Goal: Task Accomplishment & Management: Manage account settings

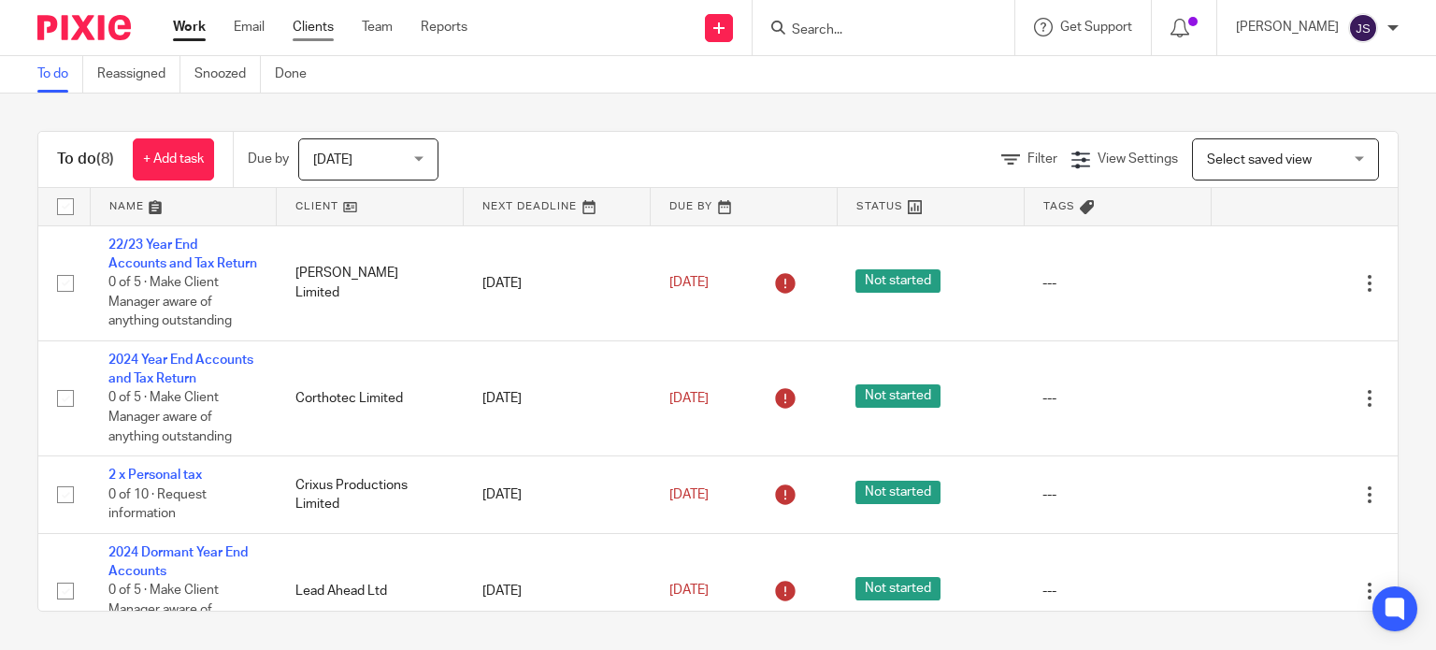
click at [314, 26] on link "Clients" at bounding box center [313, 27] width 41 height 19
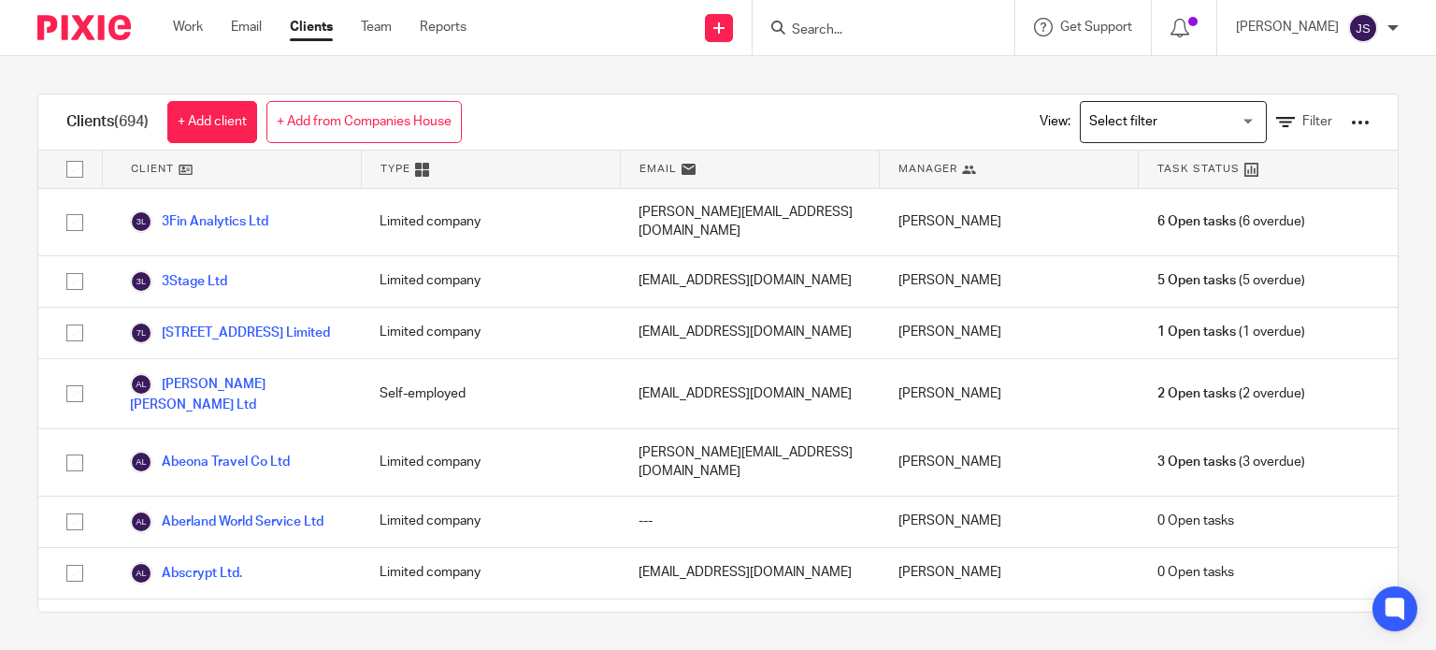
click at [36, 276] on div "Clients (694) + Add client + Add from Companies House View: Loading... Filter C…" at bounding box center [718, 353] width 1436 height 594
click at [857, 25] on input "Search" at bounding box center [874, 30] width 168 height 17
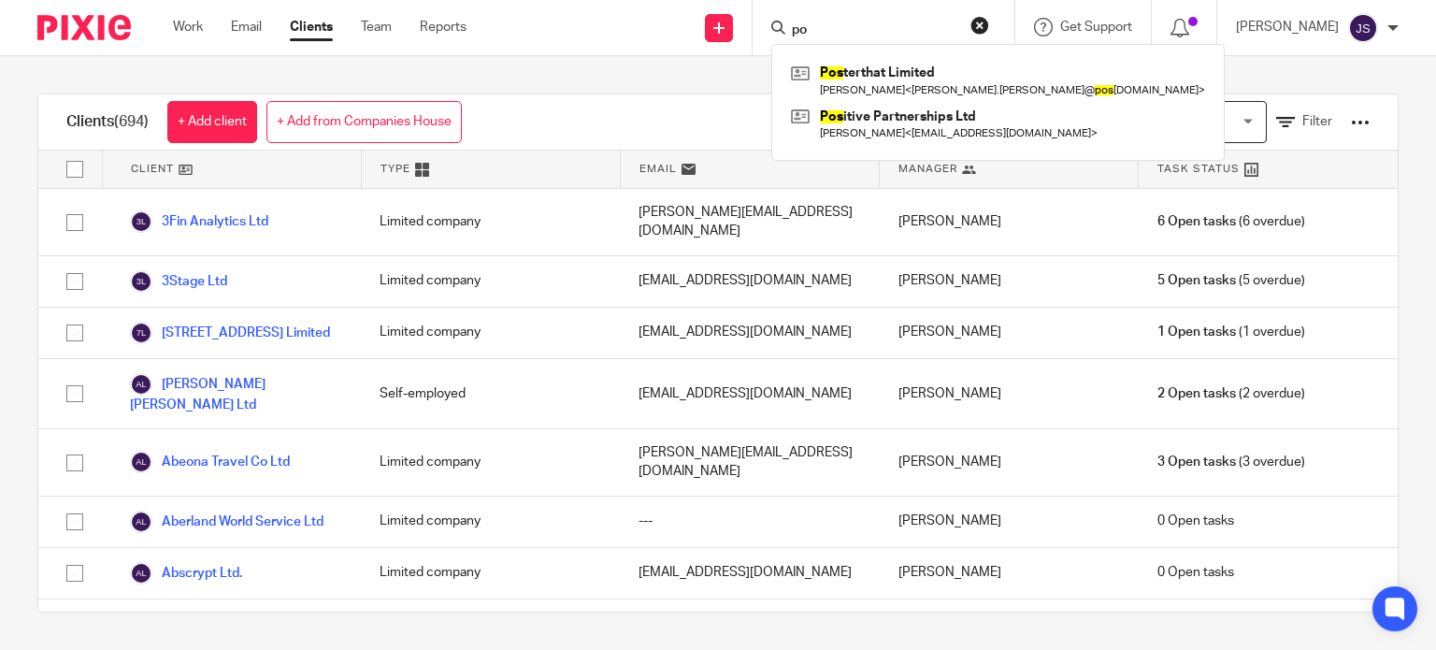
type input "p"
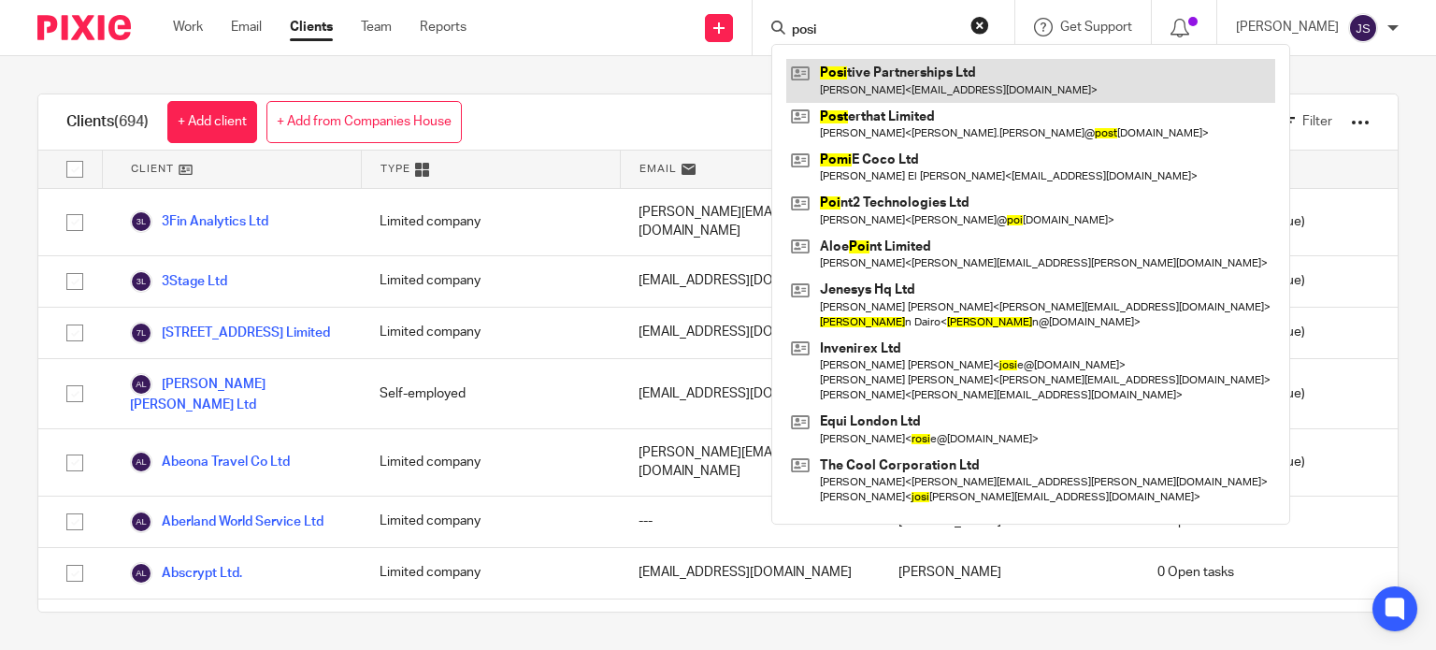
type input "posi"
click at [890, 77] on link at bounding box center [1030, 80] width 489 height 43
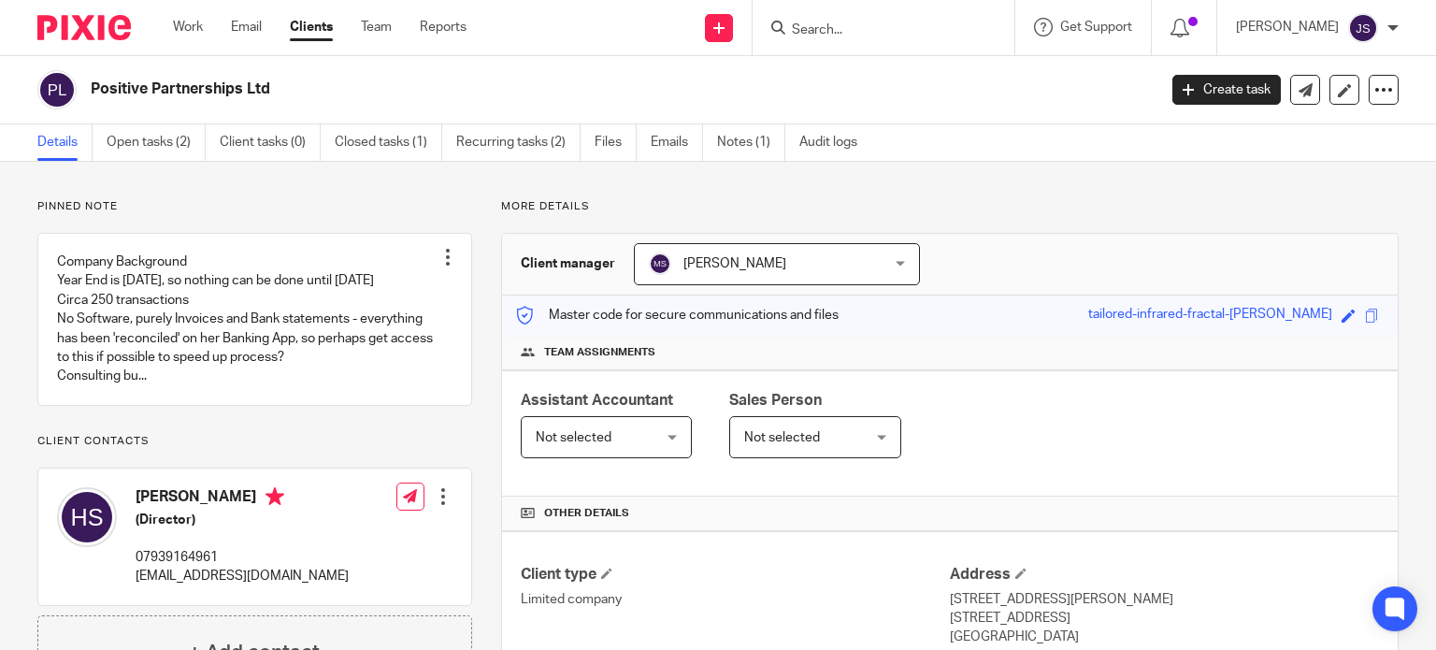
scroll to position [32, 0]
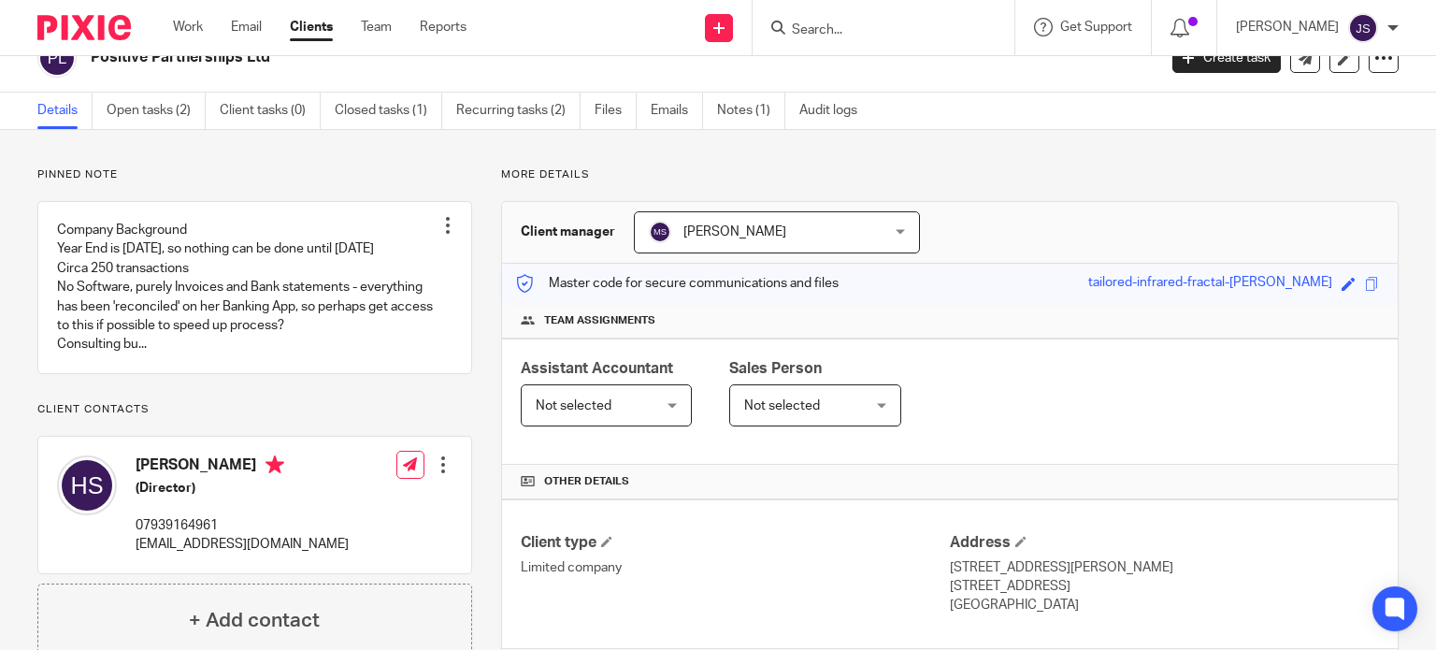
click at [648, 586] on div "Client type Limited company" at bounding box center [735, 574] width 429 height 82
click at [711, 222] on span "[PERSON_NAME]" at bounding box center [757, 231] width 216 height 39
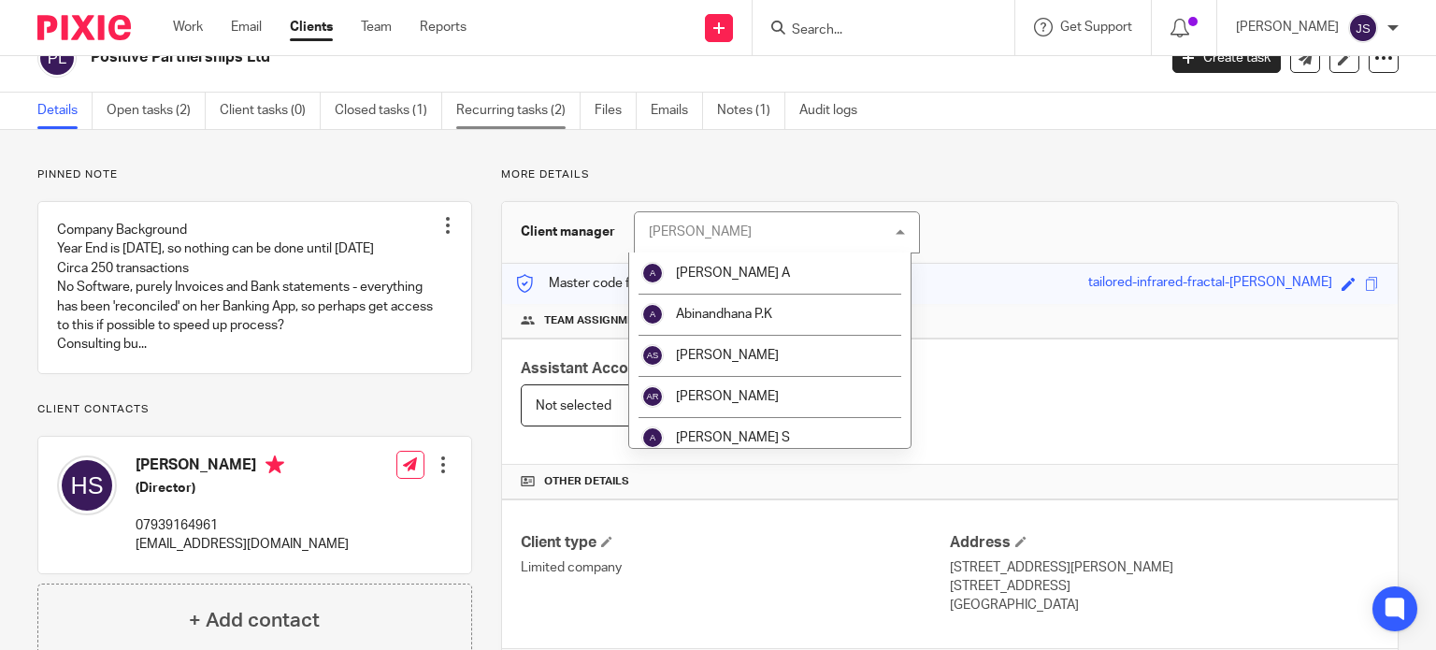
click at [520, 104] on link "Recurring tasks (2)" at bounding box center [518, 111] width 124 height 36
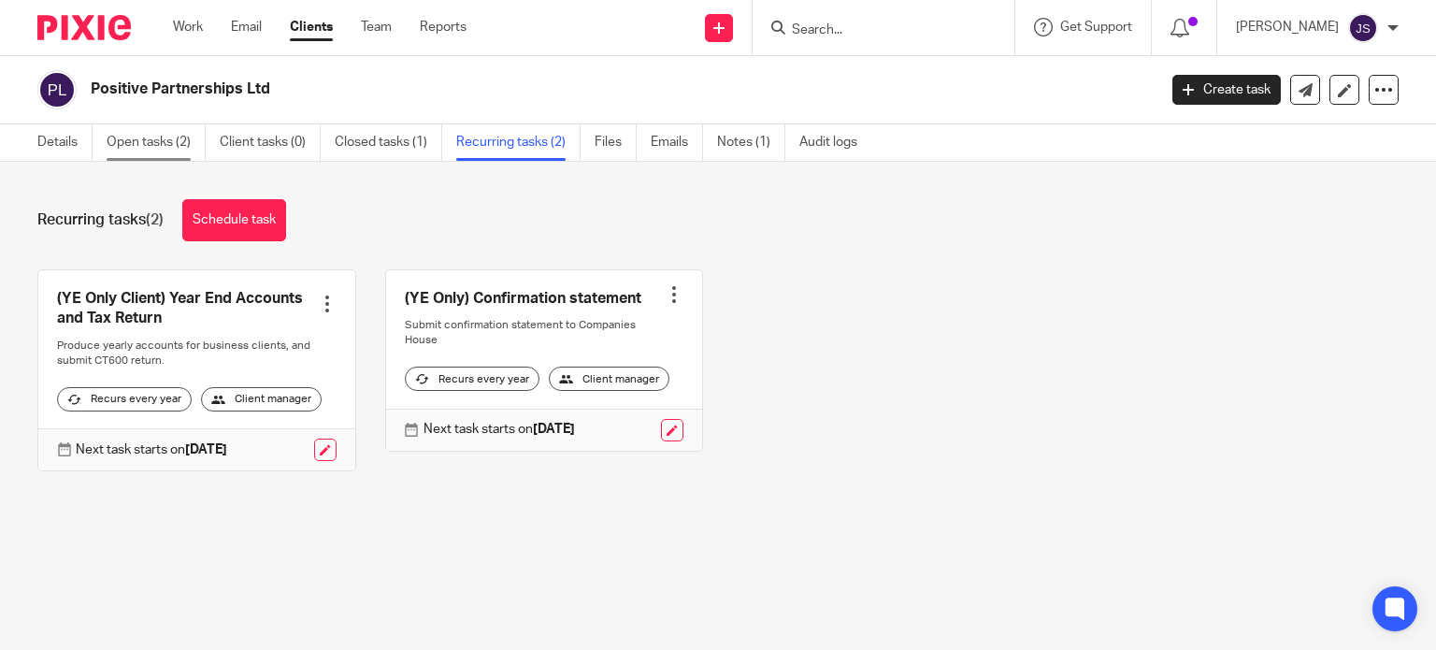
click at [145, 149] on link "Open tasks (2)" at bounding box center [156, 142] width 99 height 36
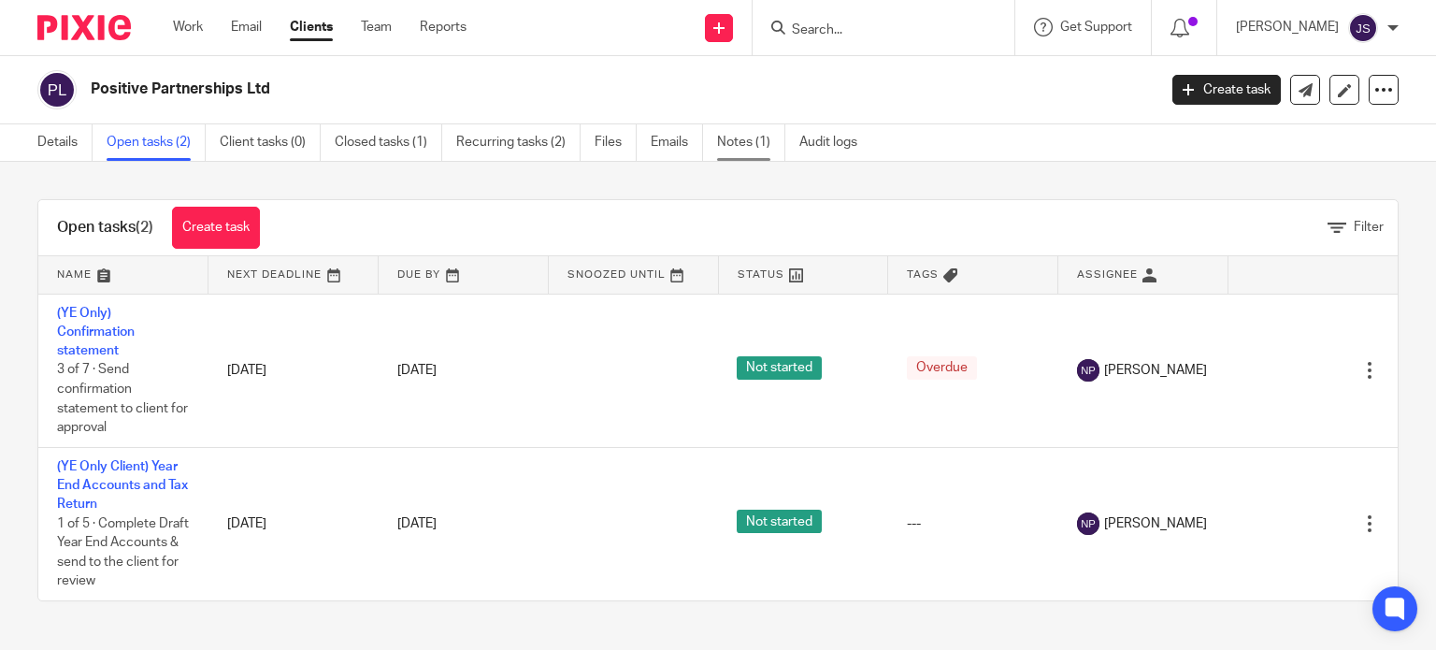
click at [741, 144] on link "Notes (1)" at bounding box center [751, 142] width 68 height 36
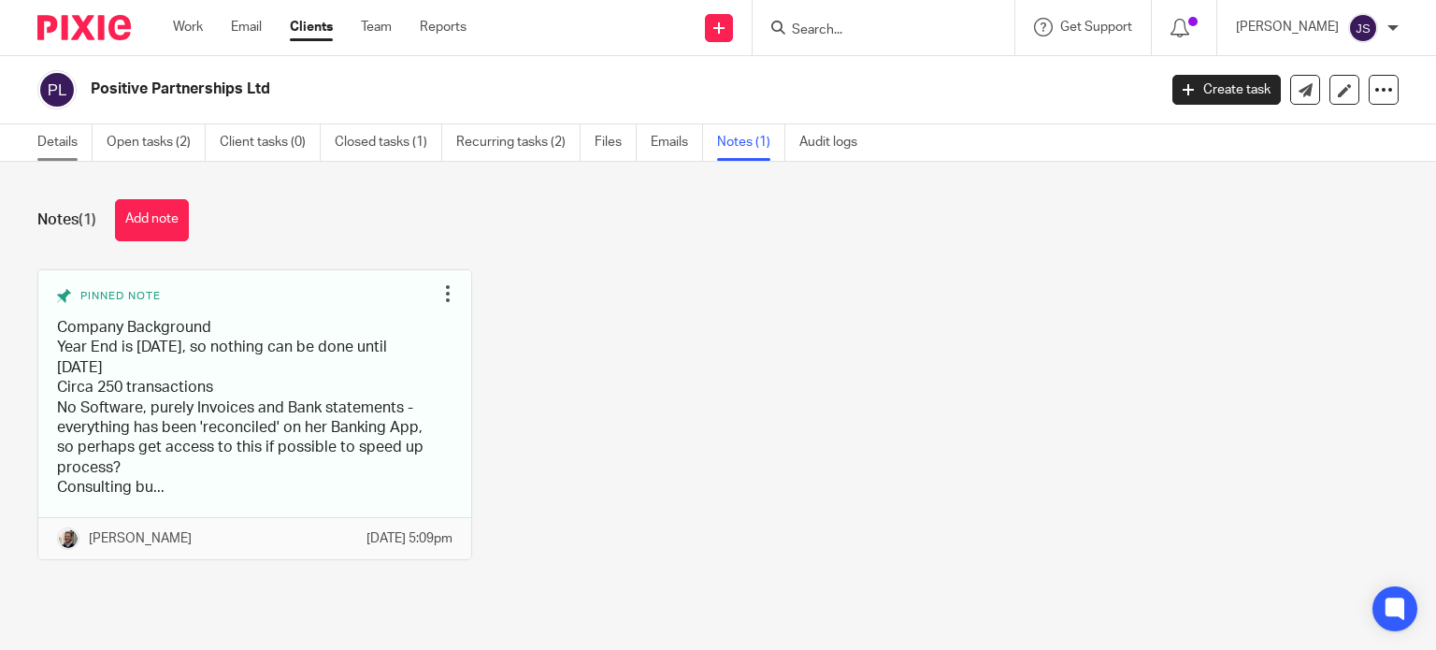
click at [67, 137] on link "Details" at bounding box center [64, 142] width 55 height 36
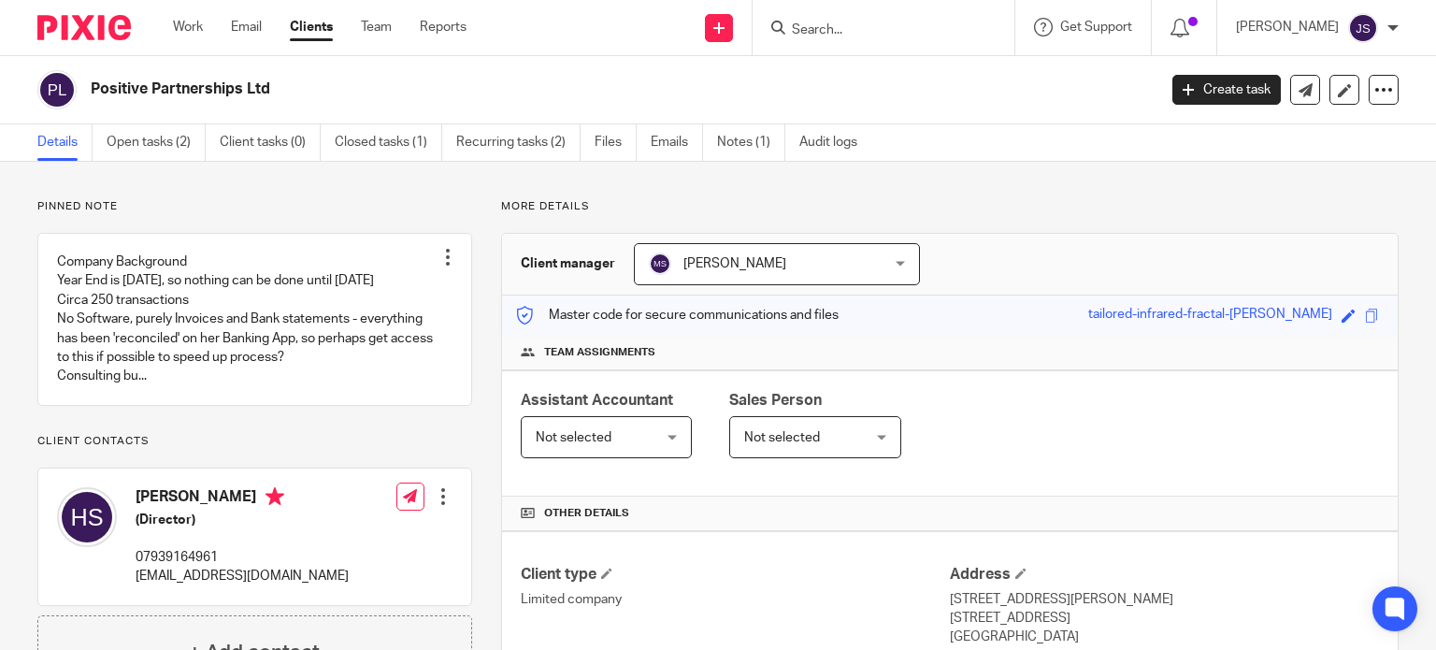
click at [763, 268] on span "[PERSON_NAME]" at bounding box center [734, 263] width 103 height 13
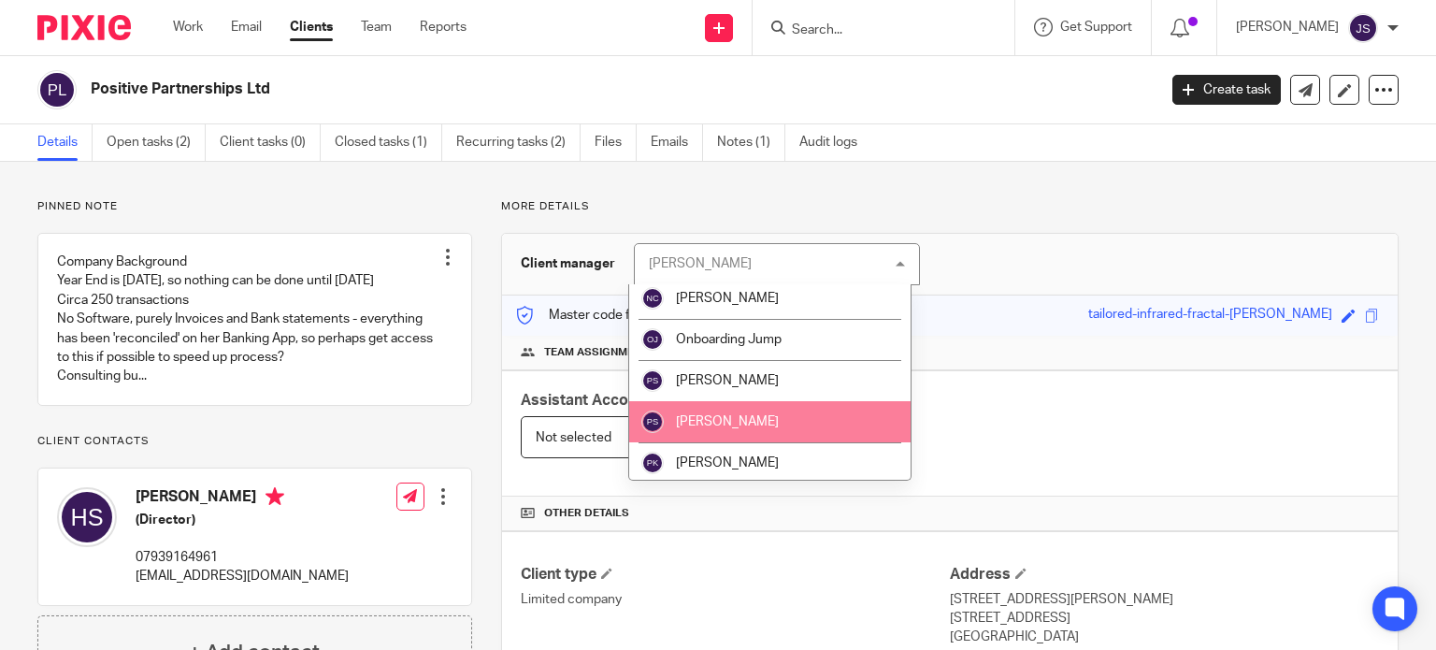
scroll to position [2318, 0]
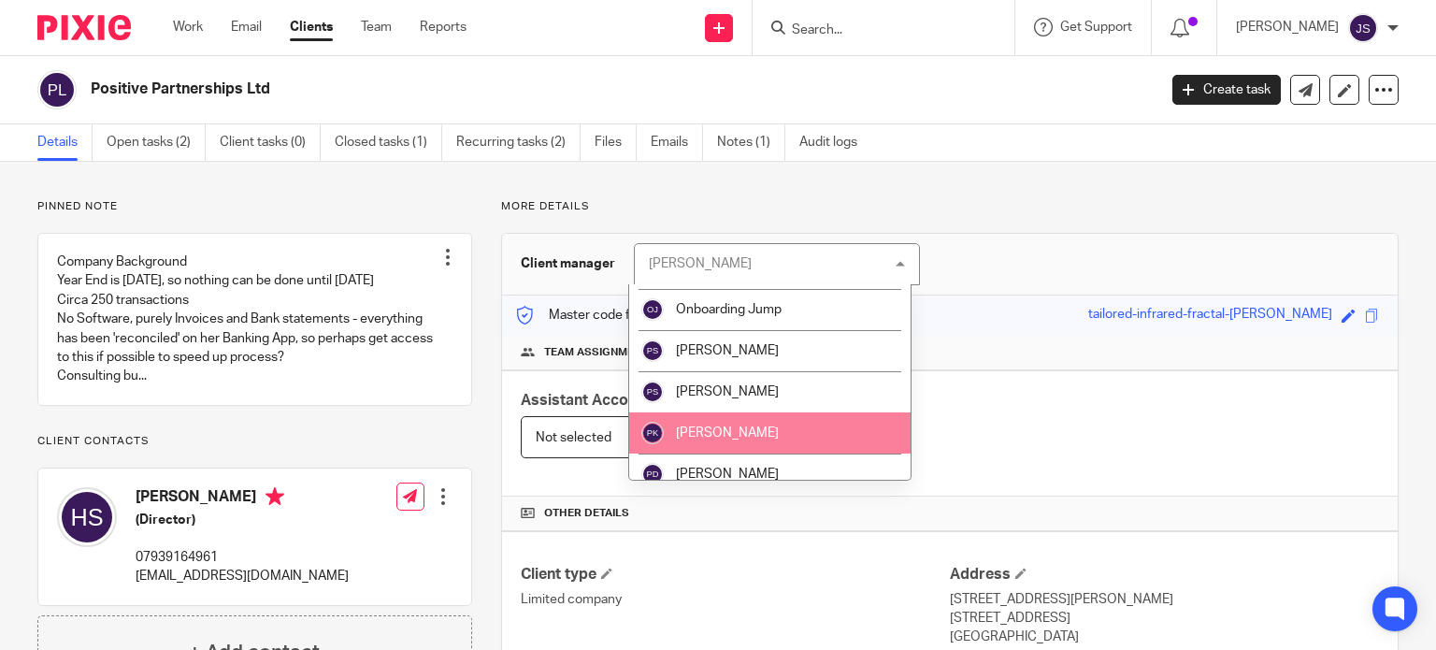
click at [741, 426] on span "[PERSON_NAME]" at bounding box center [727, 432] width 103 height 13
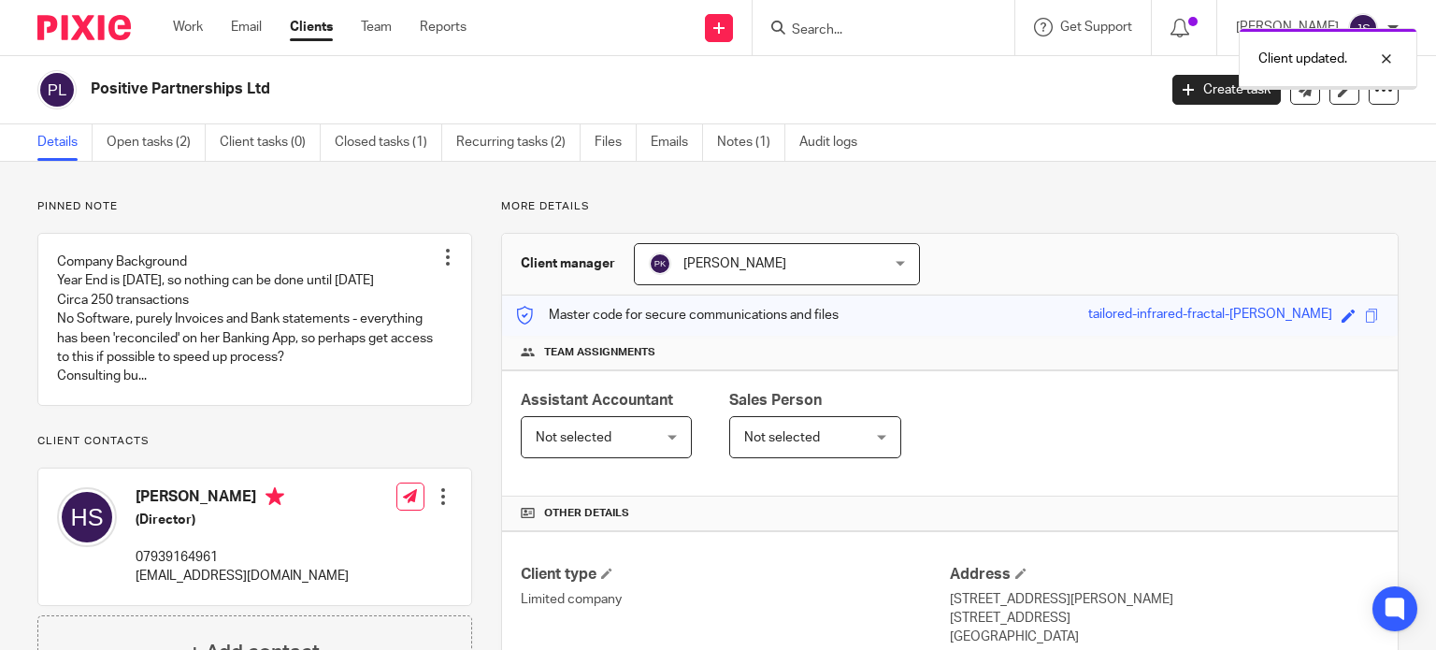
click at [798, 441] on span "Not selected" at bounding box center [782, 437] width 76 height 13
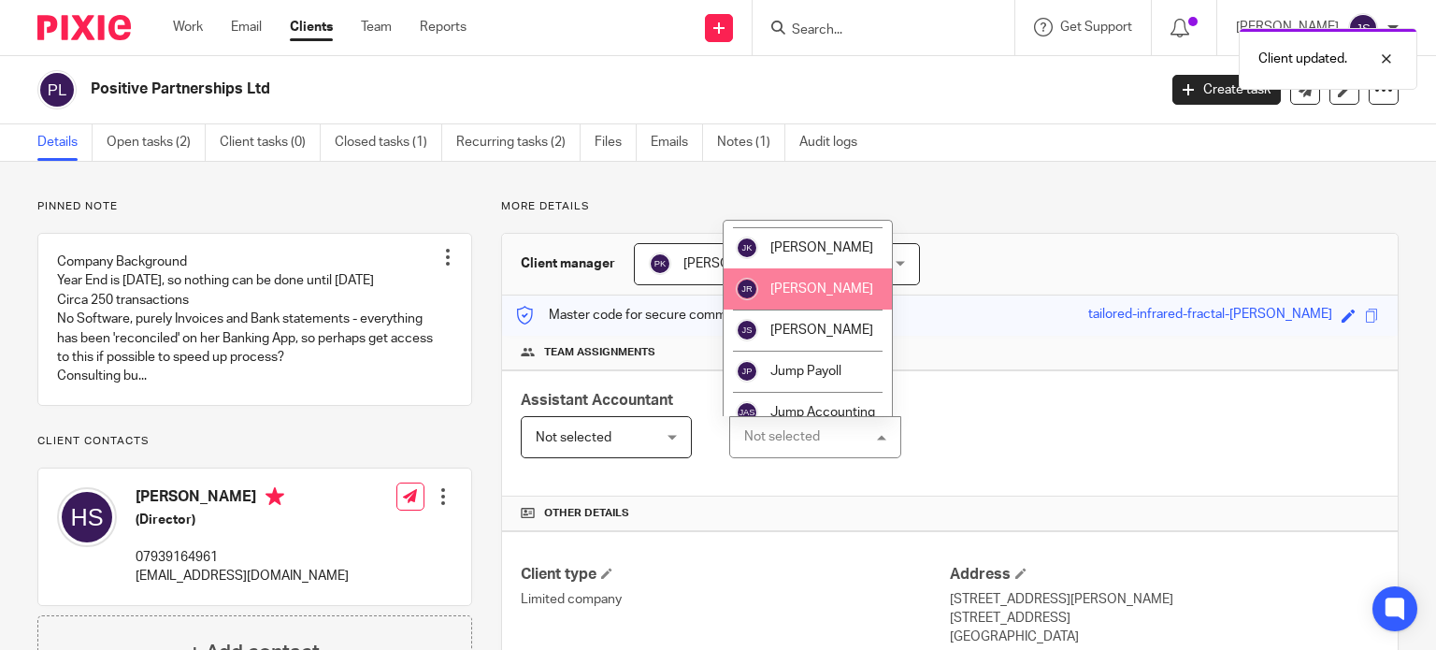
scroll to position [1466, 0]
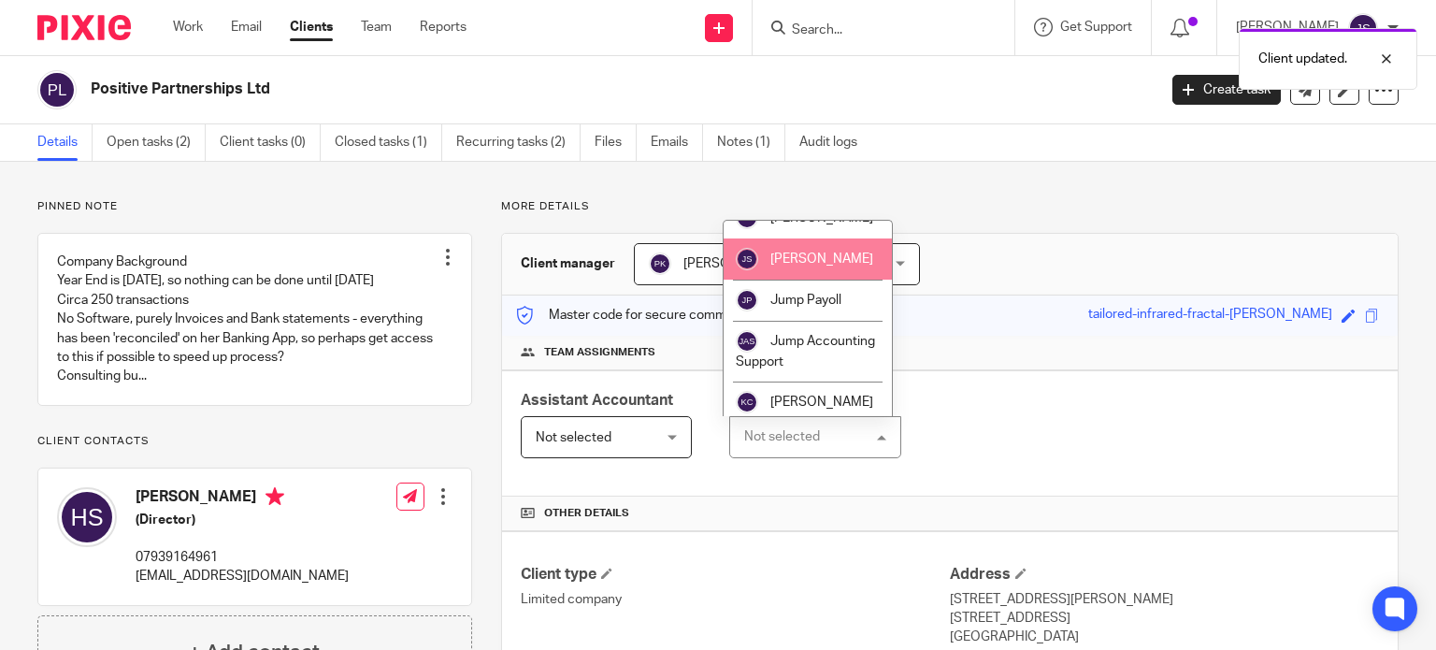
click at [835, 273] on li "[PERSON_NAME]" at bounding box center [808, 258] width 168 height 41
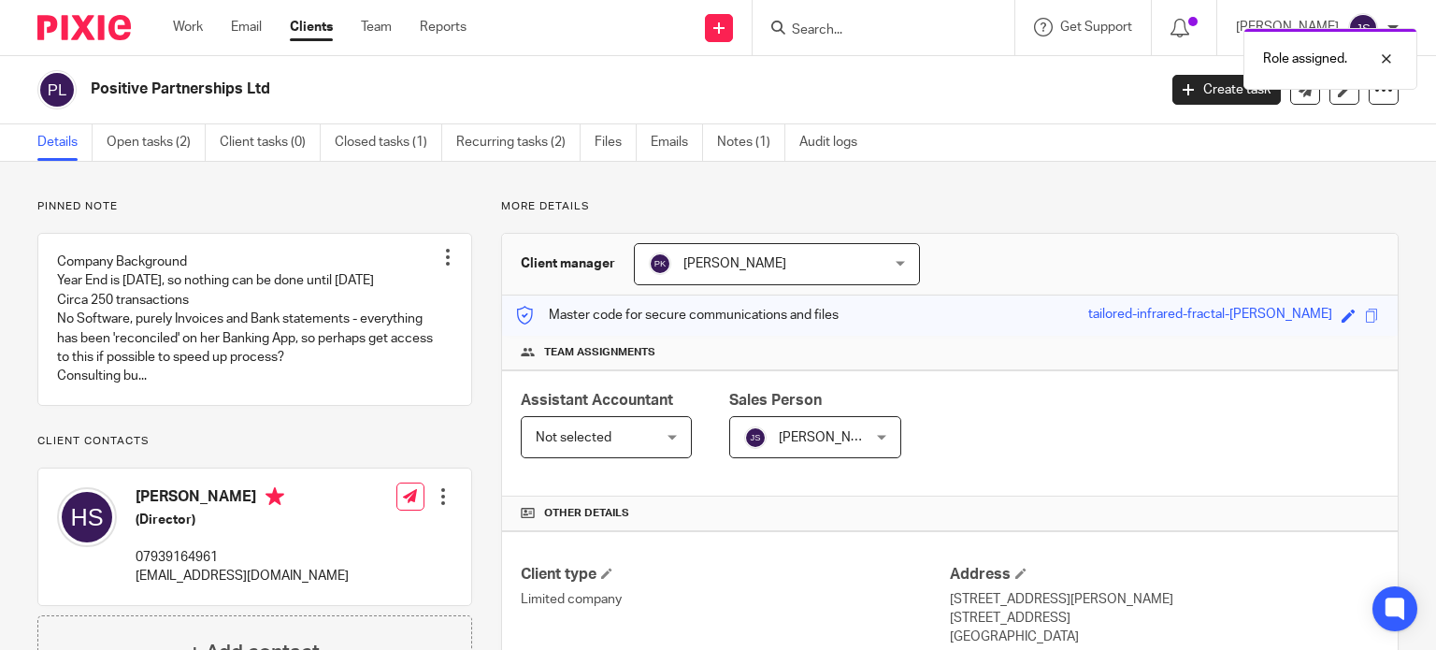
click at [309, 32] on link "Clients" at bounding box center [311, 27] width 43 height 19
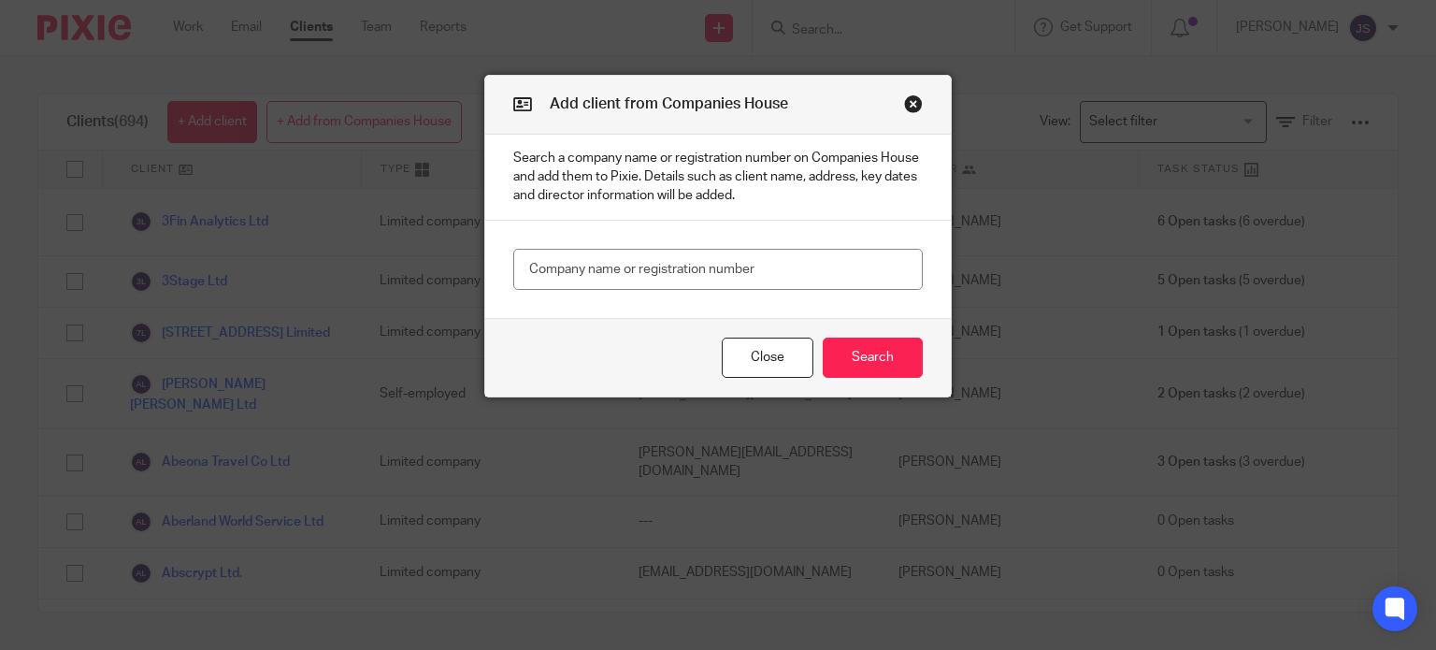
click at [673, 261] on input "text" at bounding box center [717, 270] width 409 height 42
type input "infinite"
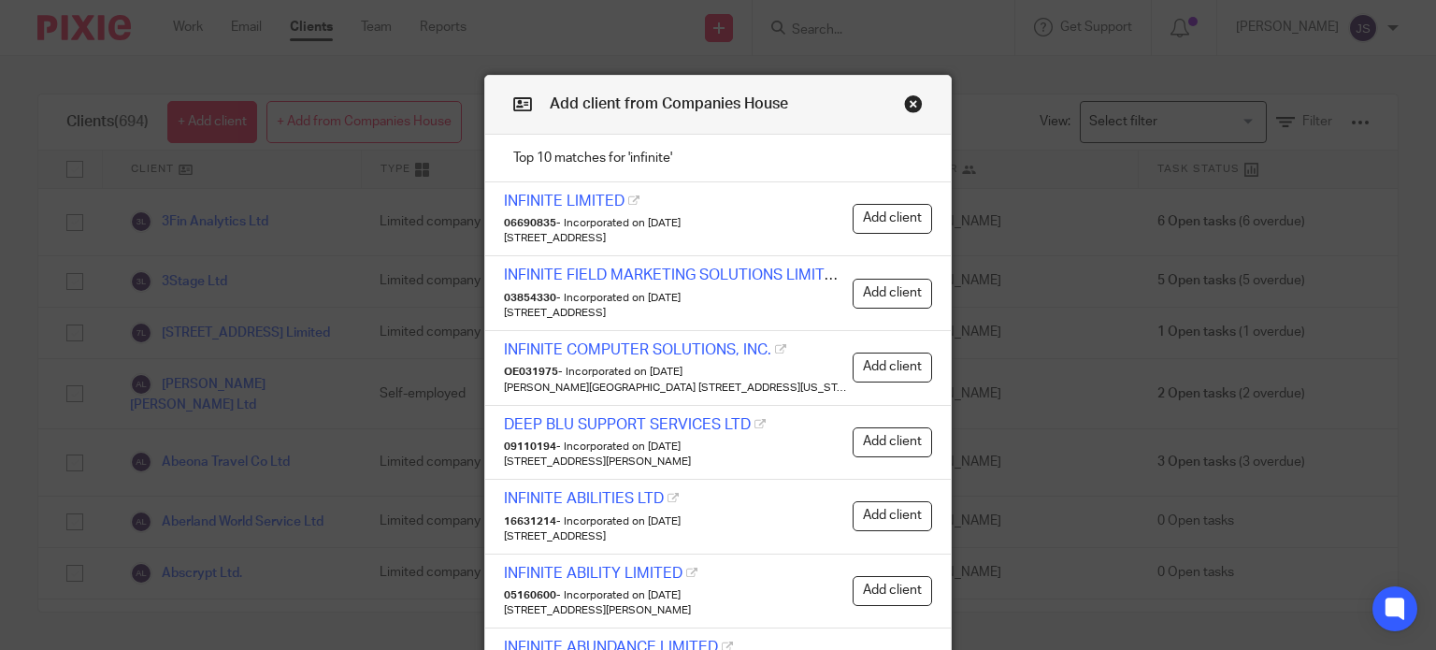
click at [904, 100] on button "Close modal" at bounding box center [913, 103] width 19 height 19
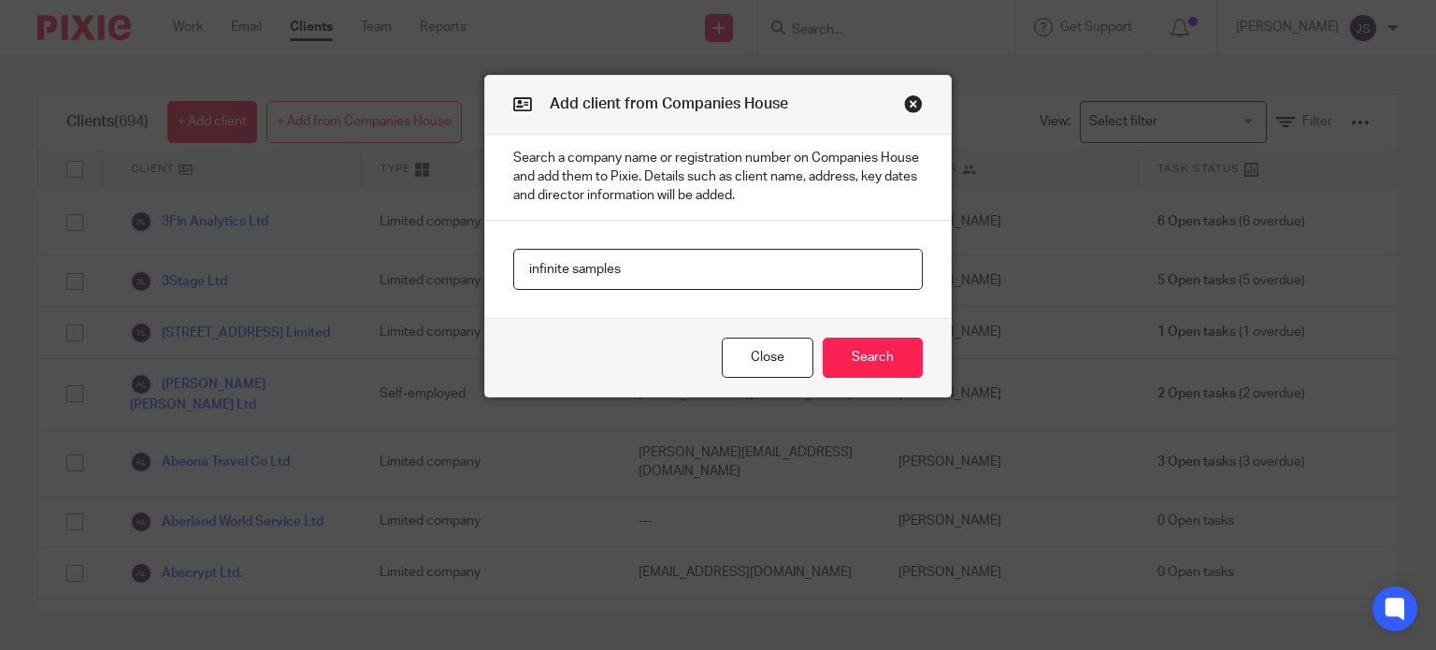
type input "infinite samples"
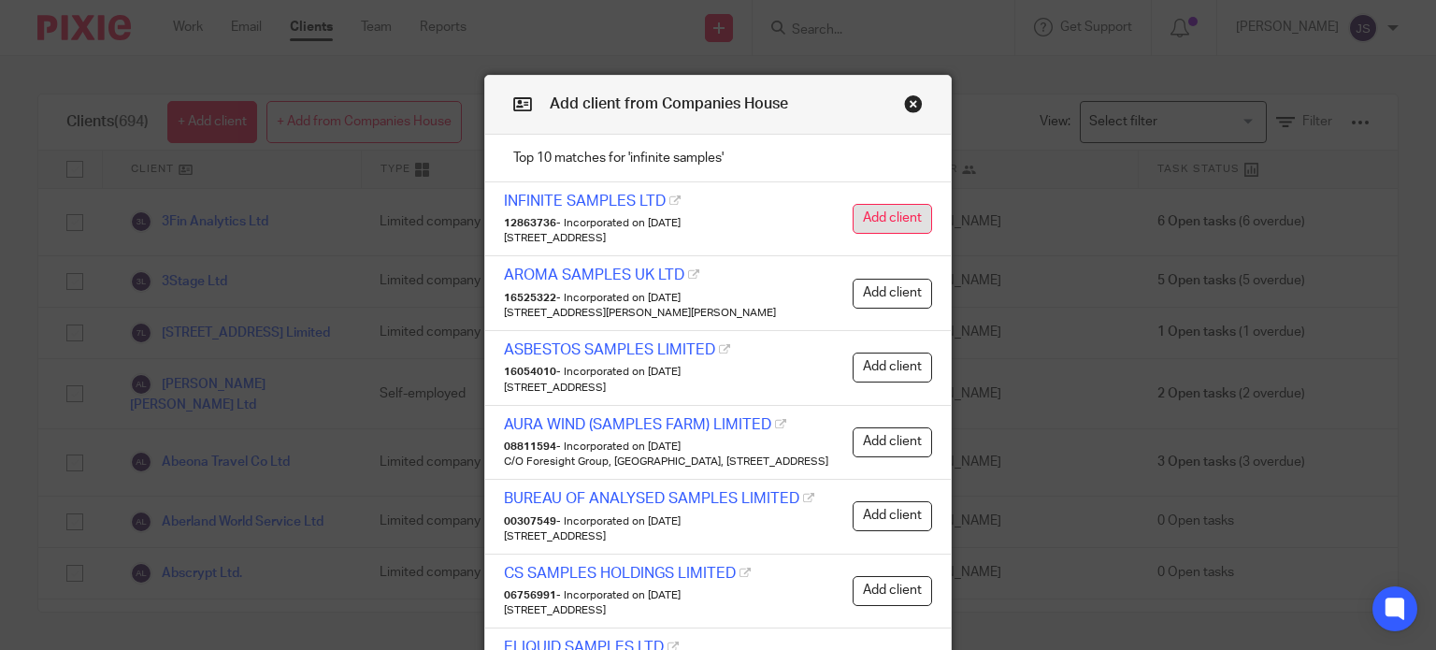
click at [871, 213] on button "Add client" at bounding box center [892, 219] width 79 height 30
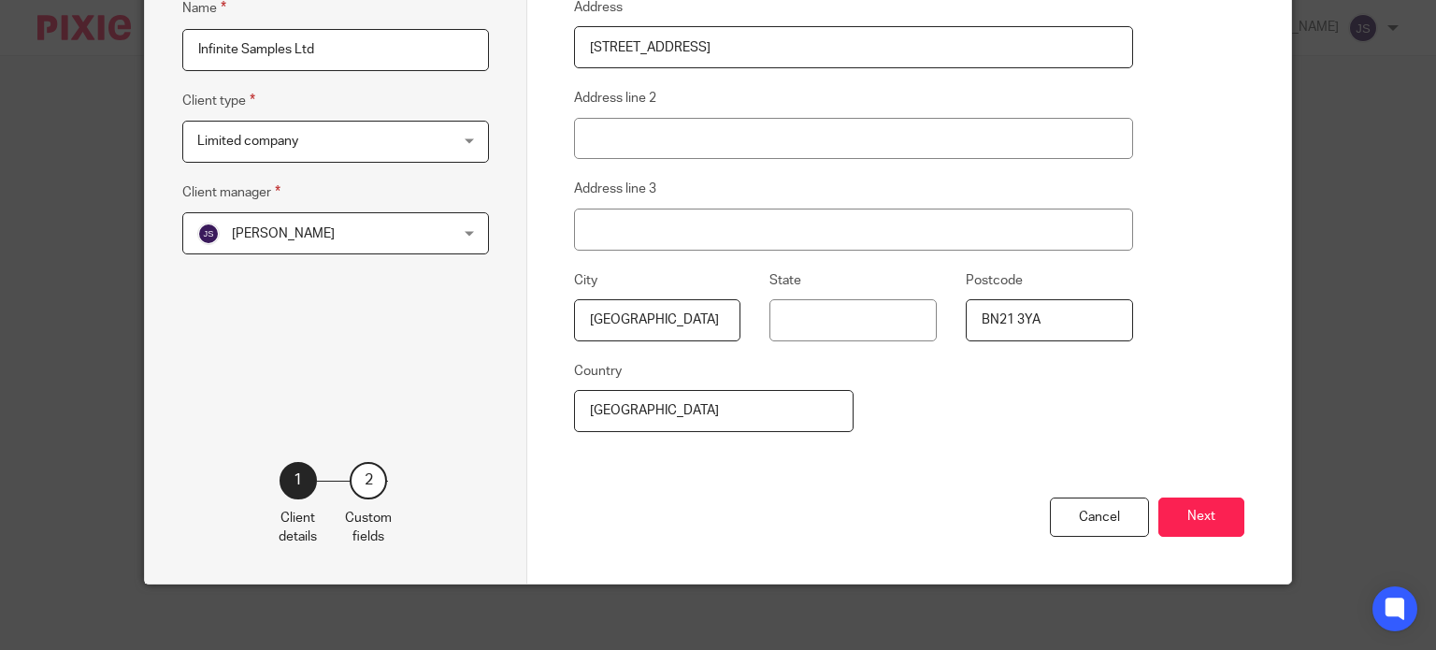
scroll to position [307, 0]
click at [316, 234] on span "[PERSON_NAME]" at bounding box center [313, 232] width 233 height 39
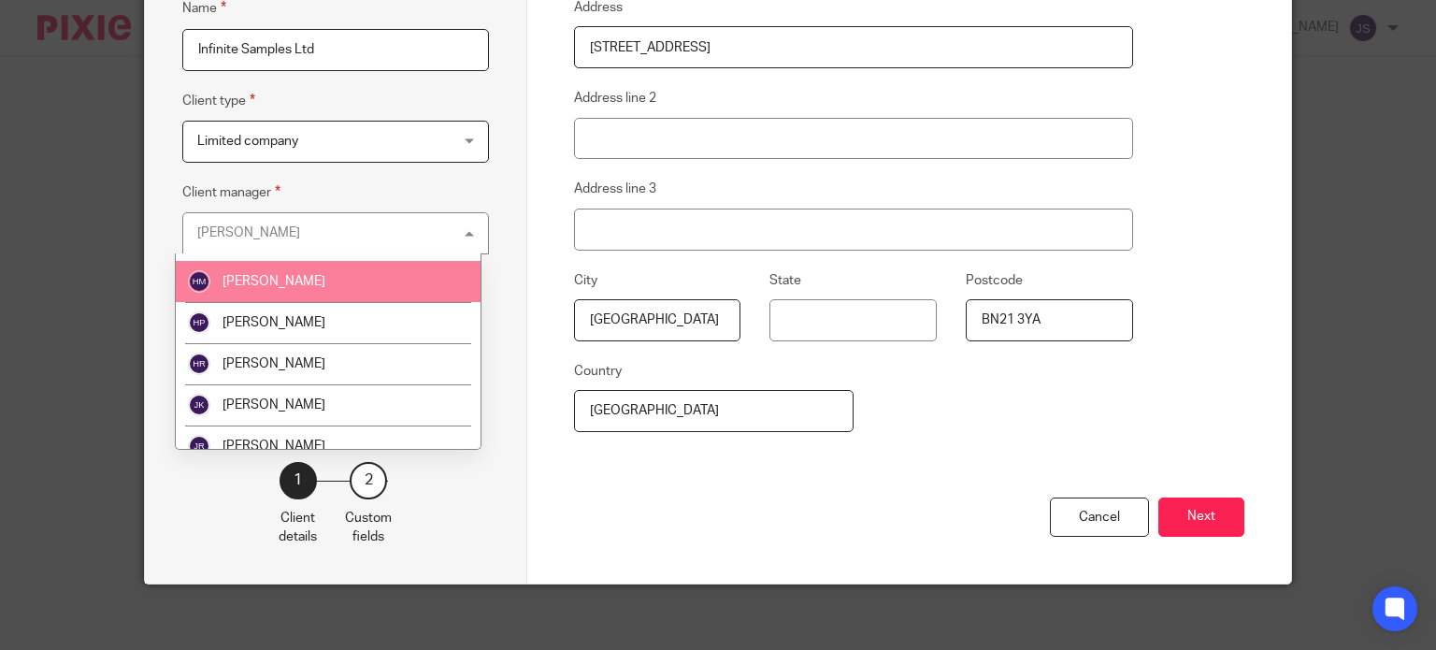
scroll to position [1021, 0]
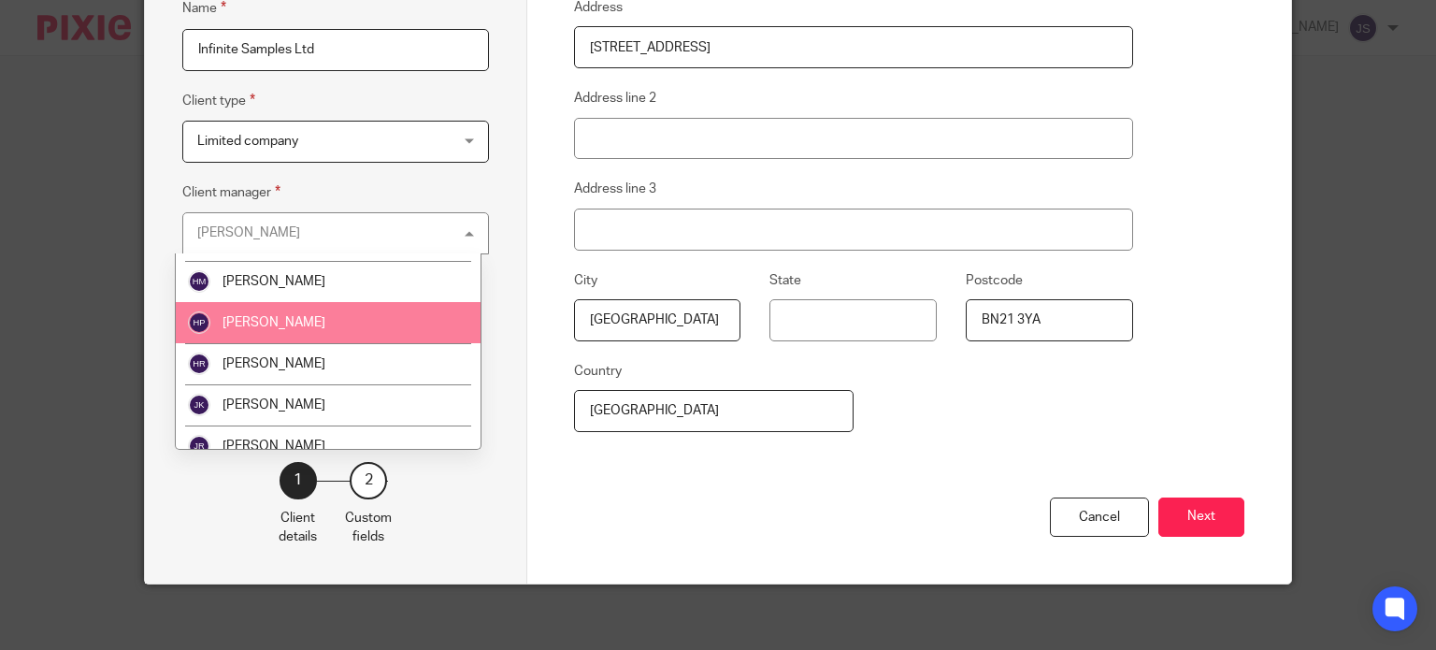
click at [326, 340] on li "[PERSON_NAME]" at bounding box center [328, 322] width 305 height 41
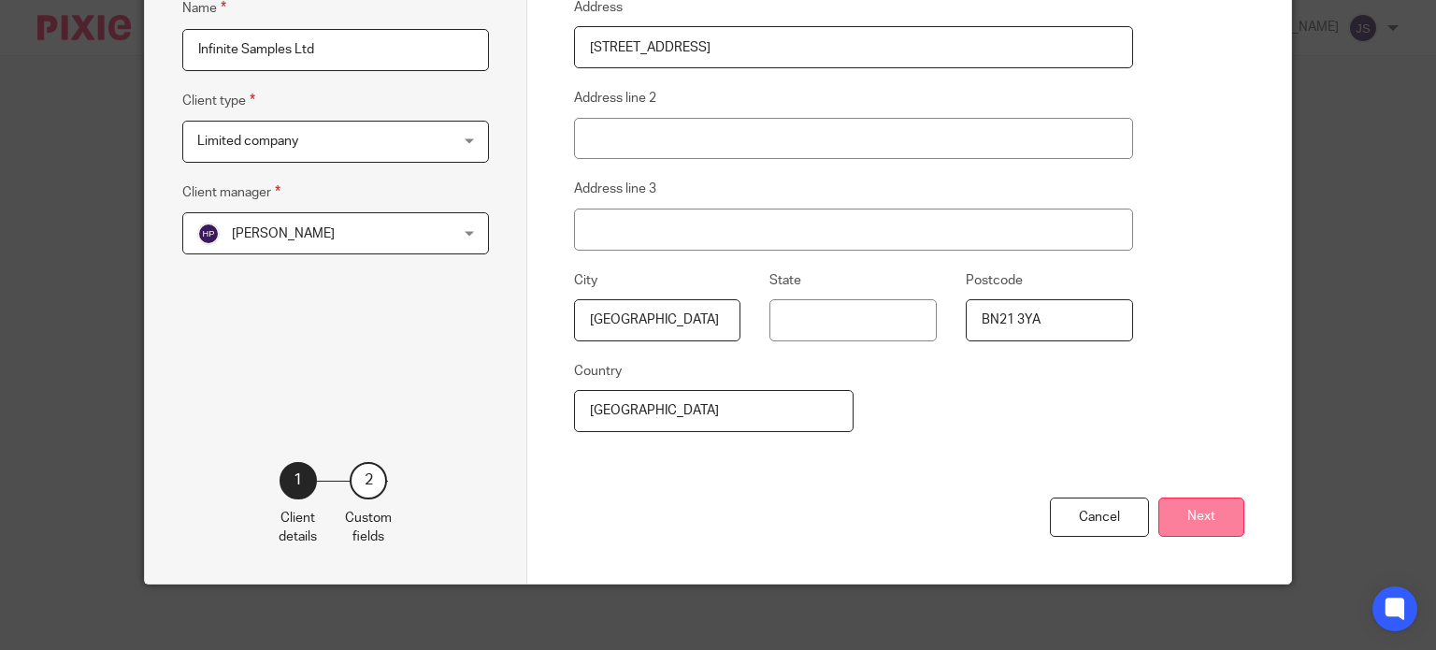
click at [1210, 506] on button "Next" at bounding box center [1201, 517] width 86 height 40
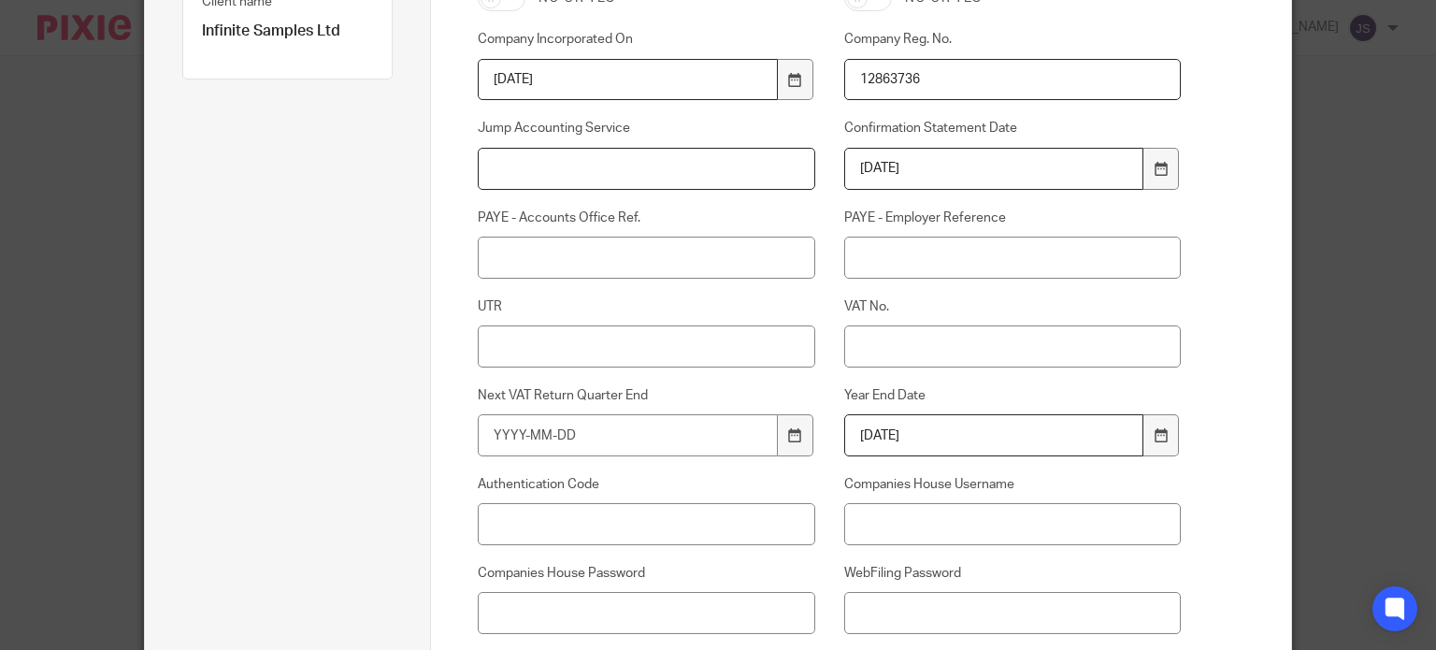
click at [495, 169] on input "Jump Accounting Service" at bounding box center [646, 169] width 337 height 42
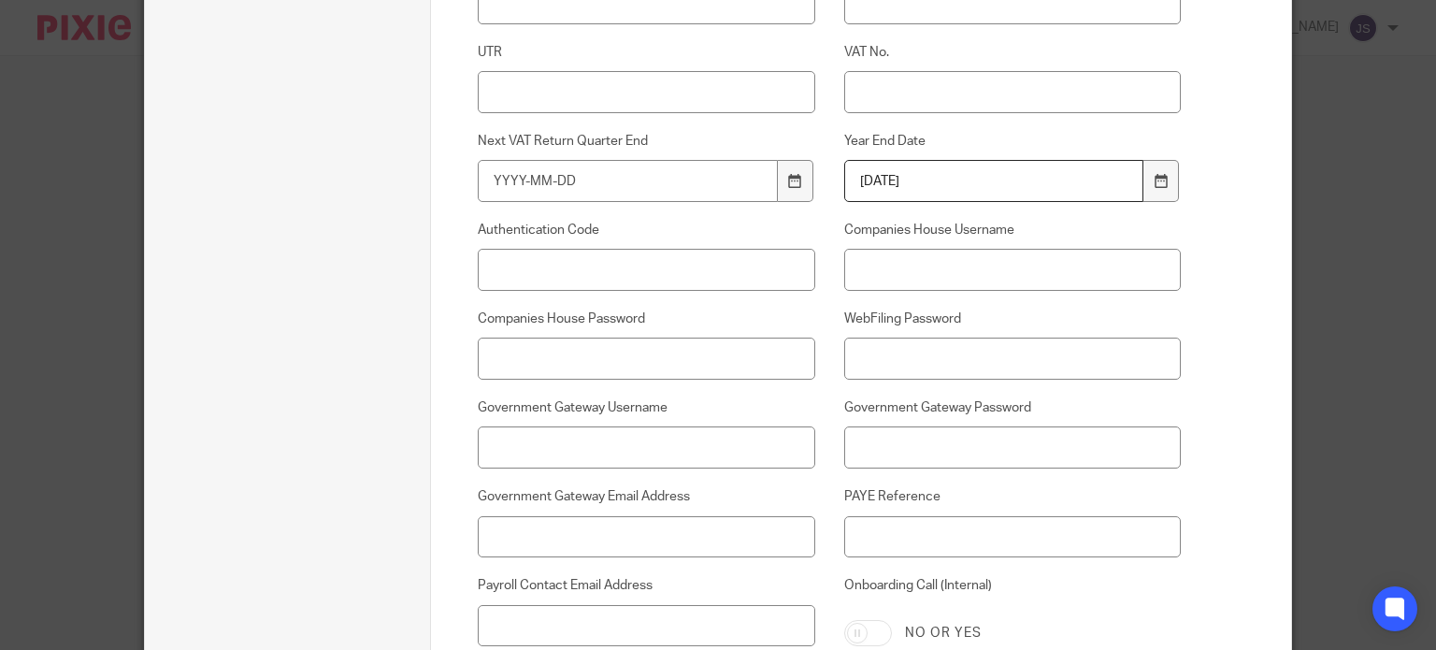
scroll to position [797, 0]
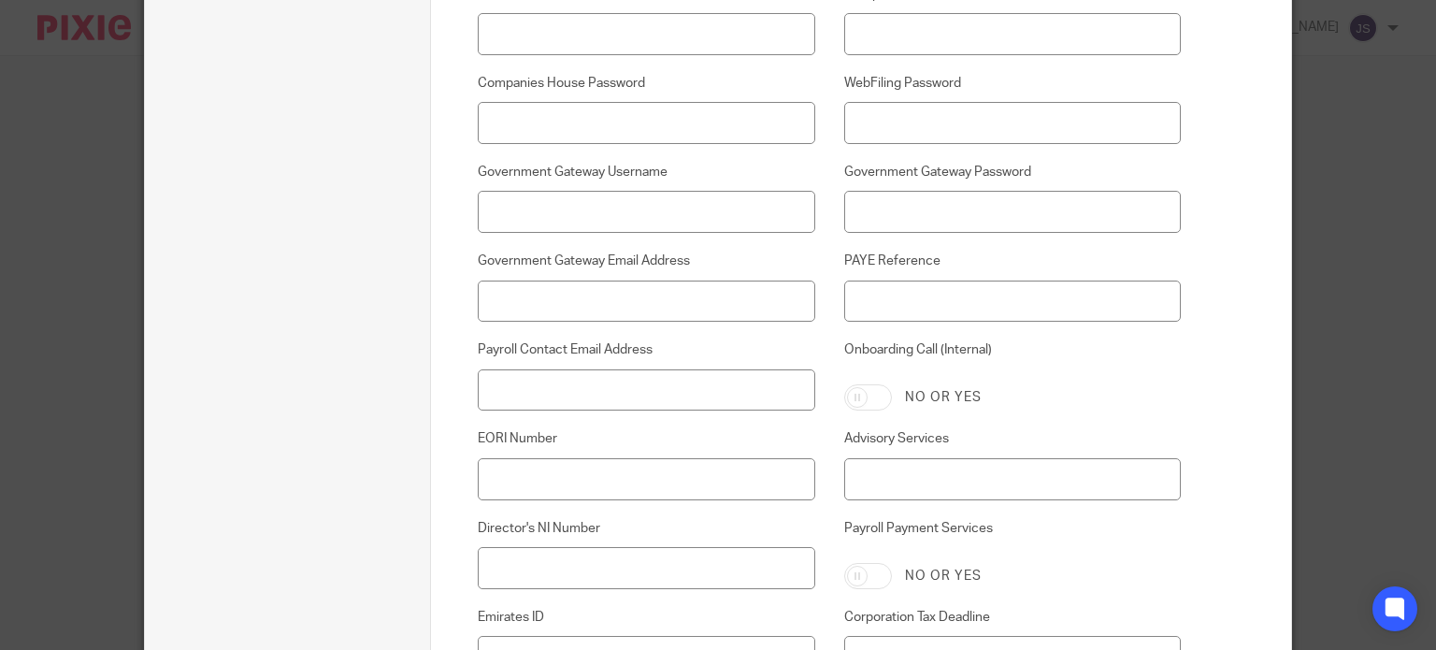
type input "Pro"
click at [548, 380] on input "Payroll Contact Email Address" at bounding box center [646, 390] width 337 height 42
paste input "[EMAIL_ADDRESS][DOMAIN_NAME]"
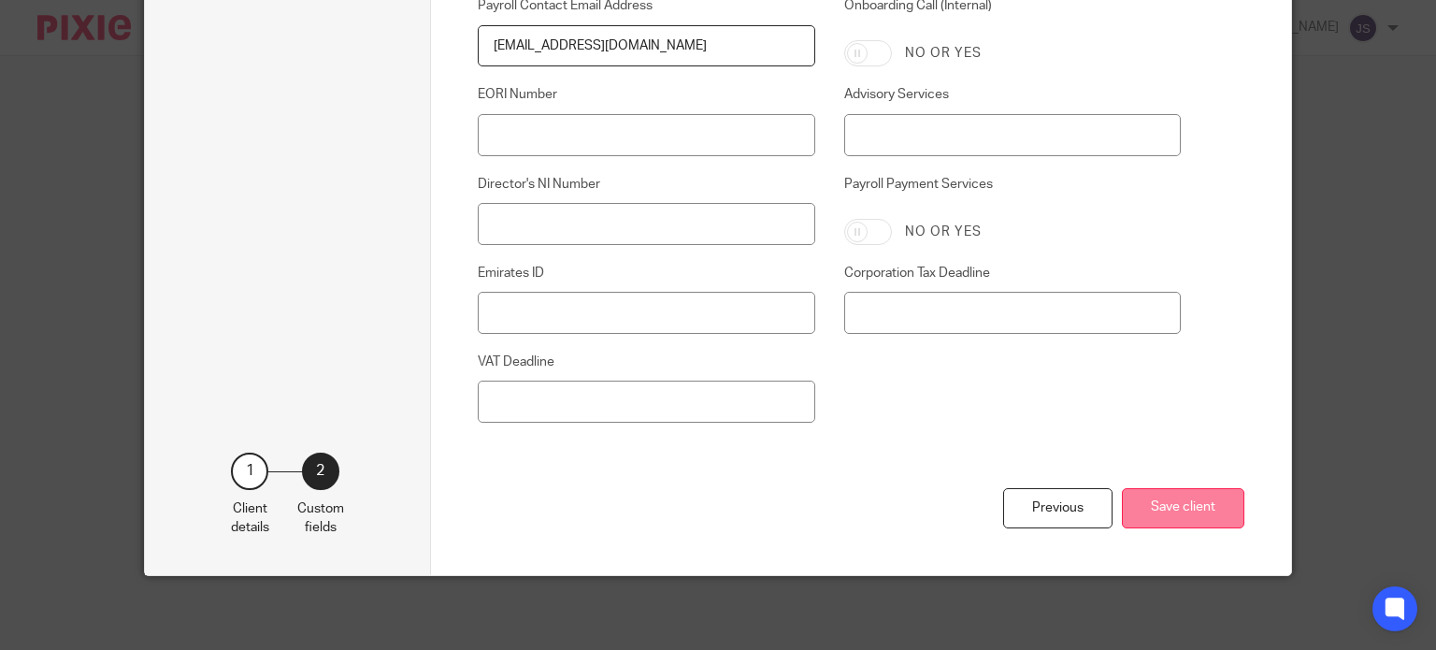
type input "rich@infinitesamples.com"
click at [1167, 514] on button "Save client" at bounding box center [1183, 508] width 122 height 40
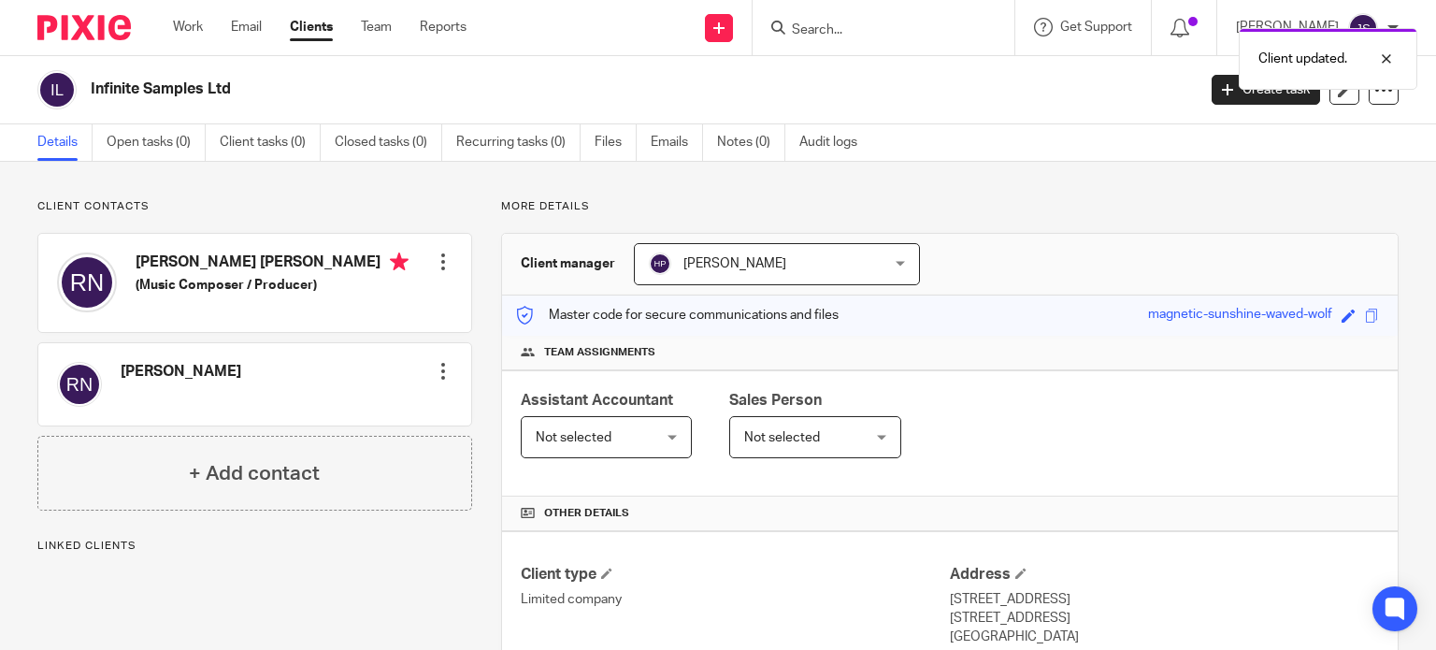
click at [752, 431] on span "Not selected" at bounding box center [782, 437] width 76 height 13
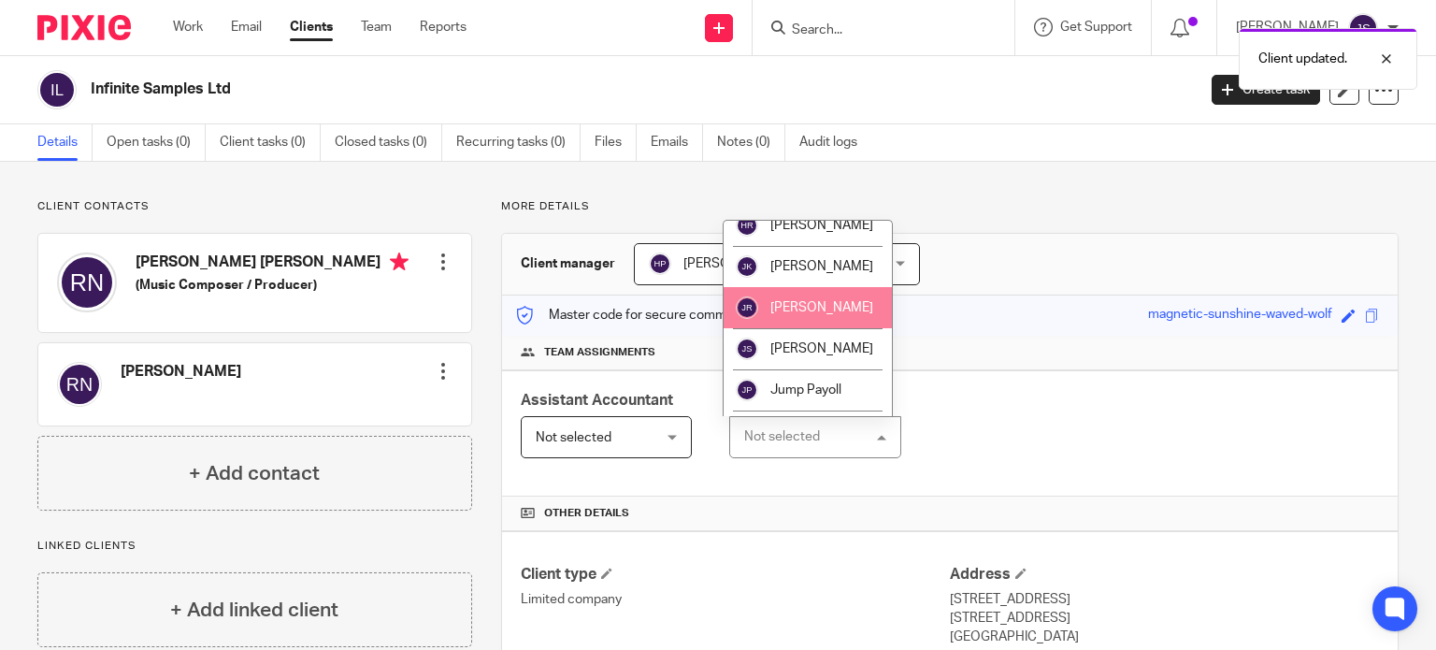
scroll to position [1378, 0]
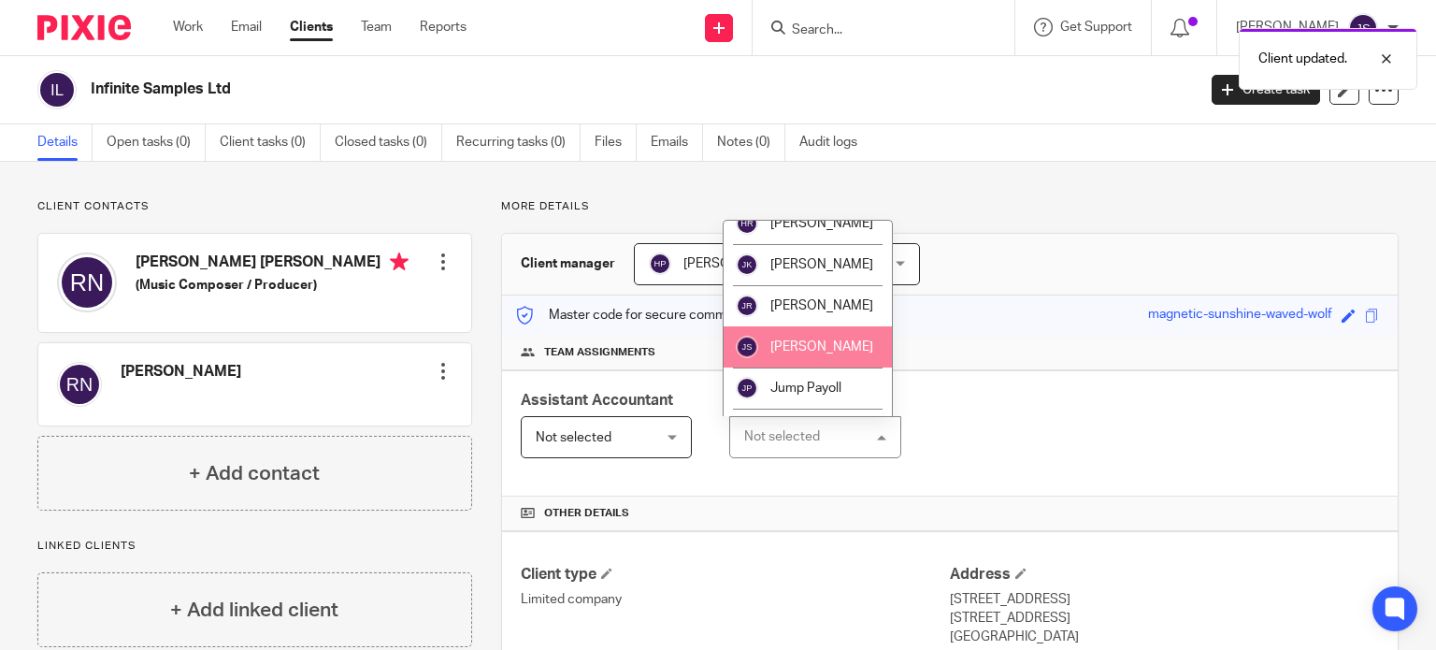
click at [787, 333] on li "[PERSON_NAME]" at bounding box center [808, 346] width 168 height 41
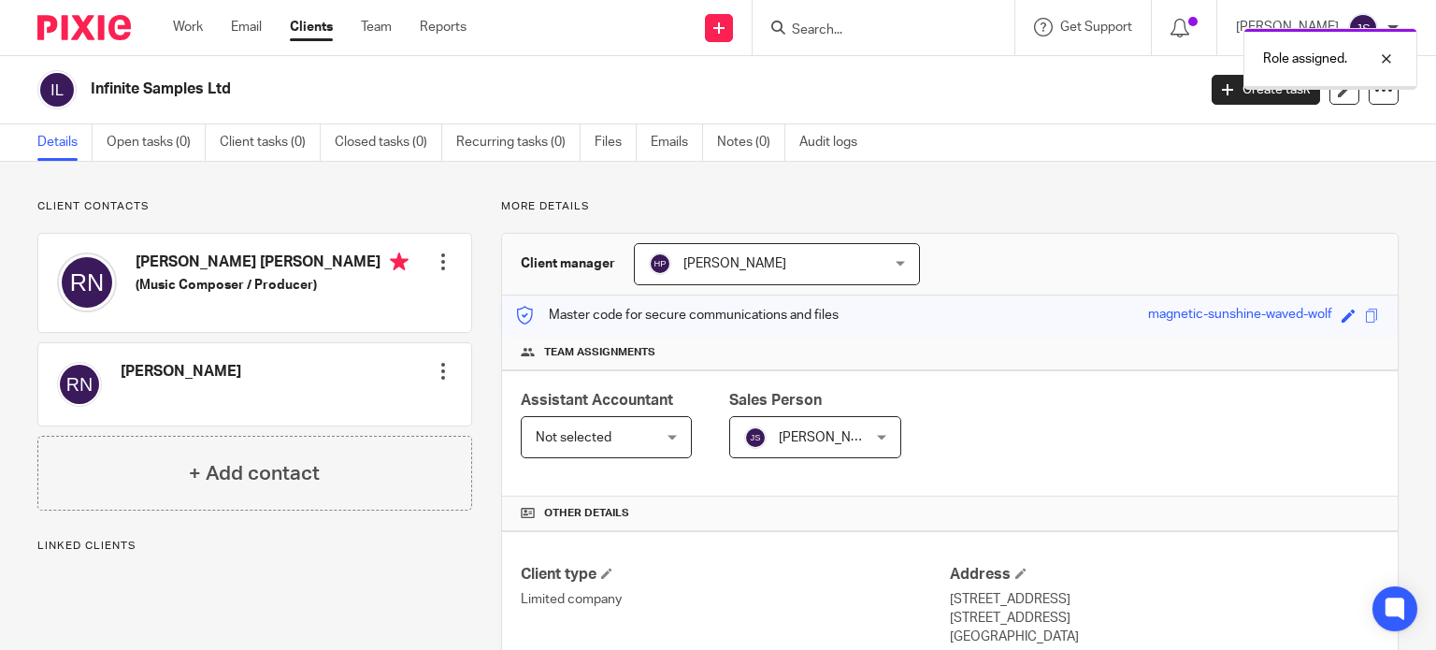
click at [438, 258] on div at bounding box center [443, 261] width 19 height 19
click at [392, 306] on link "Edit contact" at bounding box center [355, 303] width 179 height 27
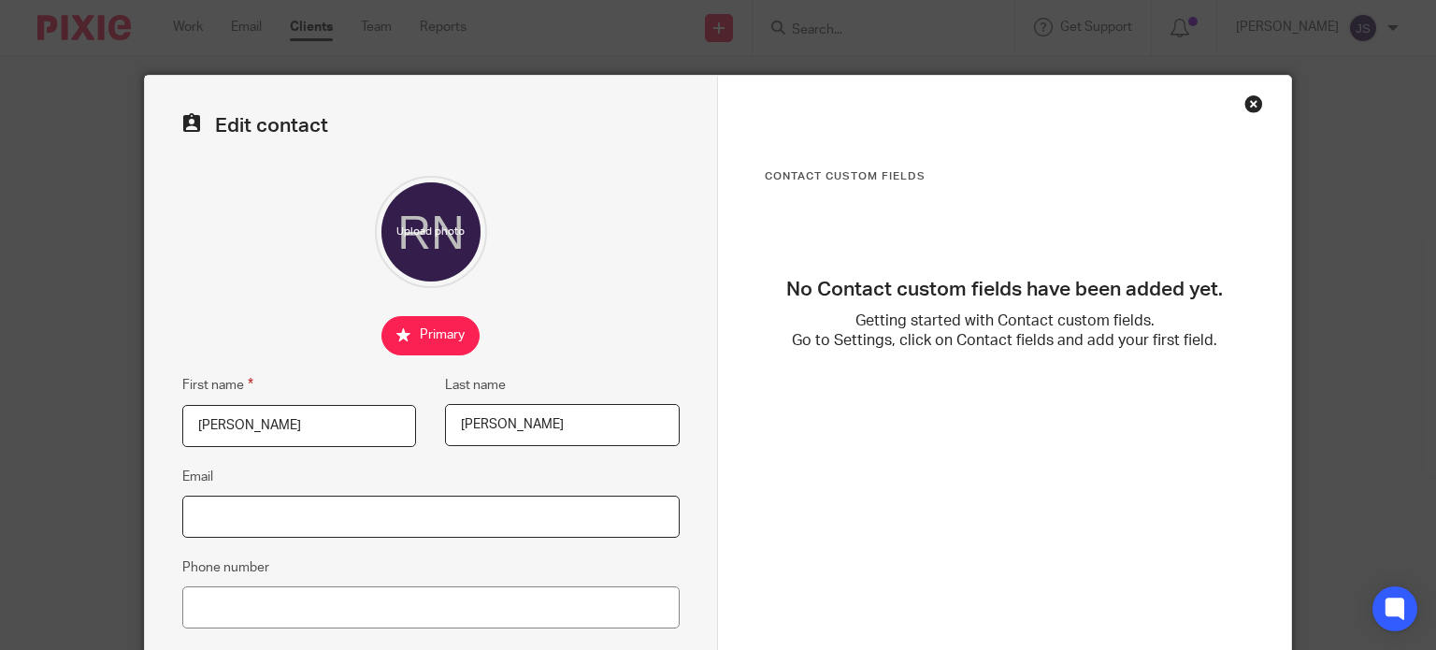
click at [251, 496] on input "Email" at bounding box center [430, 516] width 497 height 42
paste input "[EMAIL_ADDRESS][DOMAIN_NAME]"
type input "[EMAIL_ADDRESS][DOMAIN_NAME]"
click at [440, 604] on input "Phone number" at bounding box center [430, 607] width 497 height 42
paste input "07825908017"
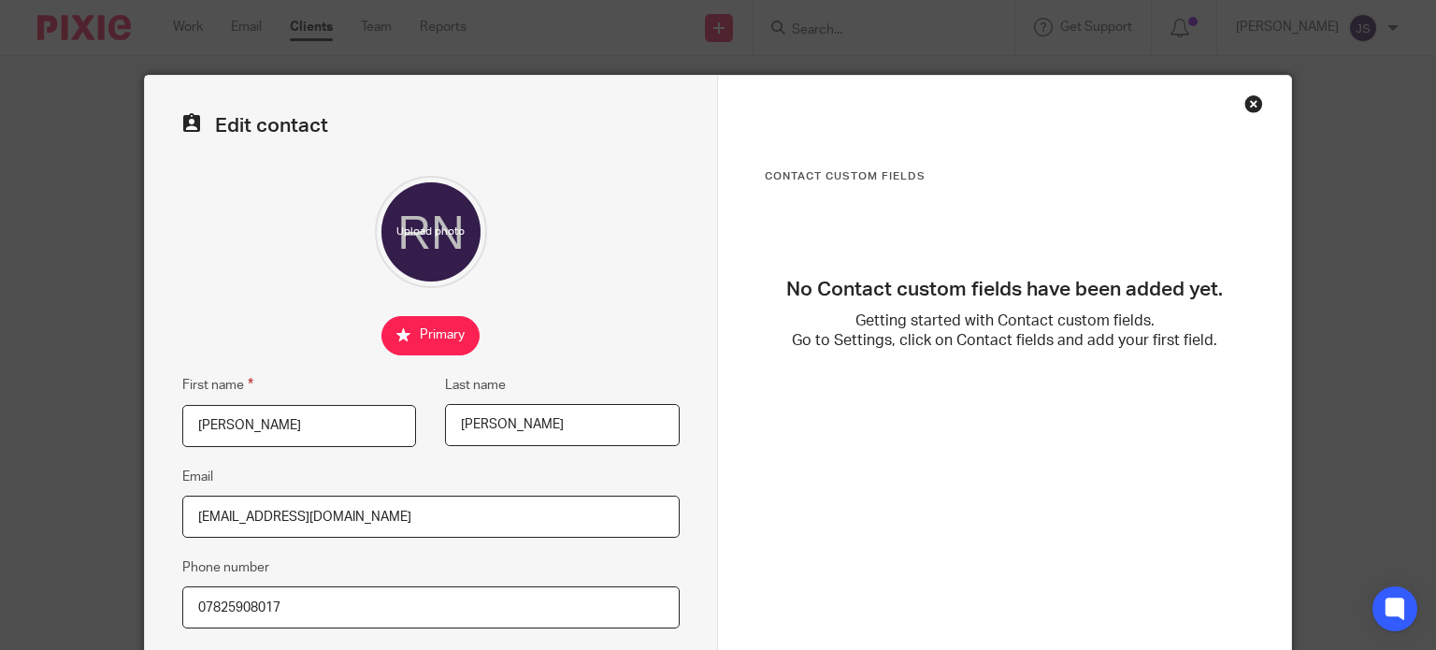
scroll to position [407, 0]
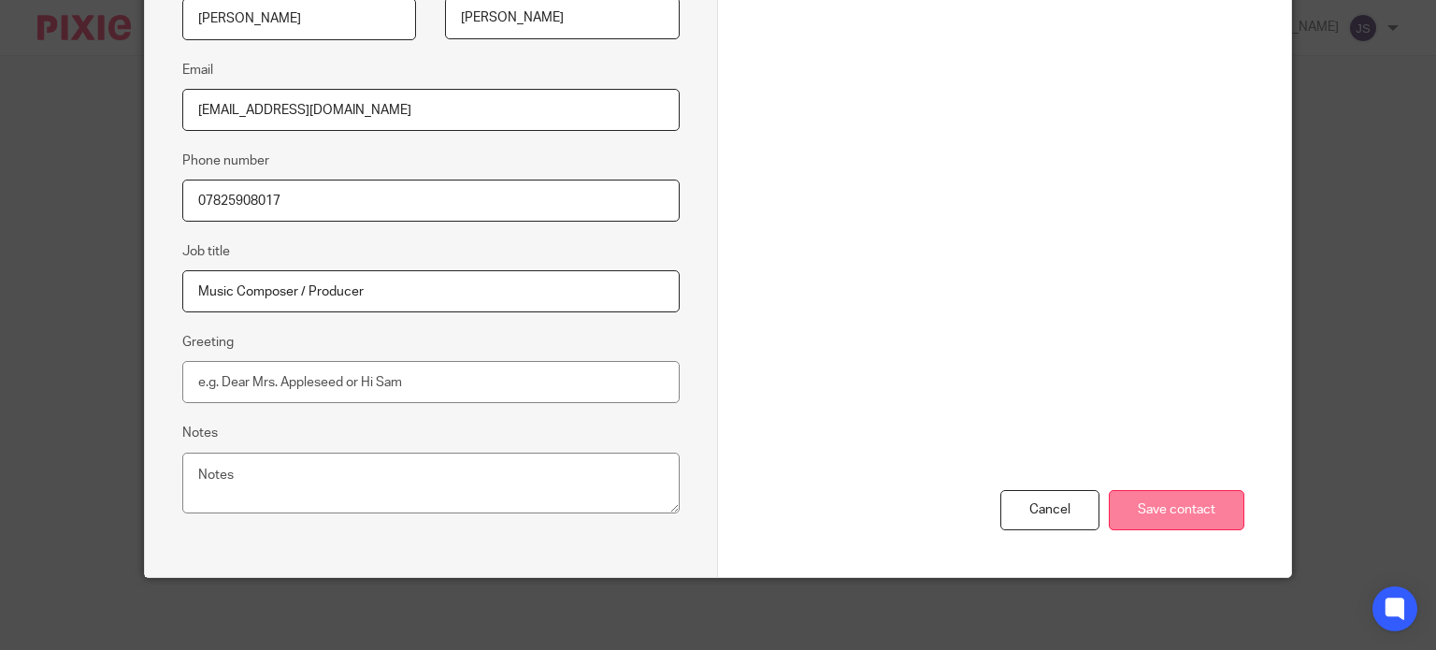
type input "07825908017"
click at [1163, 510] on input "Save contact" at bounding box center [1177, 510] width 136 height 40
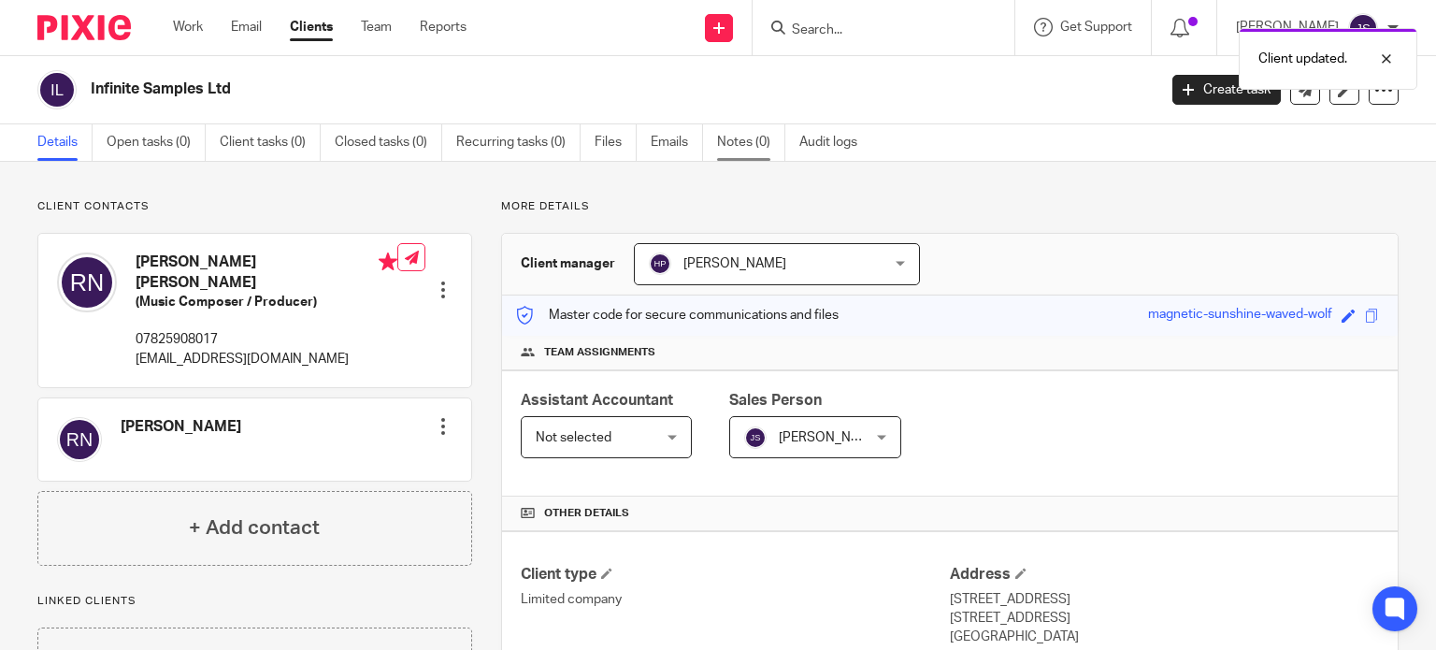
click at [744, 141] on link "Notes (0)" at bounding box center [751, 142] width 68 height 36
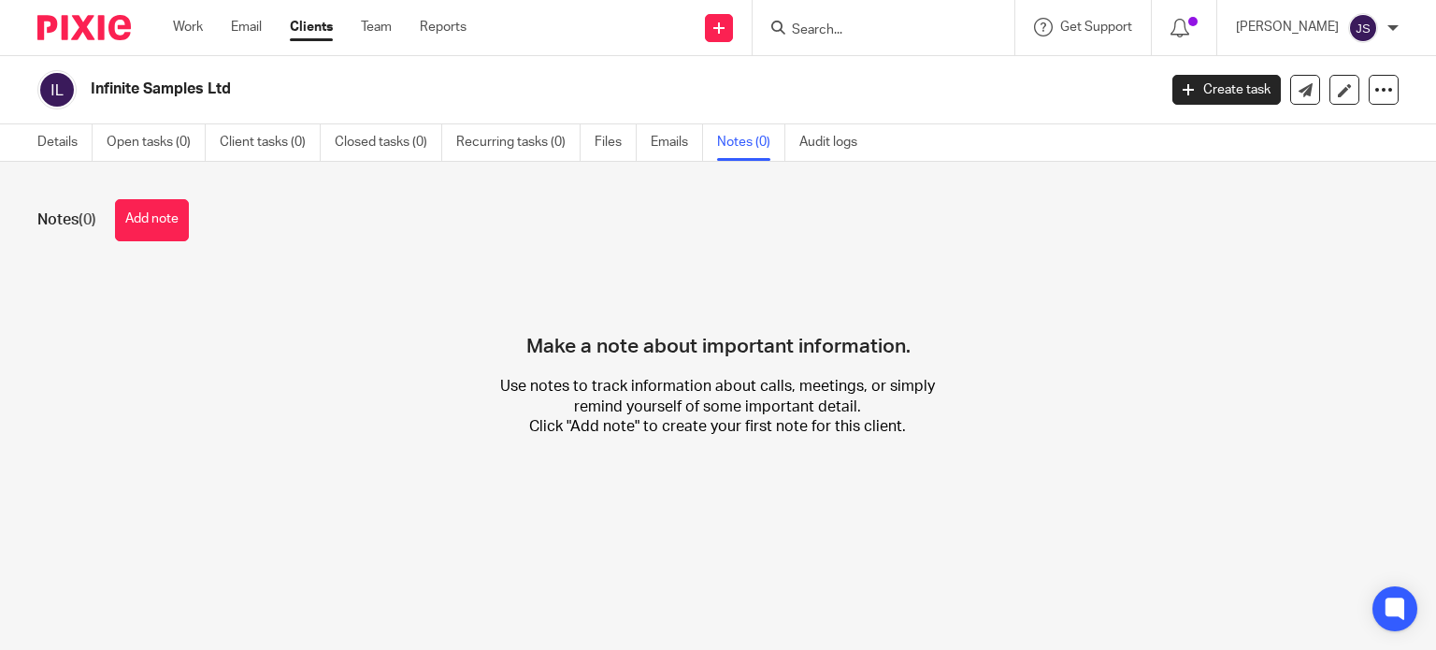
click at [212, 250] on div "Notes (0) Add note Make a note about important information. Use notes to track …" at bounding box center [718, 332] width 1436 height 341
click at [179, 242] on div "Notes (0) Add note Make a note about important information. Use notes to track …" at bounding box center [718, 332] width 1436 height 341
click at [165, 223] on button "Add note" at bounding box center [152, 220] width 74 height 42
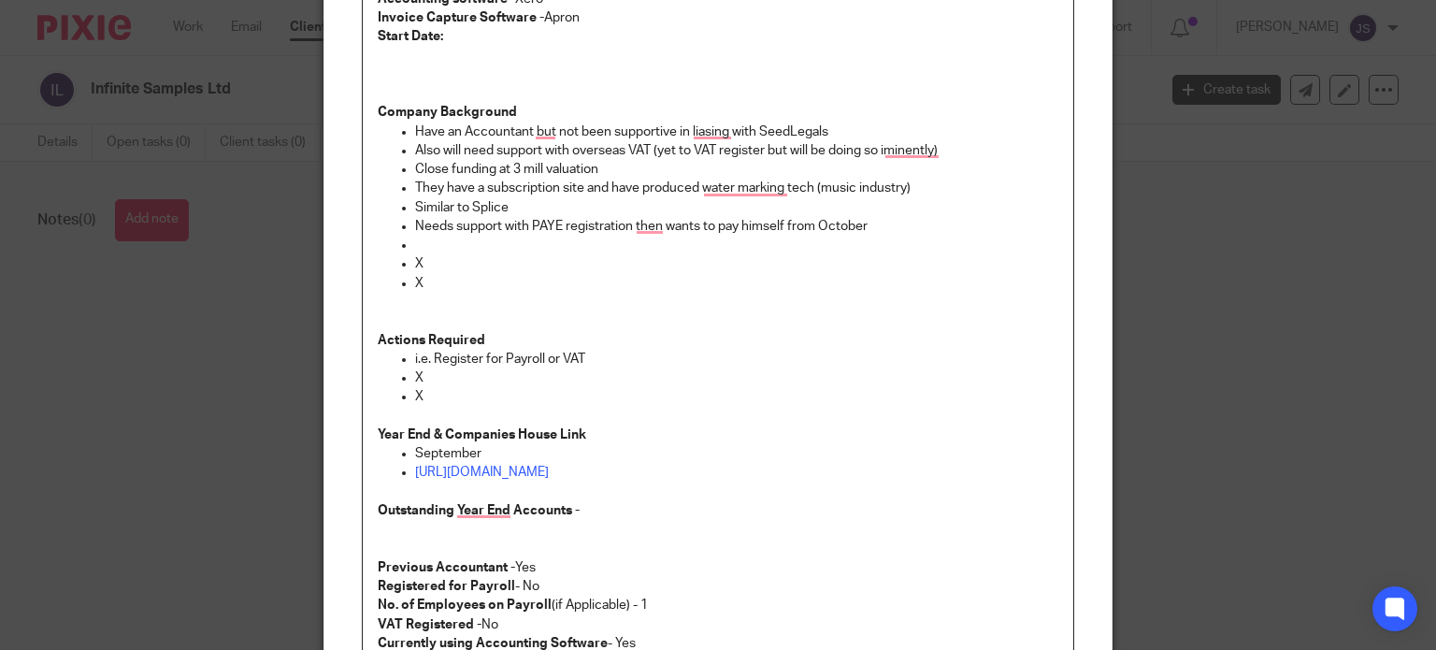
scroll to position [128, 0]
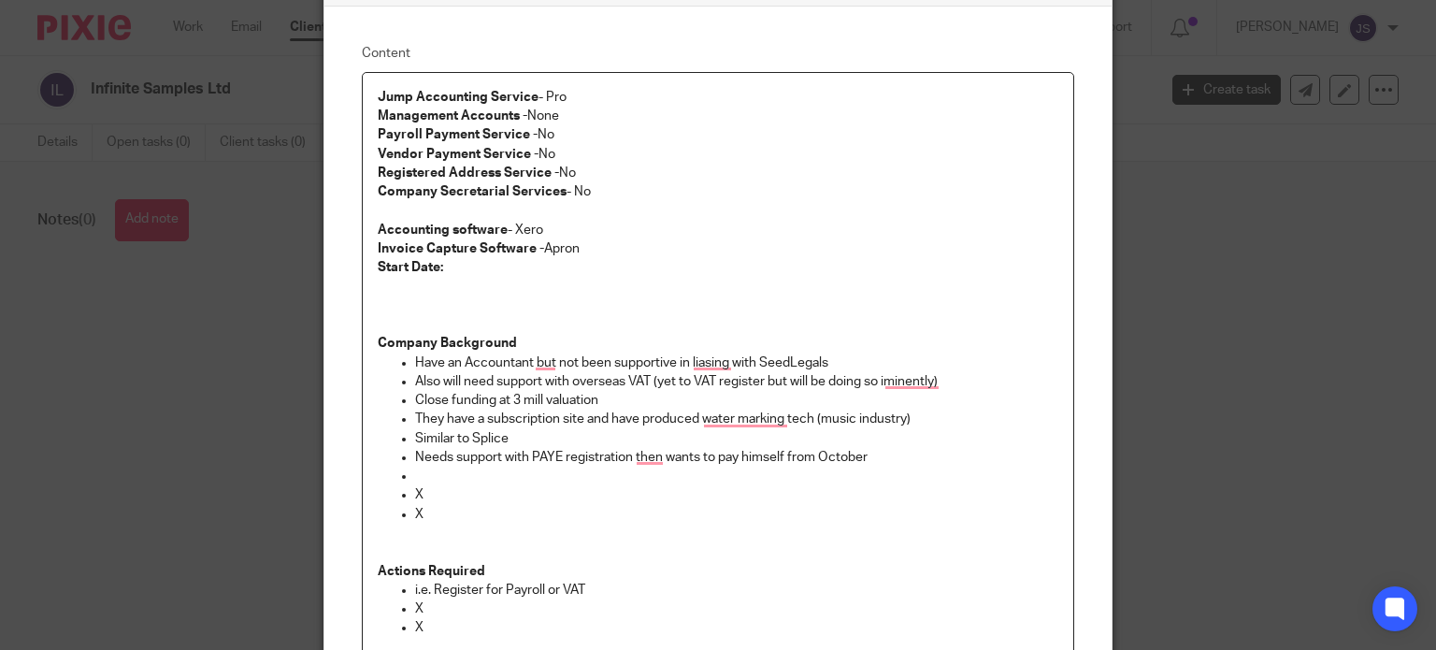
click at [467, 253] on strong "Invoice Capture Software -" at bounding box center [461, 248] width 166 height 13
click at [460, 266] on p "Start Date:" at bounding box center [719, 267] width 682 height 19
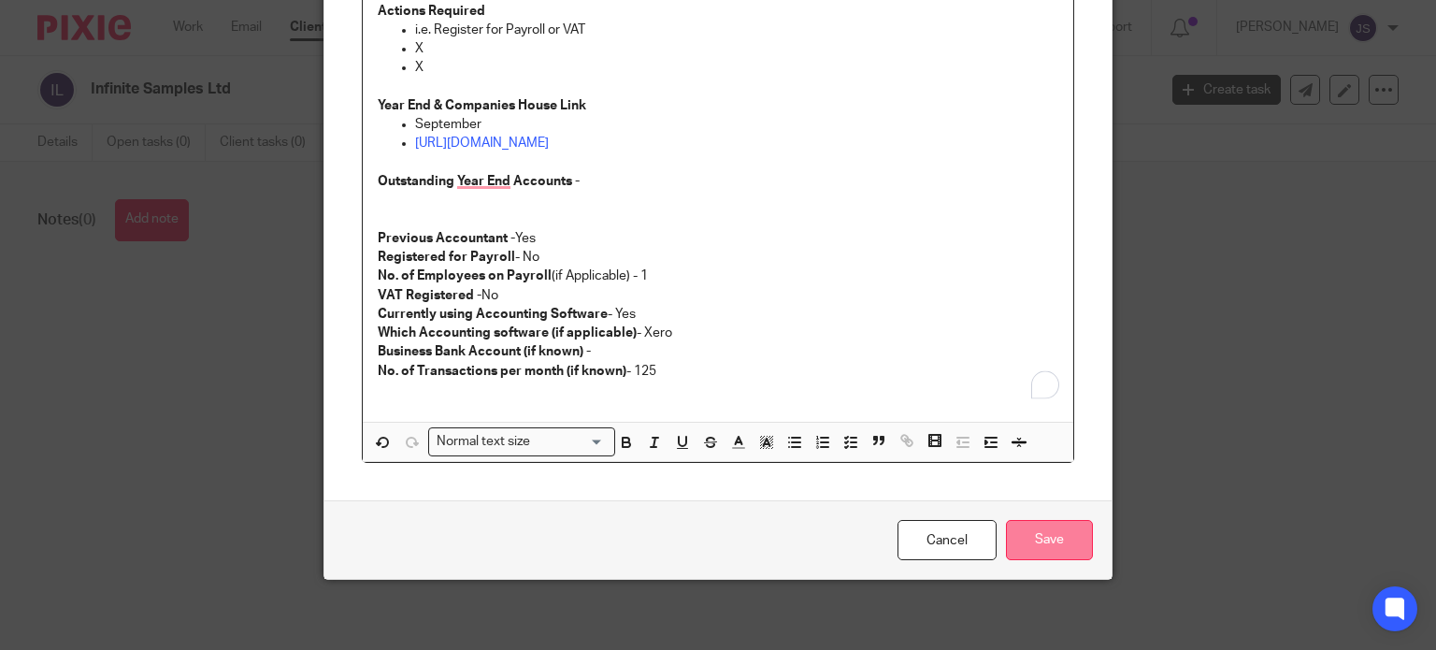
click at [1055, 524] on input "Save" at bounding box center [1049, 540] width 87 height 40
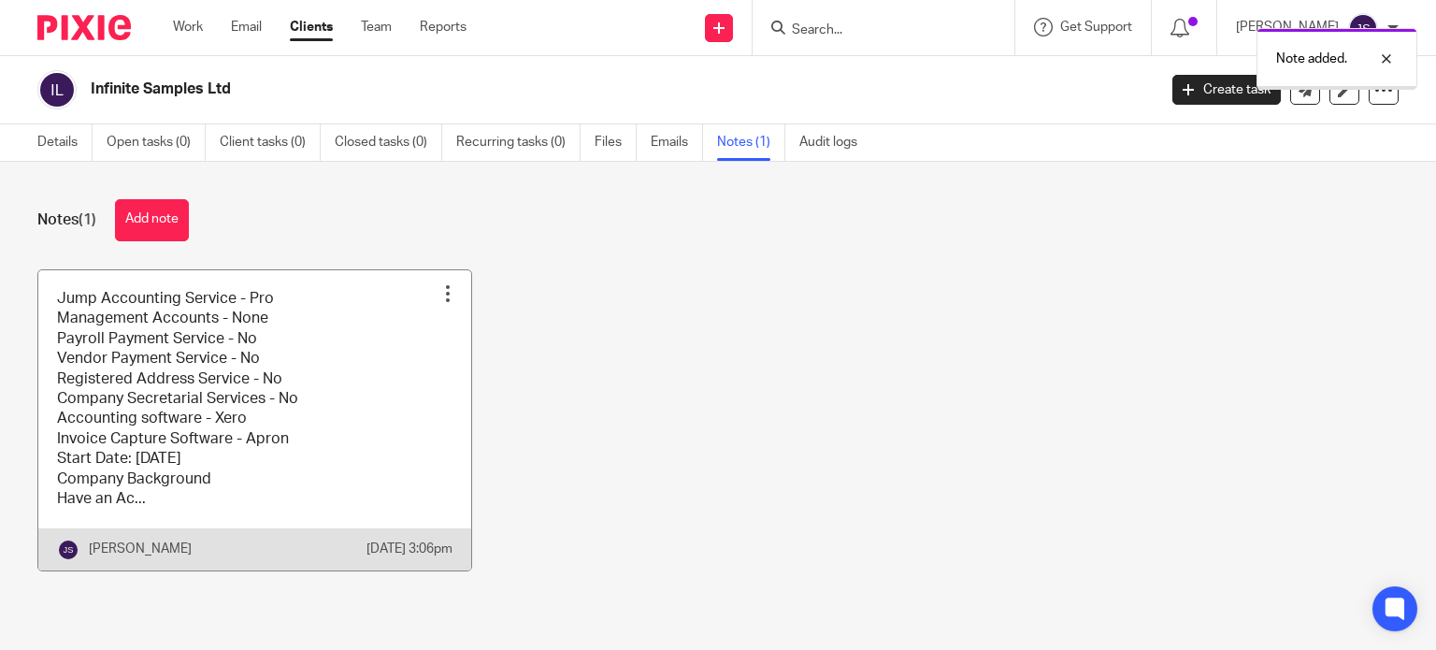
click at [402, 386] on link at bounding box center [254, 420] width 433 height 300
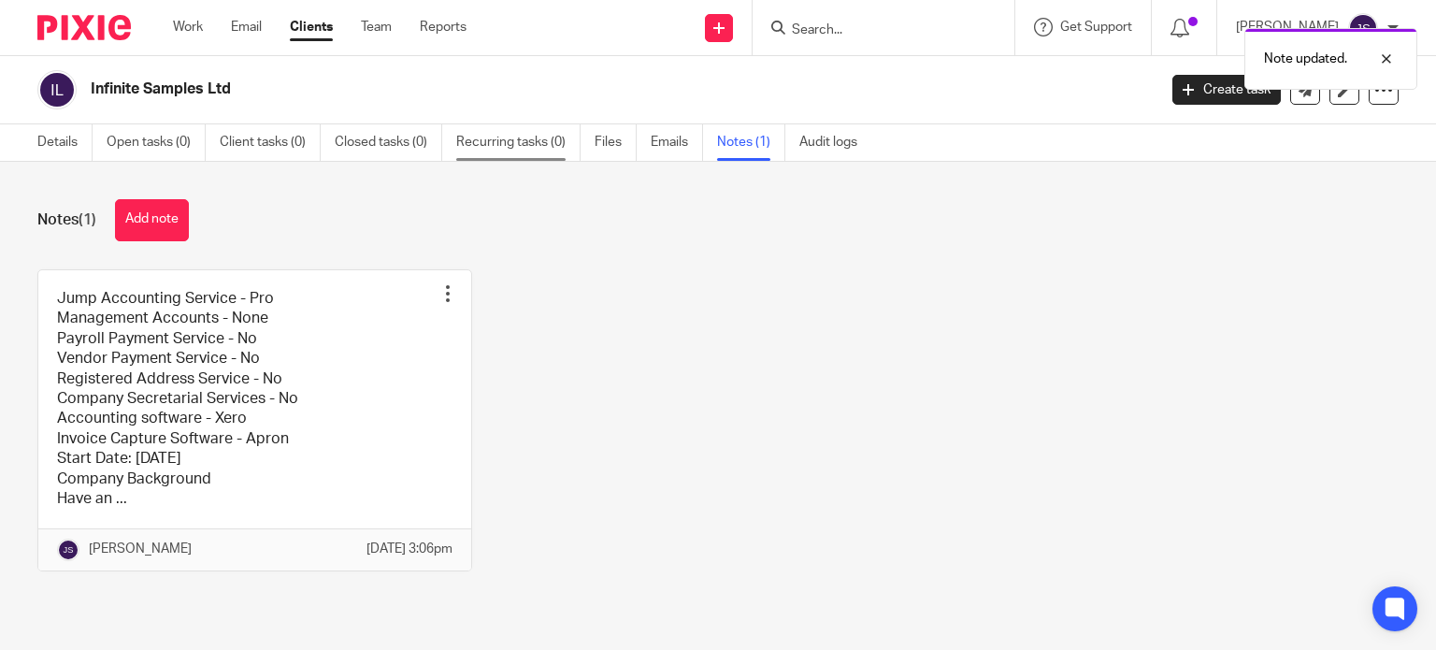
click at [488, 135] on link "Recurring tasks (0)" at bounding box center [518, 142] width 124 height 36
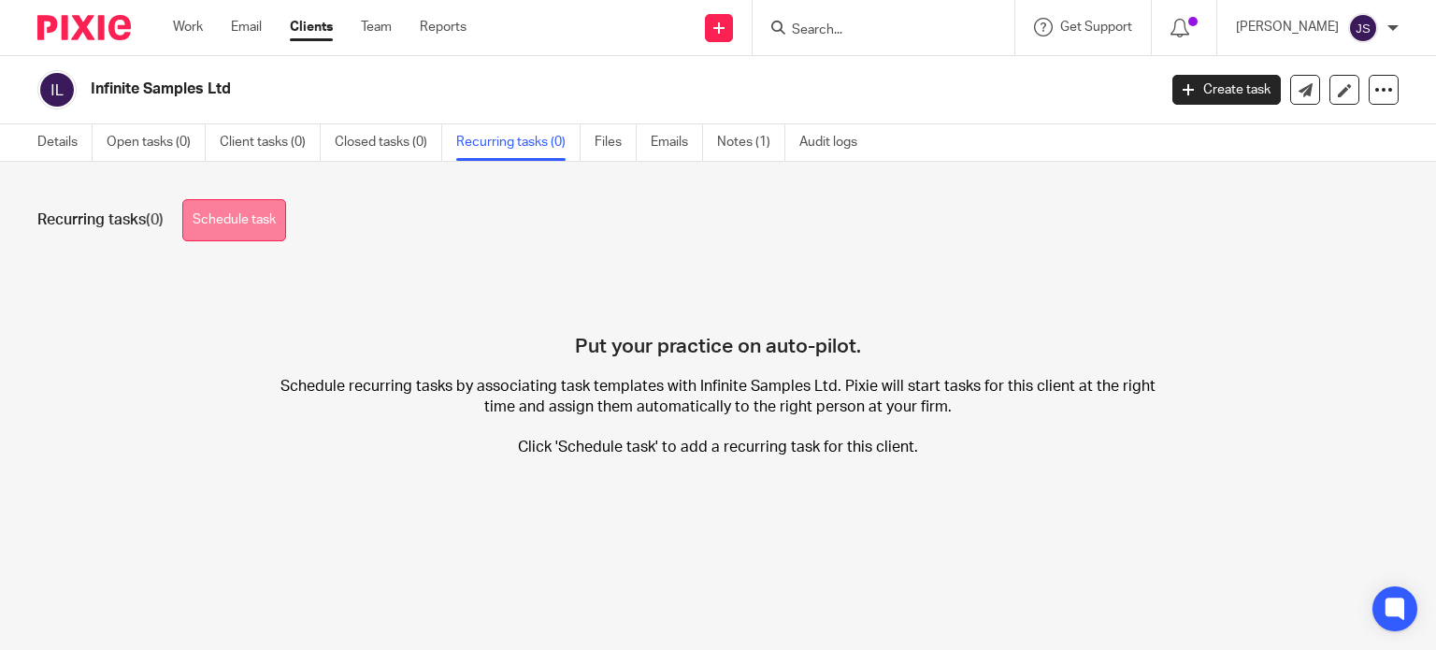
click at [240, 217] on link "Schedule task" at bounding box center [234, 220] width 104 height 42
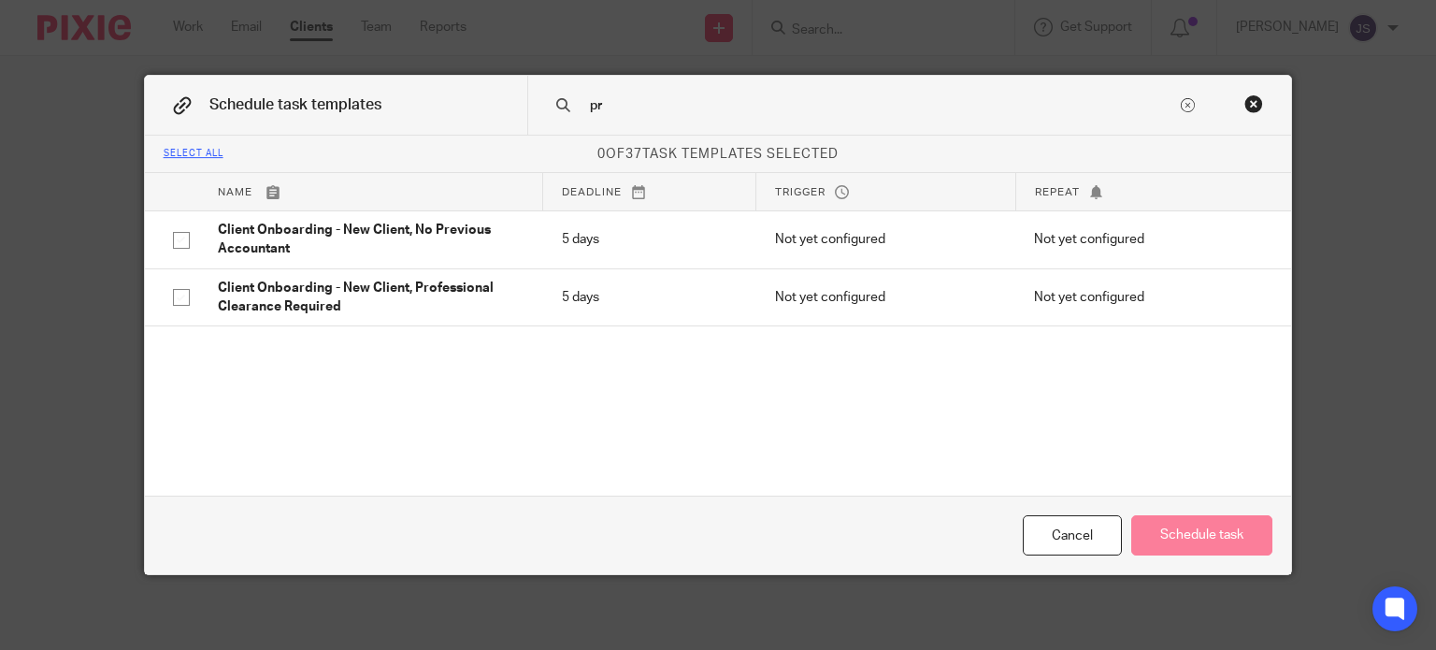
type input "p"
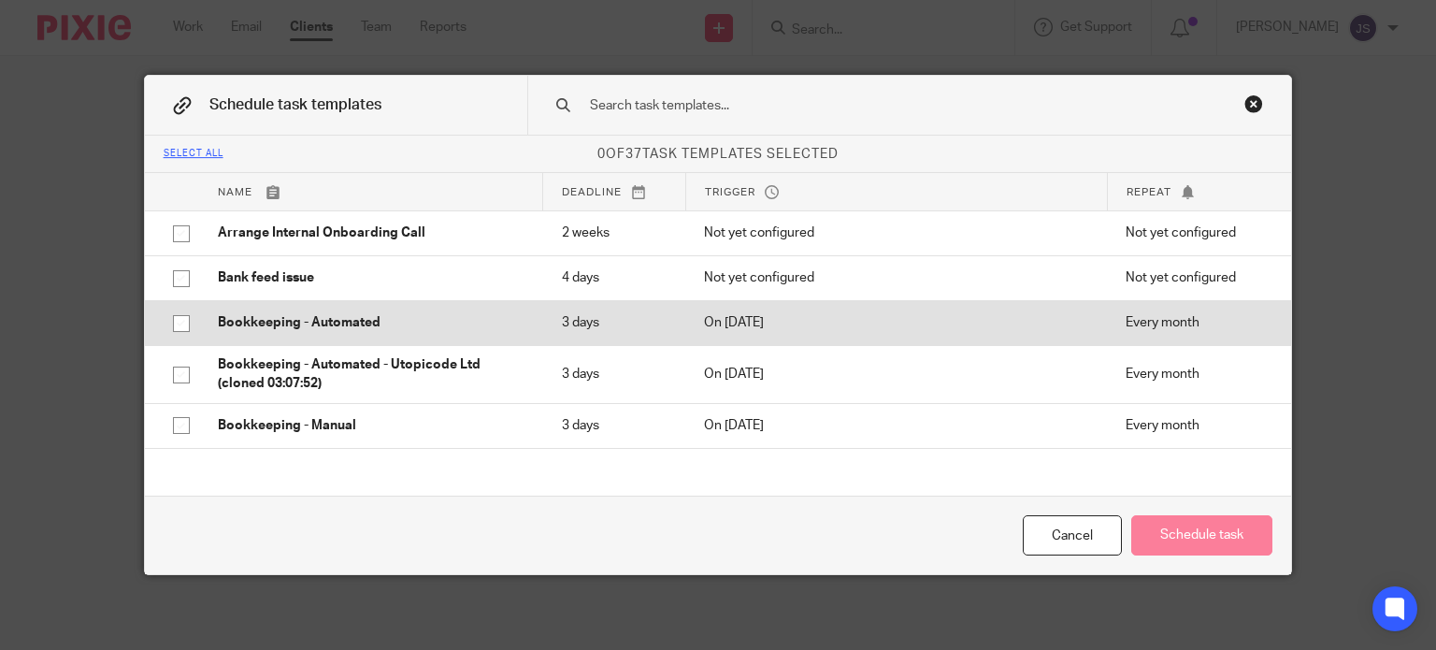
click at [334, 320] on p "Bookkeeping - Automated" at bounding box center [371, 322] width 307 height 19
checkbox input "true"
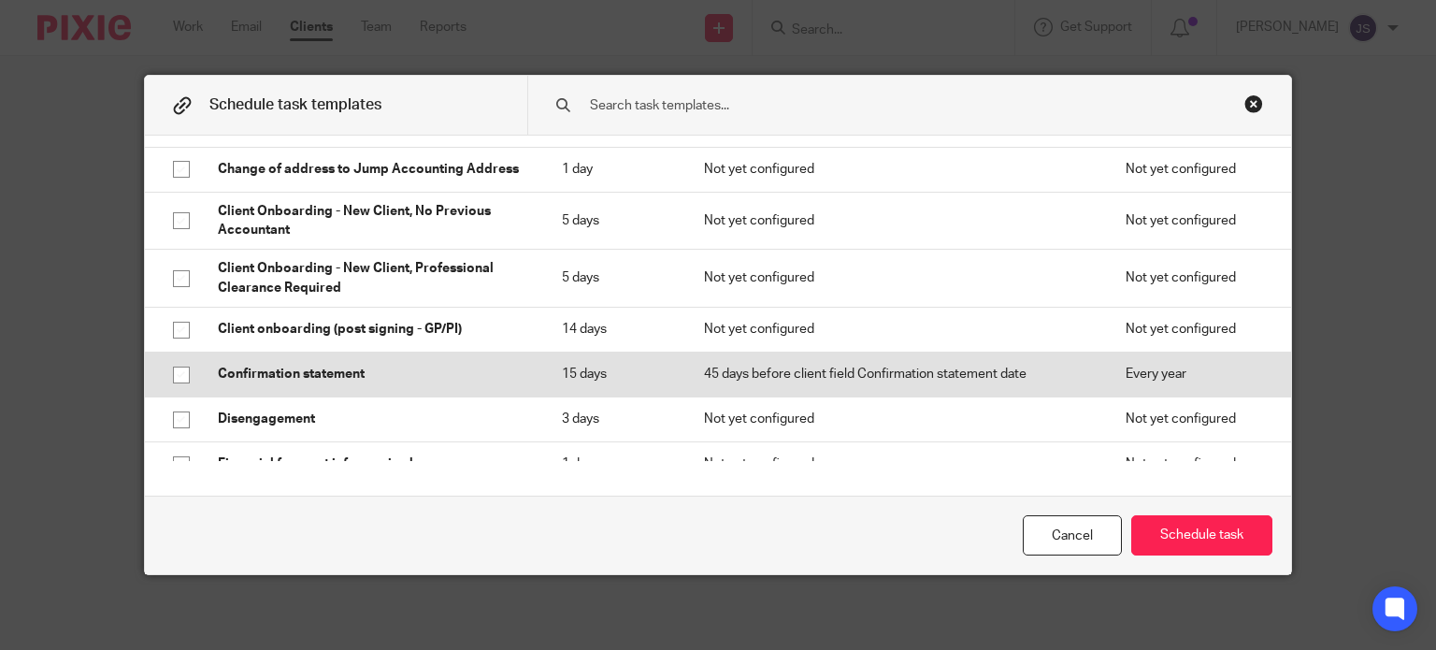
click at [327, 380] on p "Confirmation statement" at bounding box center [371, 374] width 307 height 19
checkbox input "true"
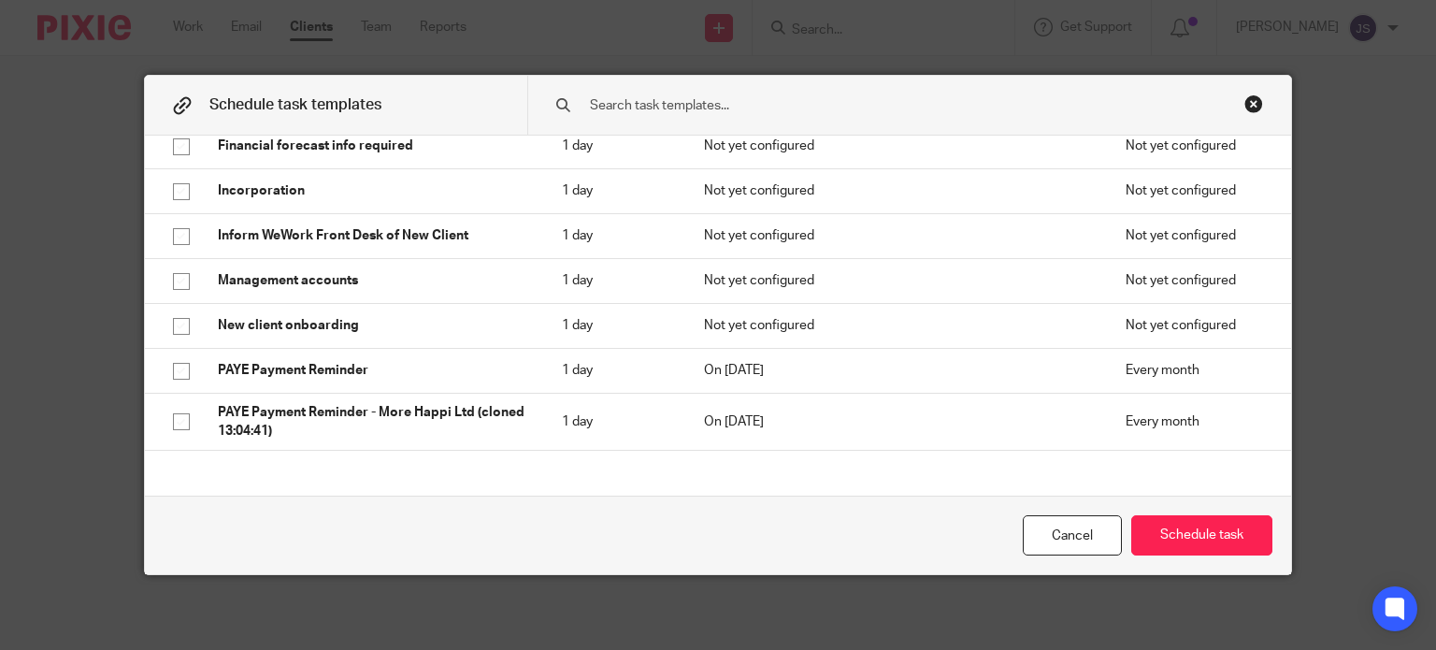
scroll to position [762, 0]
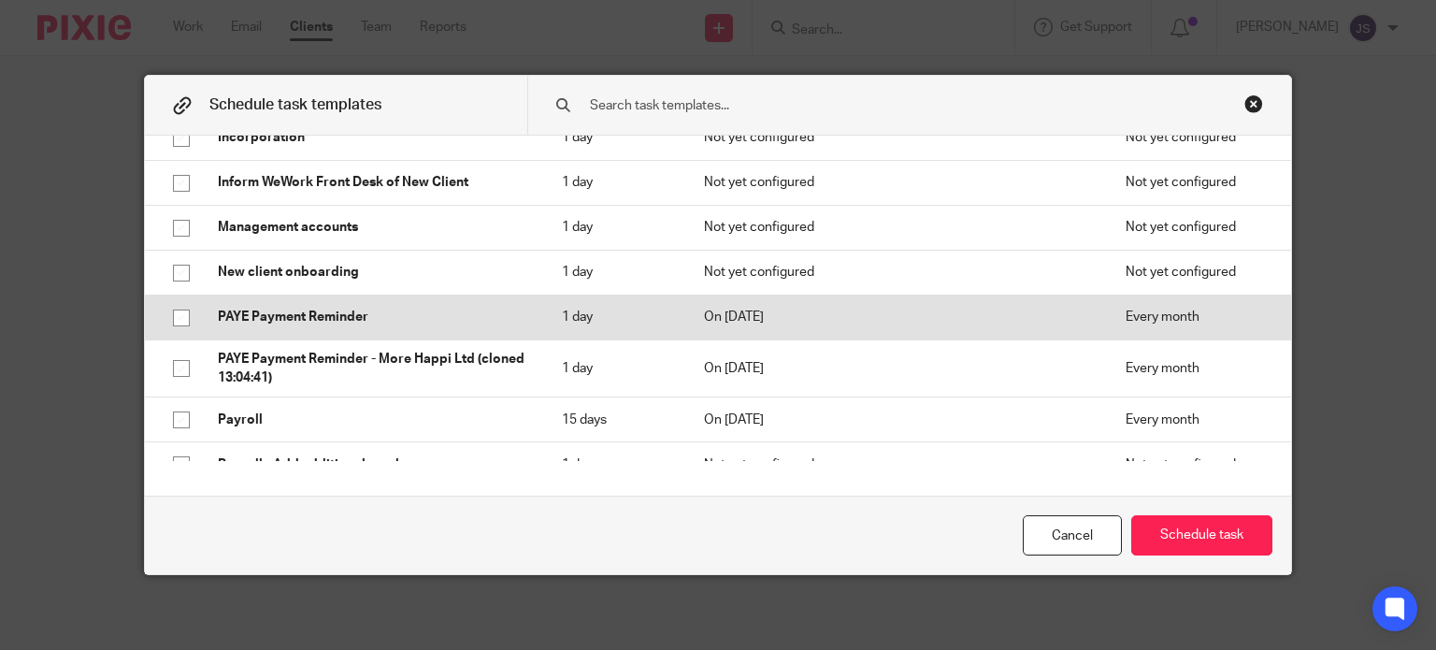
click at [347, 313] on p "PAYE Payment Reminder" at bounding box center [371, 317] width 307 height 19
checkbox input "true"
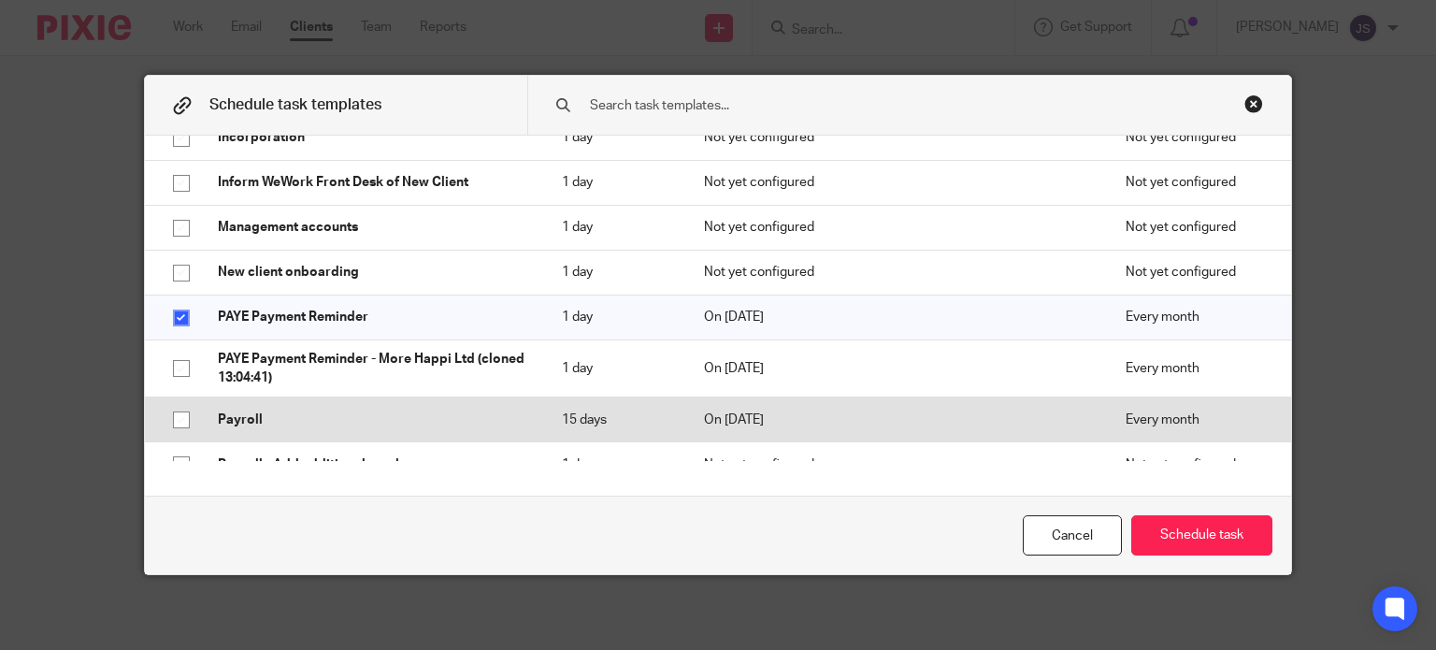
click at [334, 412] on p "Payroll" at bounding box center [371, 419] width 307 height 19
checkbox input "true"
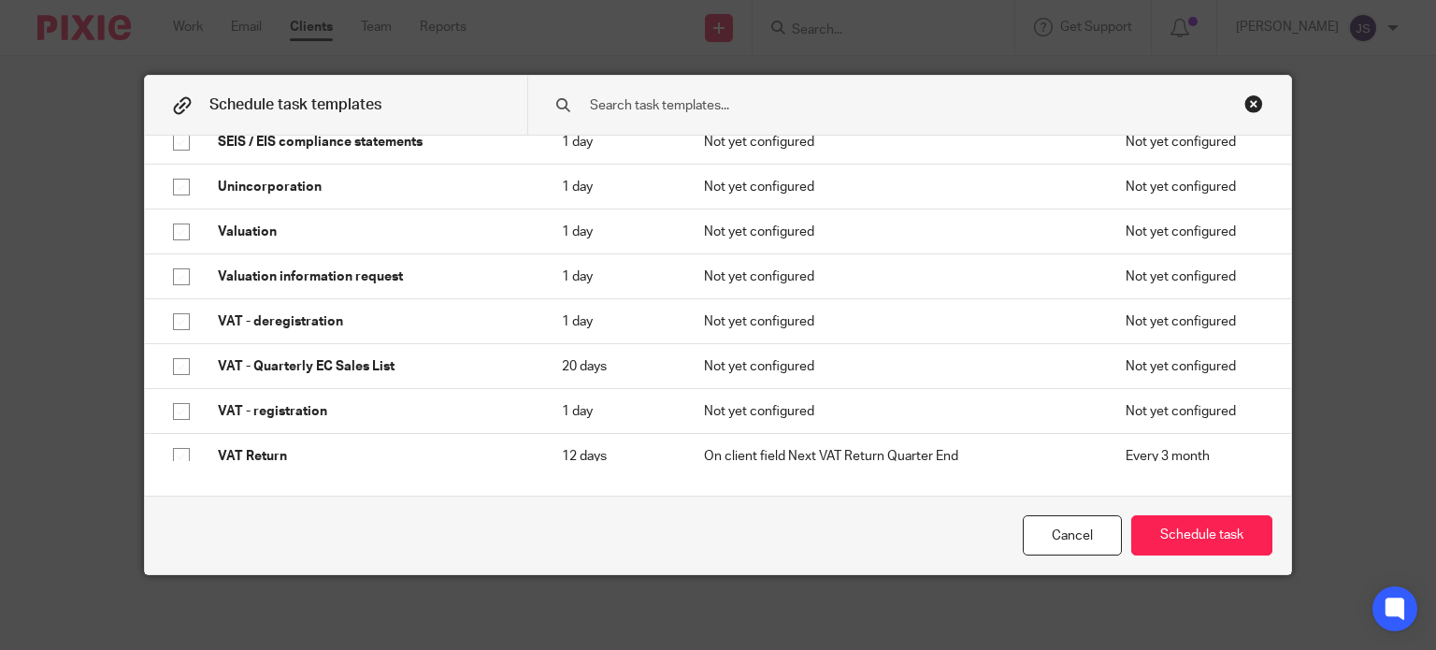
scroll to position [1264, 0]
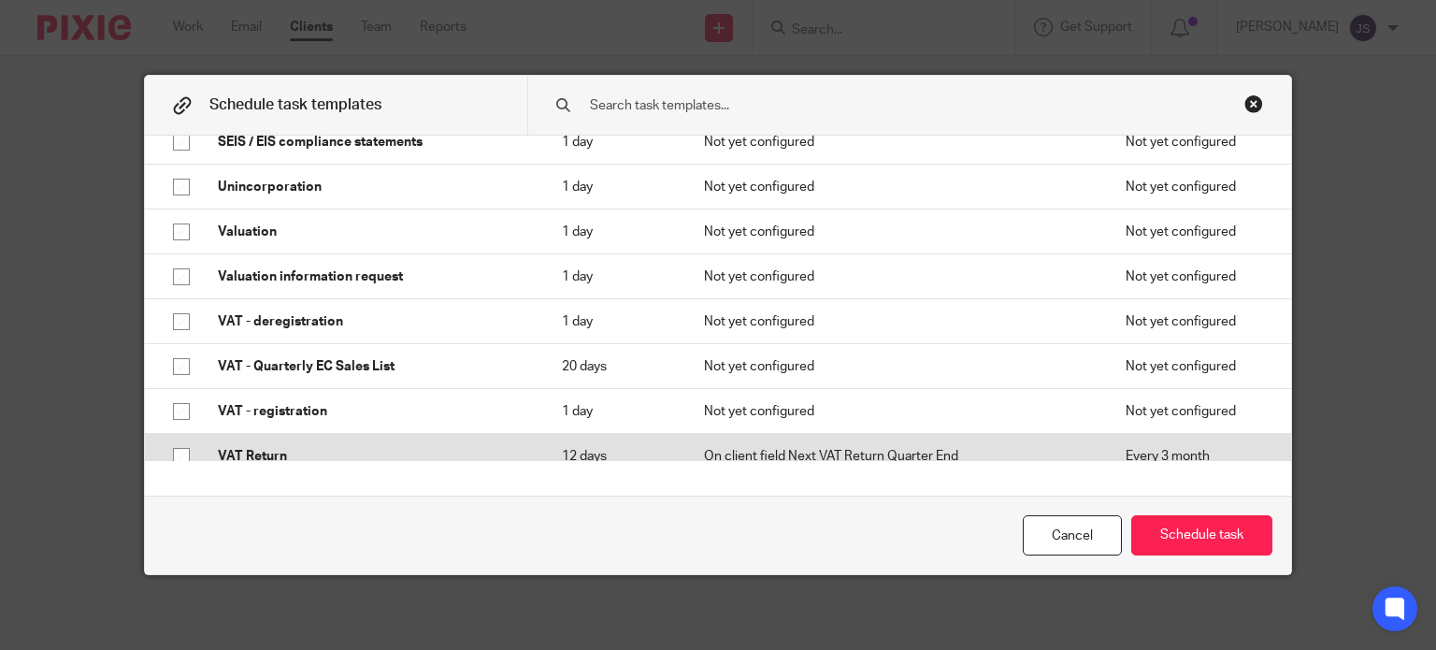
click at [313, 452] on p "VAT Return" at bounding box center [371, 456] width 307 height 19
checkbox input "true"
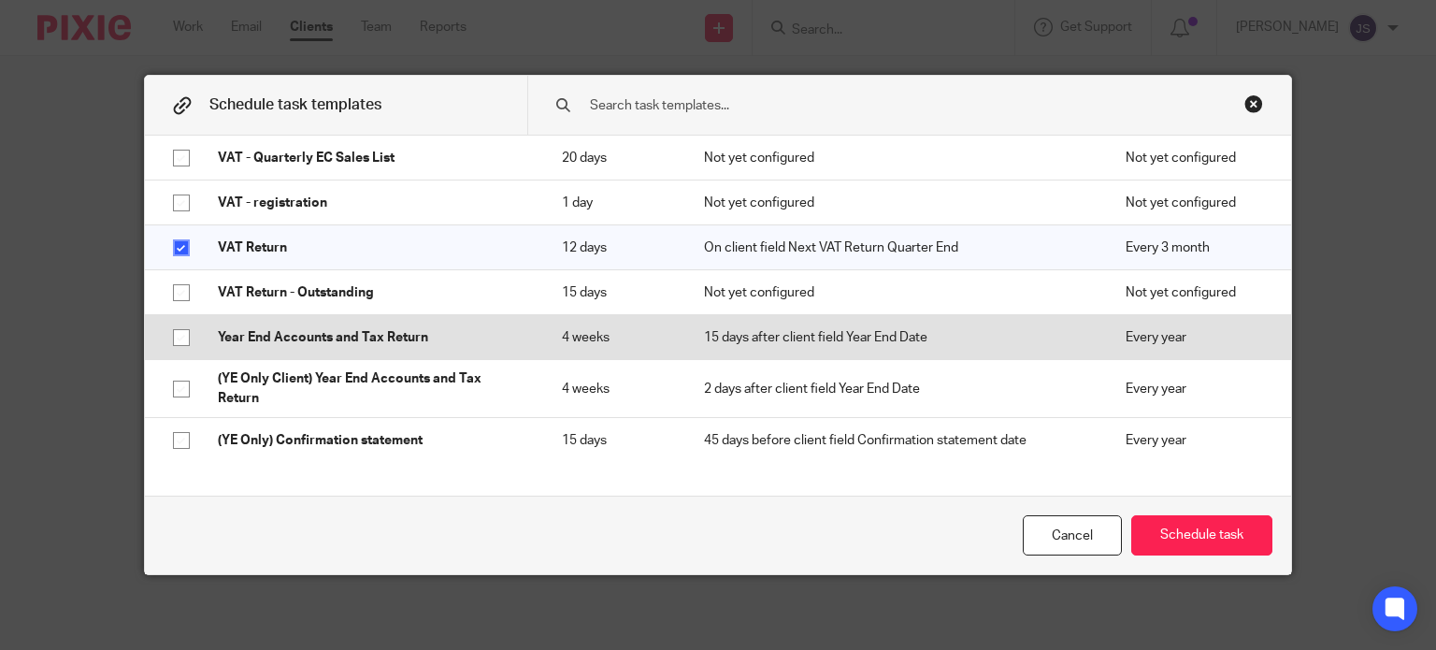
click at [362, 353] on td "Year End Accounts and Tax Return" at bounding box center [371, 337] width 344 height 45
checkbox input "true"
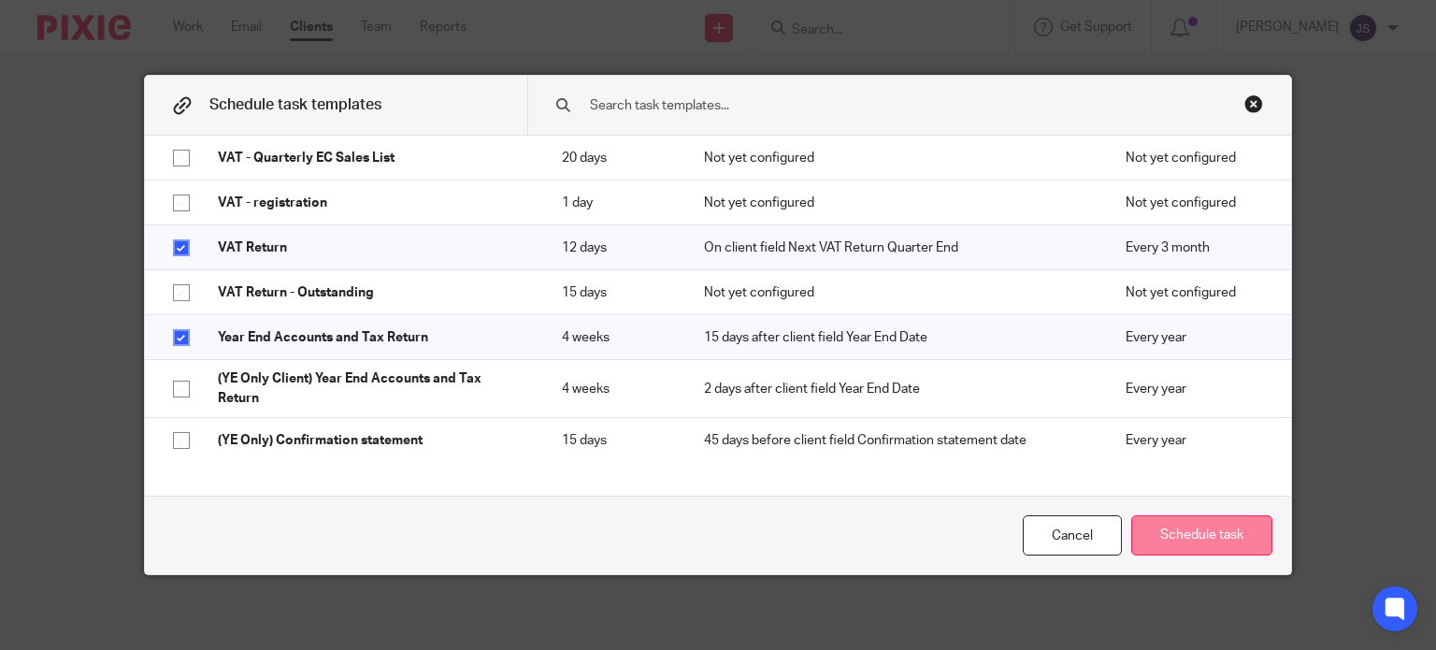
click at [1179, 531] on button "Schedule task" at bounding box center [1201, 535] width 141 height 40
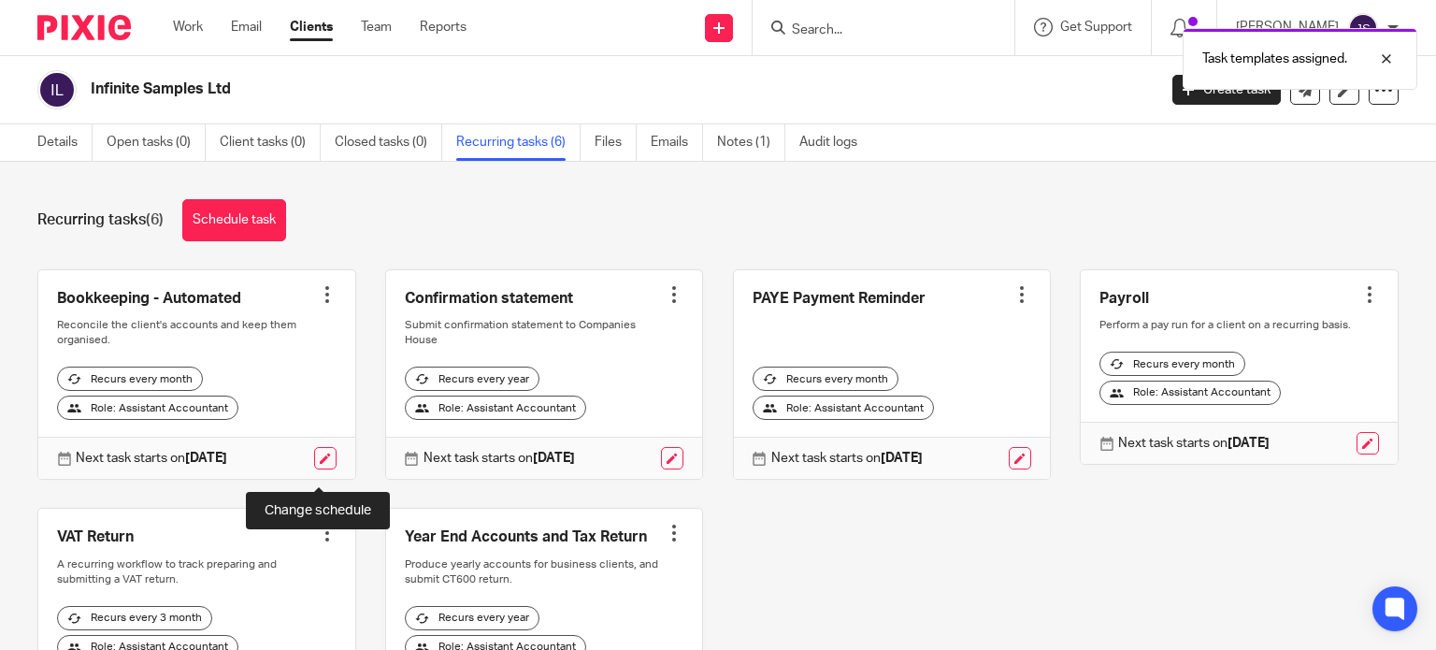
click at [316, 469] on link at bounding box center [325, 458] width 22 height 22
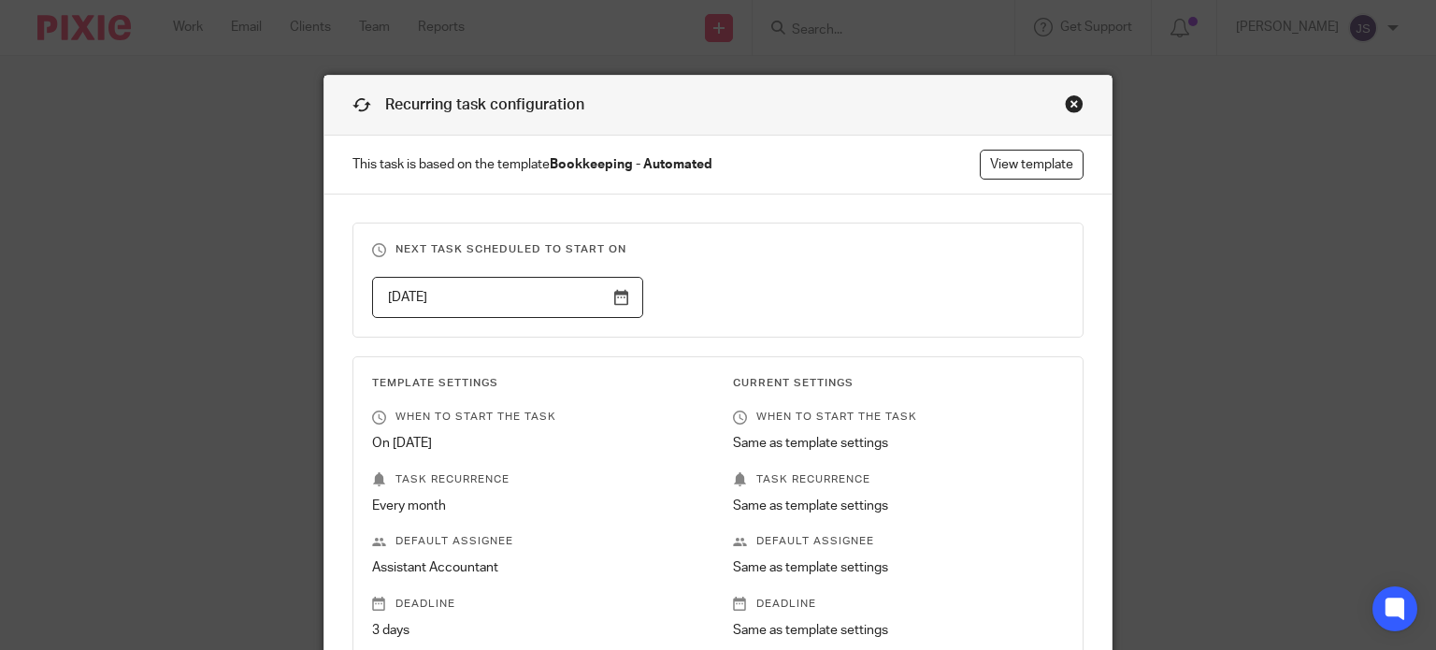
click at [620, 293] on input "2025-10-01" at bounding box center [507, 298] width 271 height 42
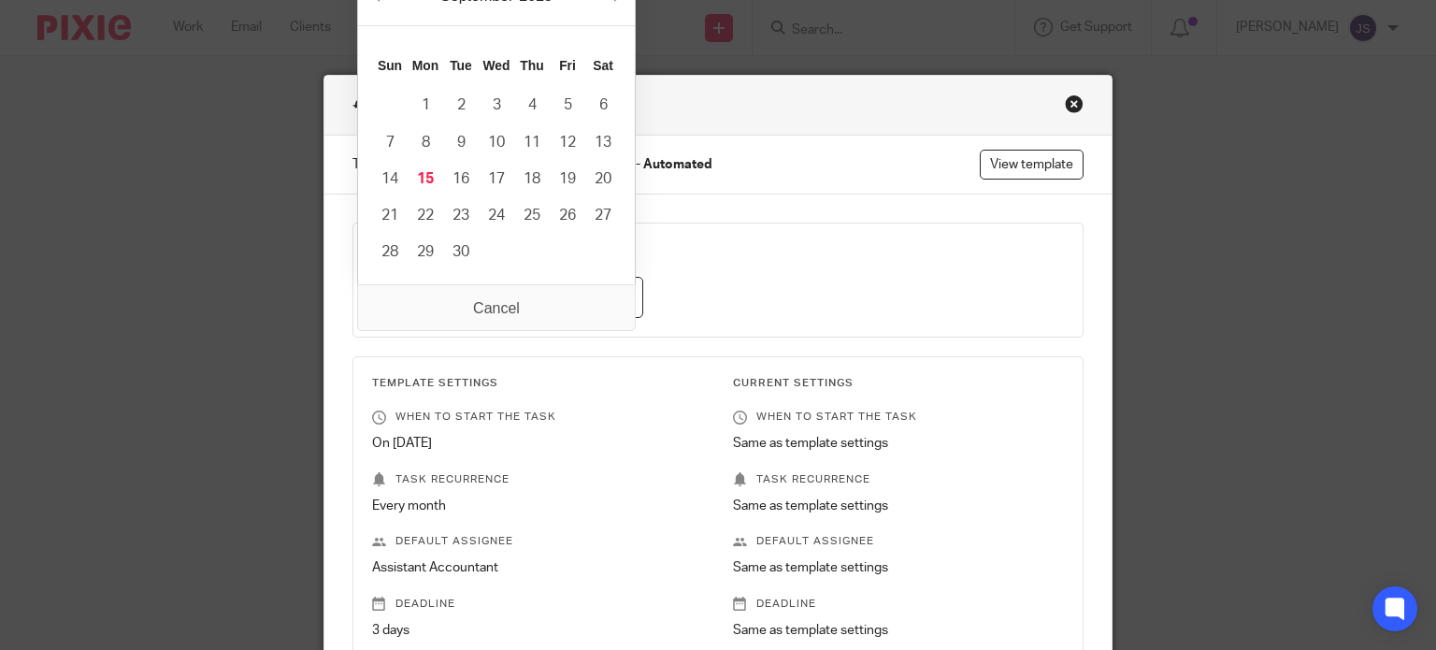
click at [767, 313] on div "2025-10-01" at bounding box center [703, 298] width 722 height 42
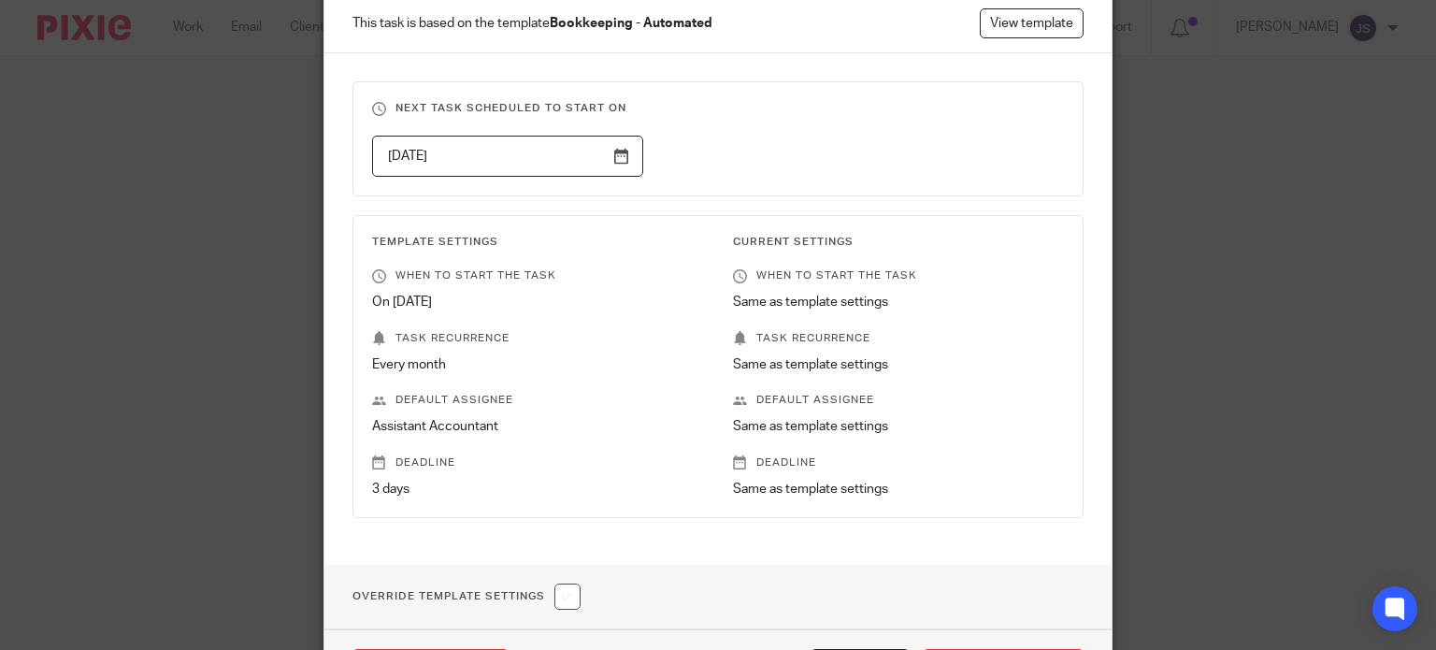
scroll to position [142, 0]
click at [624, 149] on input "2025-10-01" at bounding box center [507, 156] width 271 height 42
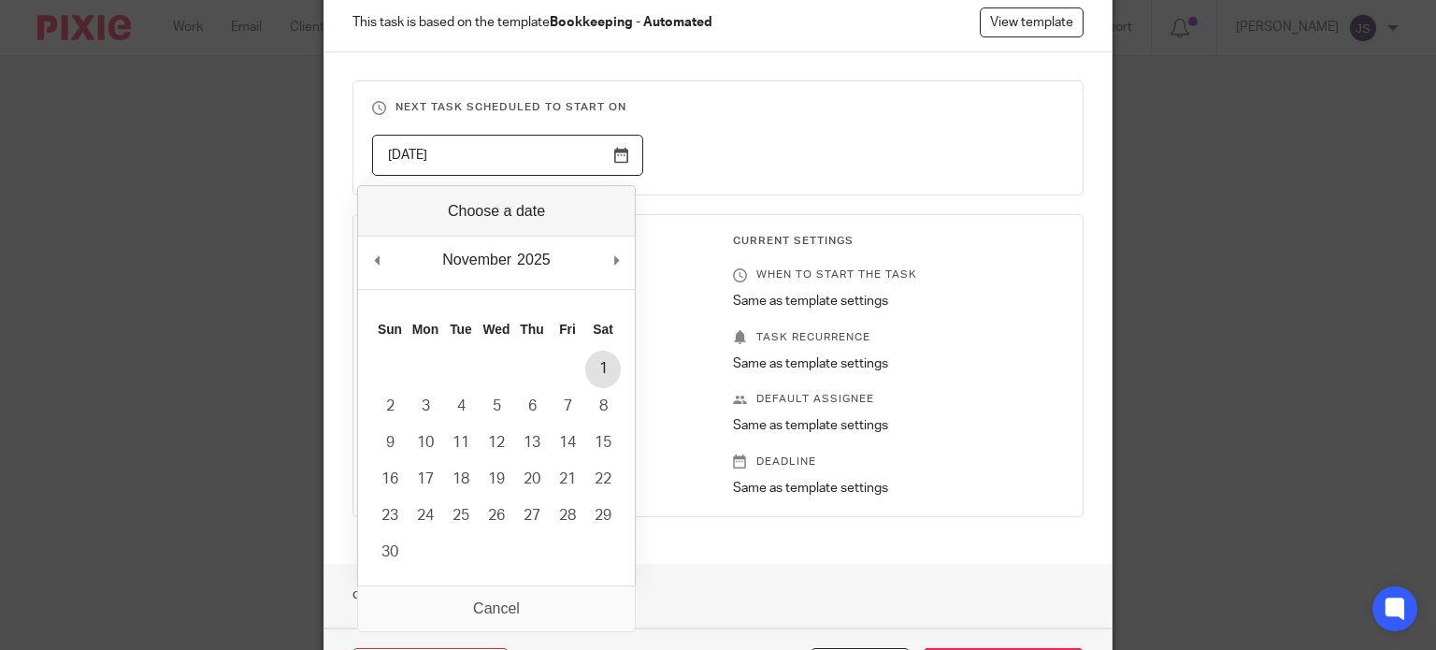
type input "2025-11-01"
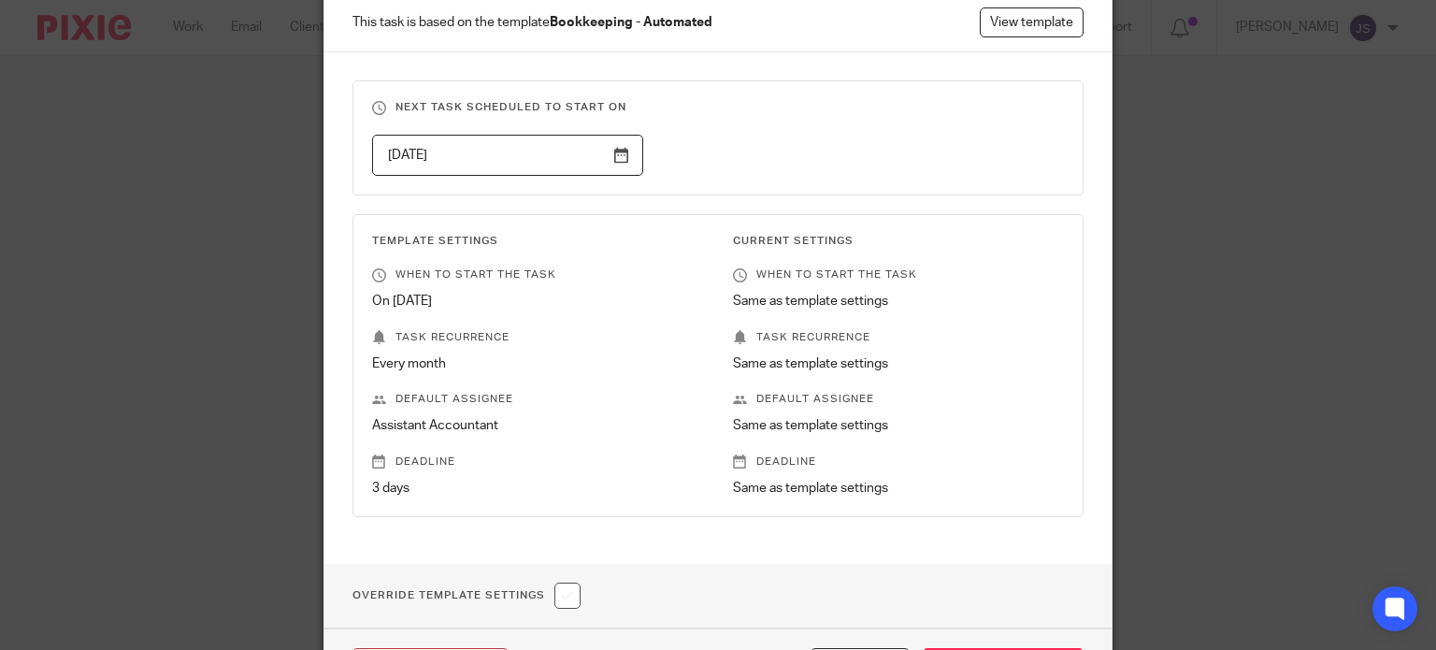
scroll to position [273, 0]
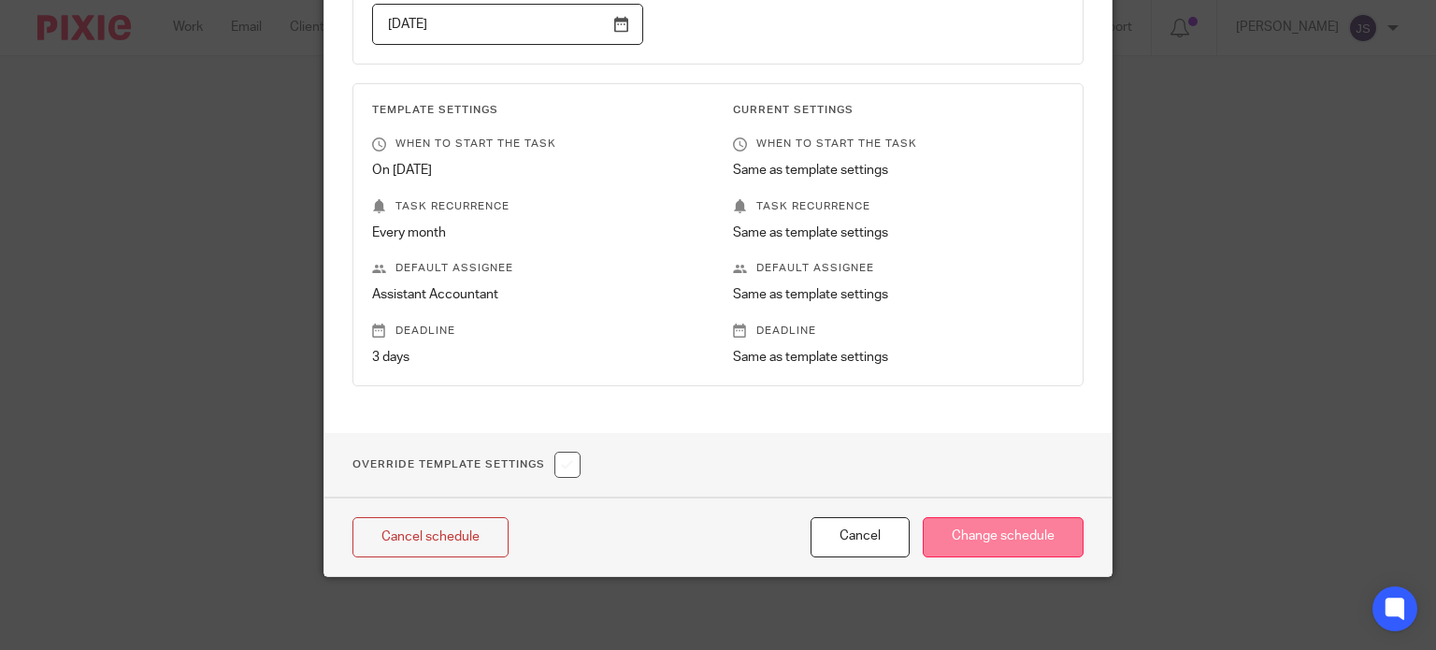
click at [1002, 543] on input "Change schedule" at bounding box center [1003, 537] width 161 height 40
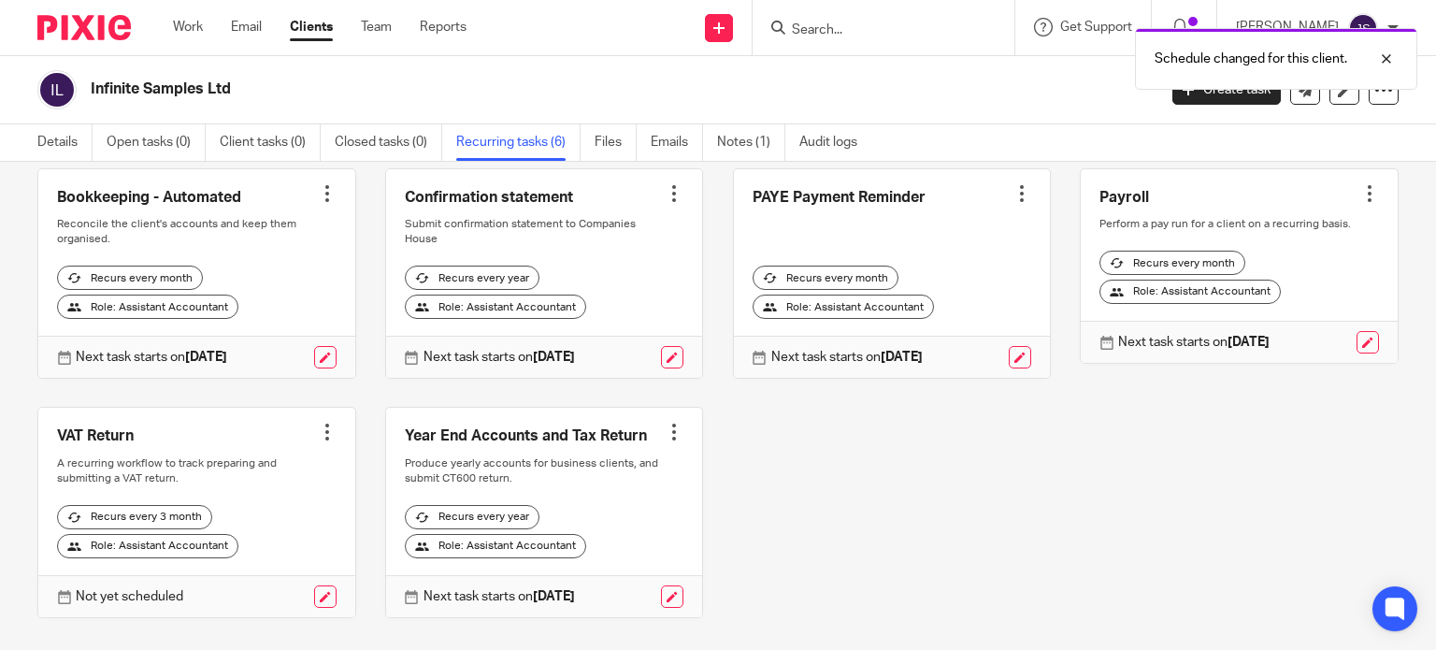
scroll to position [100, 0]
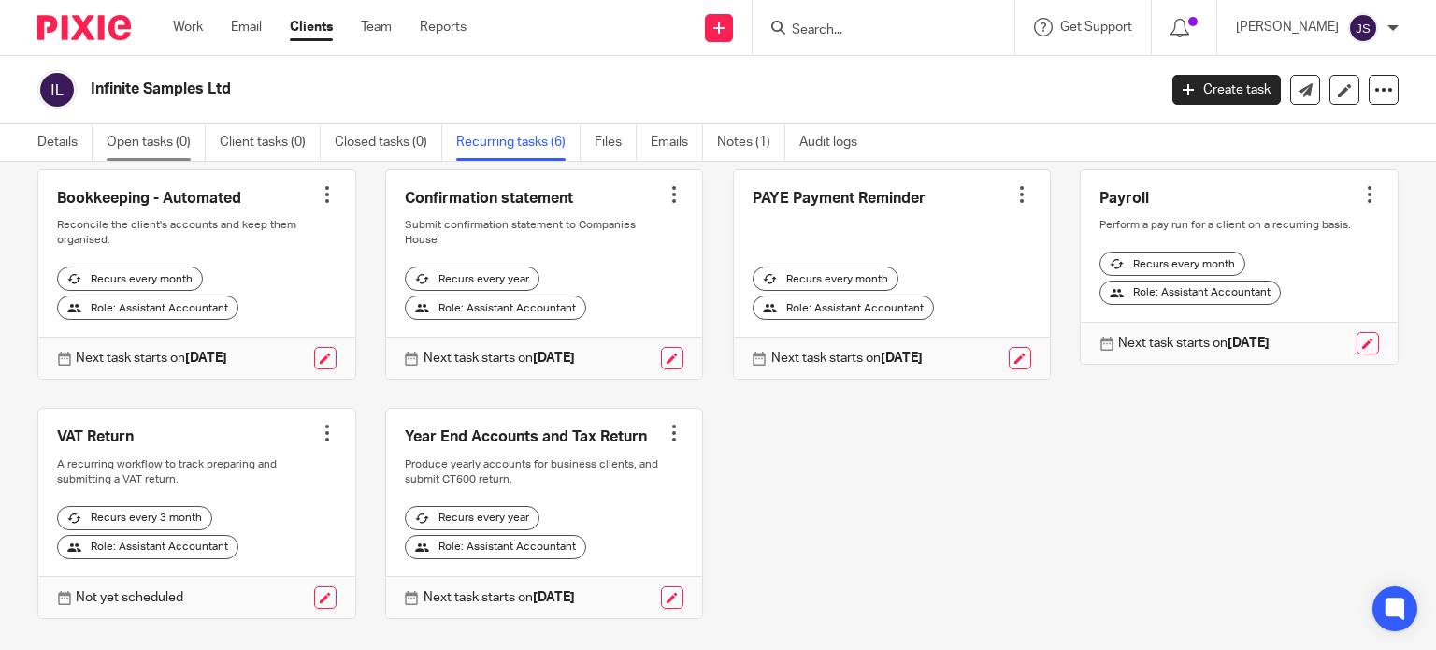
click at [163, 144] on link "Open tasks (0)" at bounding box center [156, 142] width 99 height 36
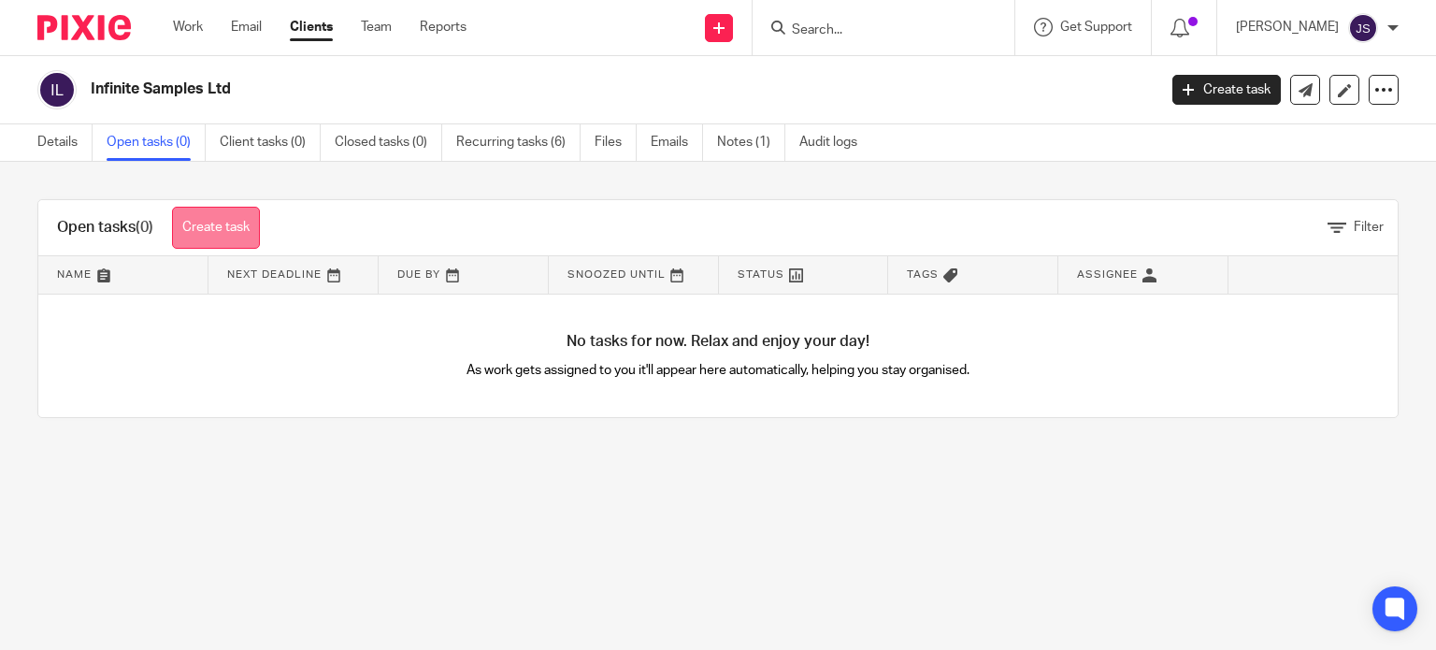
click at [213, 227] on link "Create task" at bounding box center [216, 228] width 88 height 42
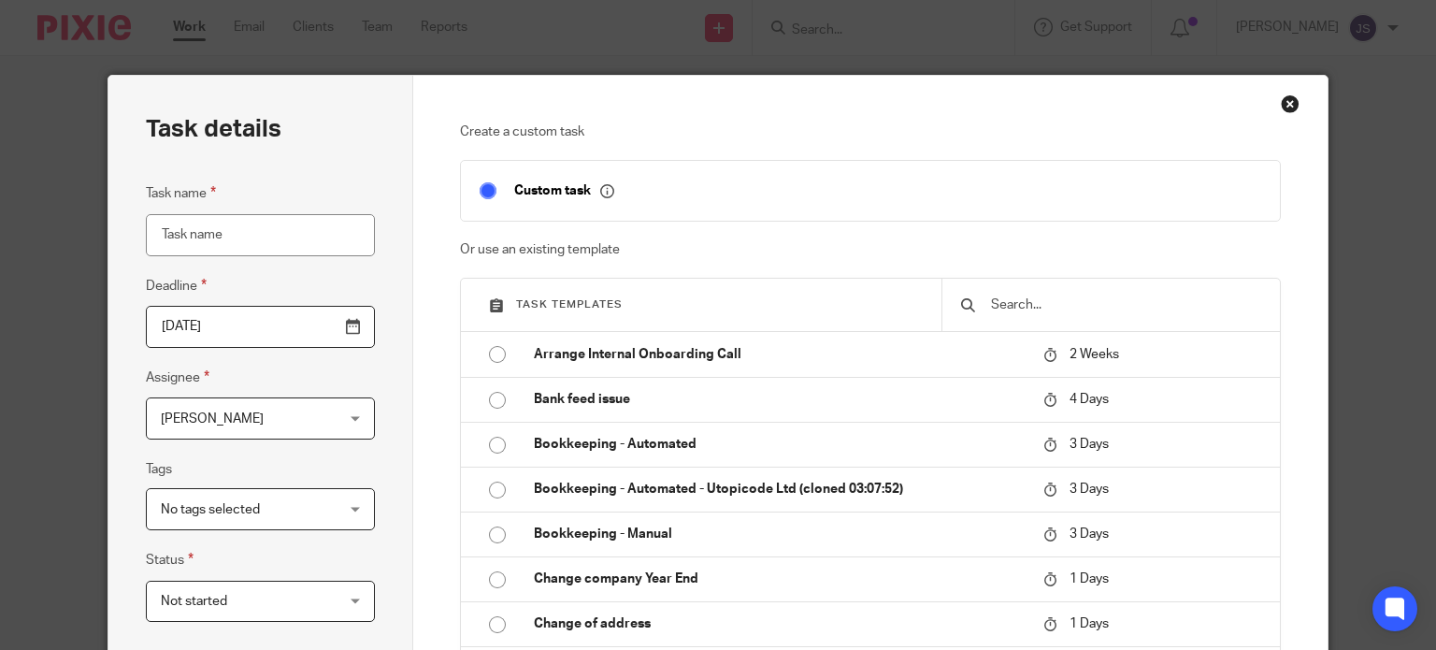
click at [1028, 305] on input "text" at bounding box center [1125, 304] width 272 height 21
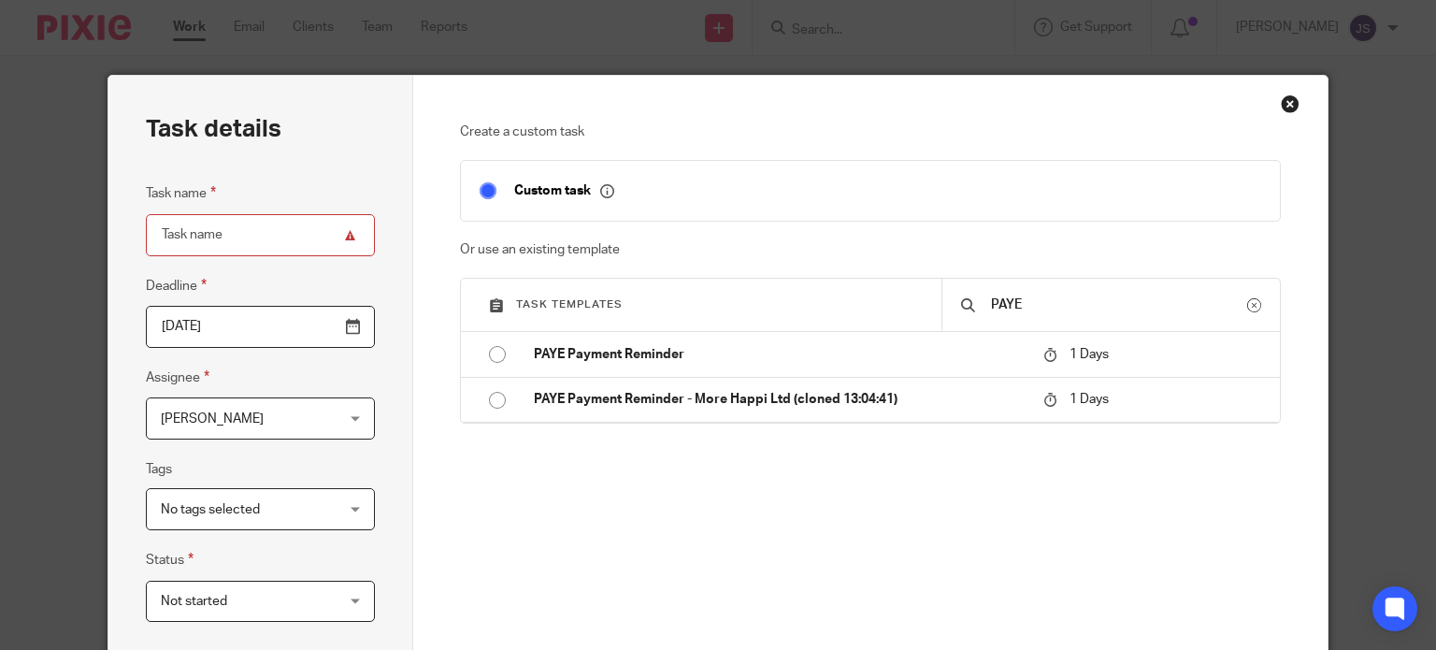
type input "PAYE"
click at [284, 217] on input "Task name" at bounding box center [260, 235] width 229 height 42
type input "PAYE Registration"
click at [271, 415] on span "[PERSON_NAME]" at bounding box center [246, 417] width 170 height 39
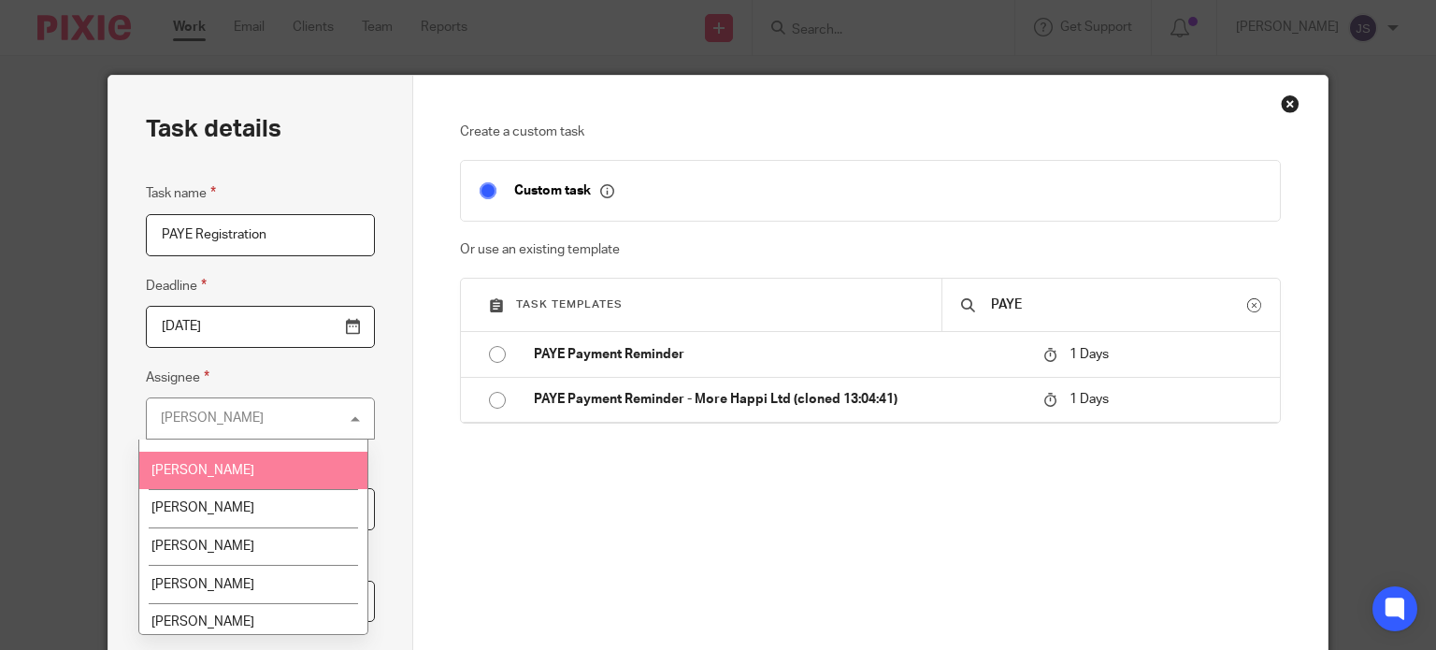
scroll to position [2148, 0]
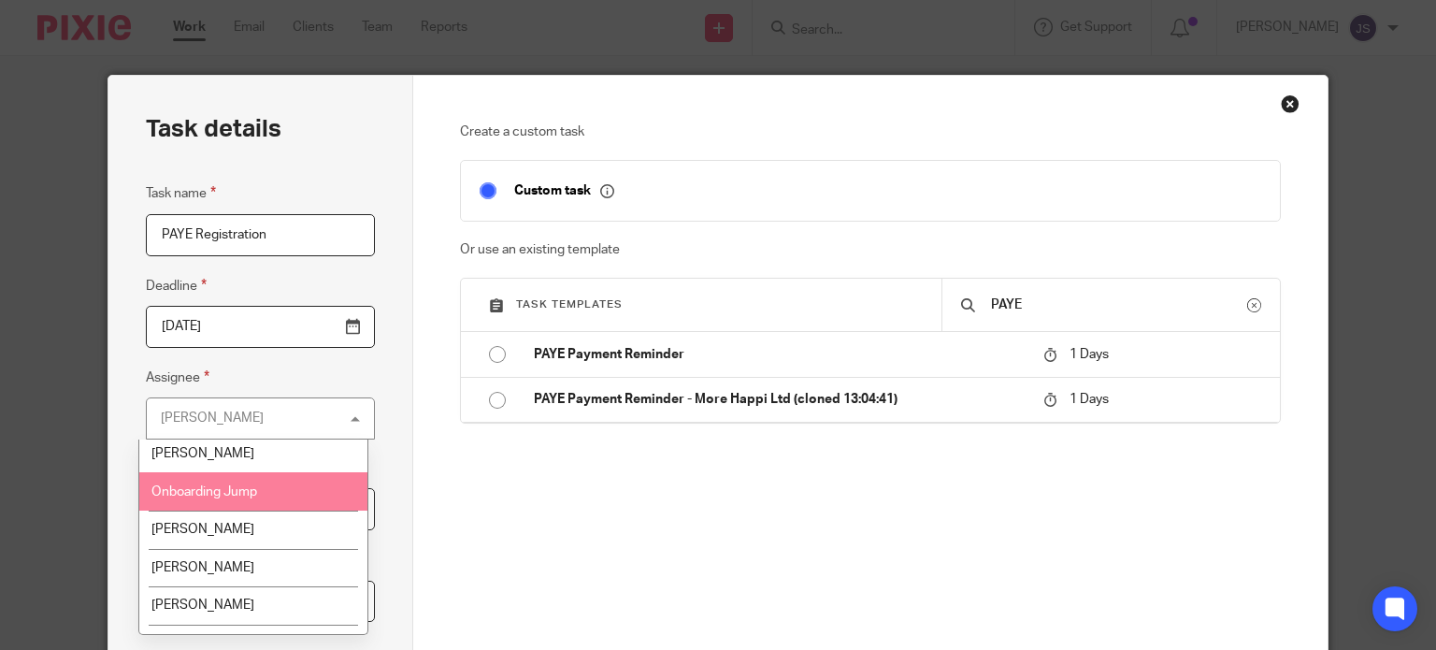
click at [255, 498] on span "Onboarding Jump" at bounding box center [204, 491] width 106 height 13
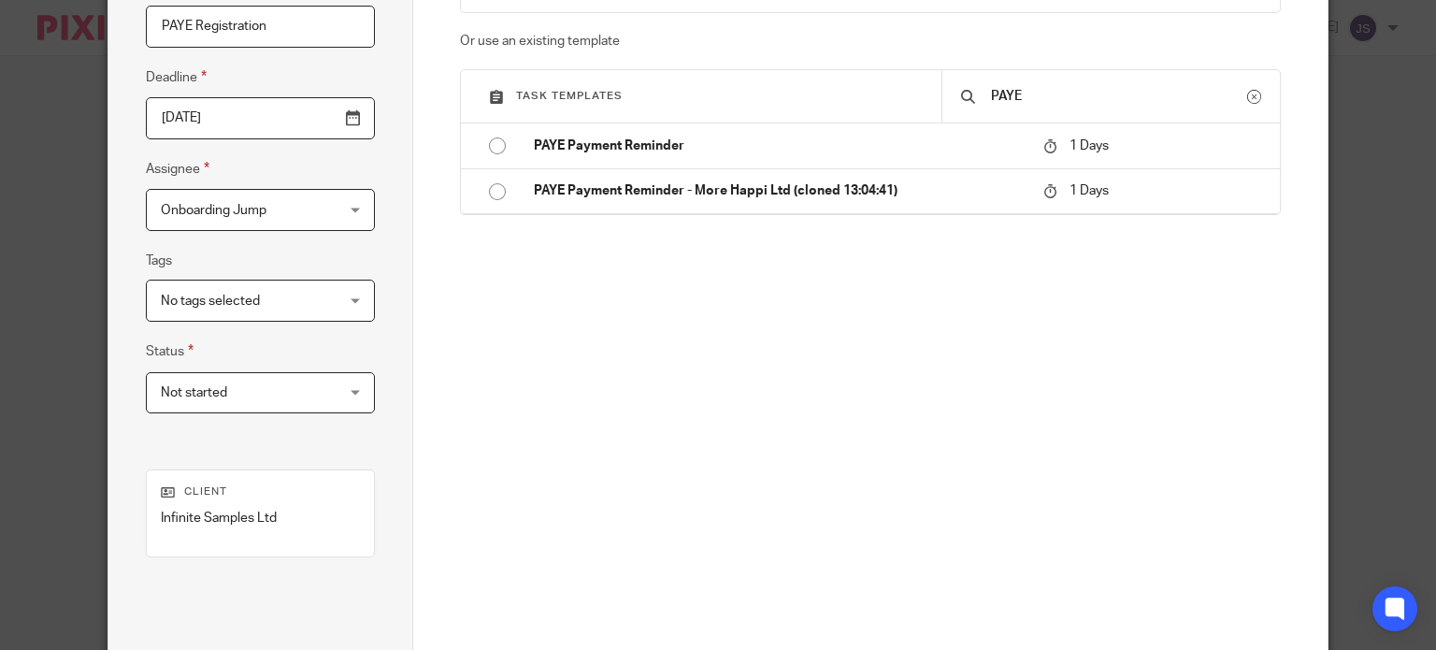
scroll to position [392, 0]
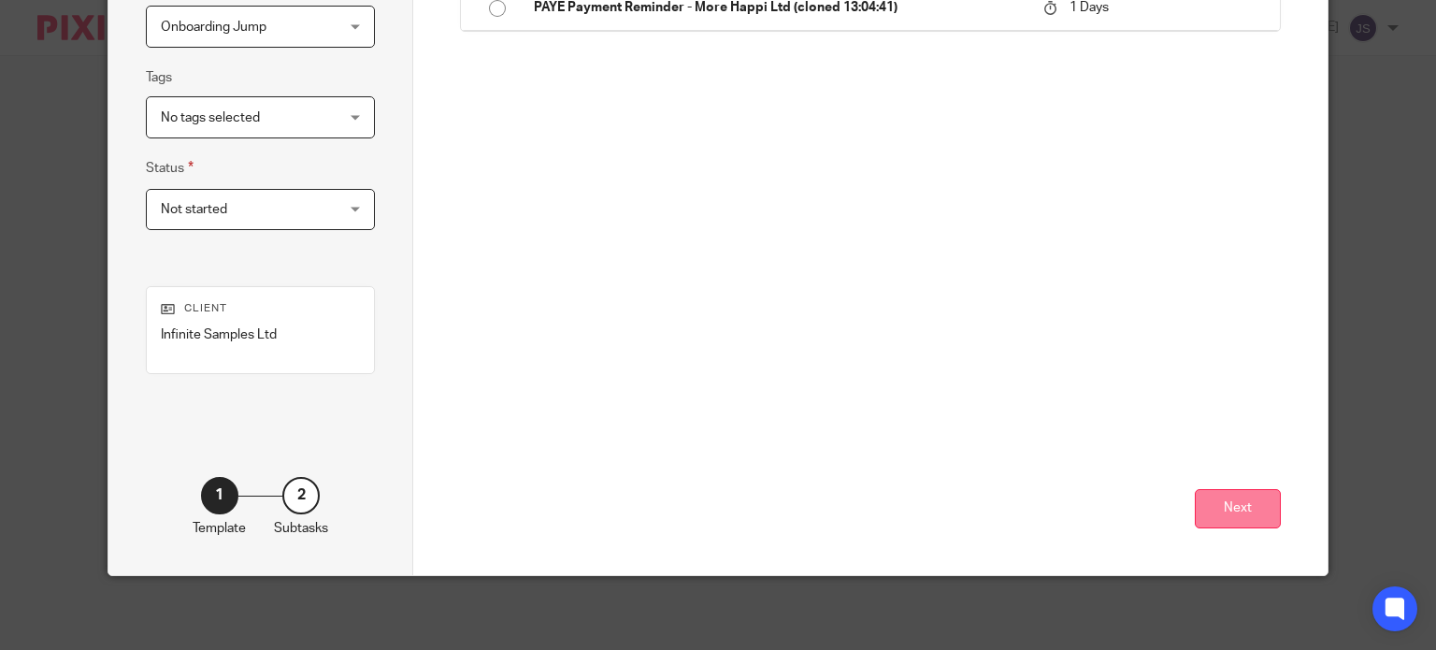
click at [1237, 499] on button "Next" at bounding box center [1238, 509] width 86 height 40
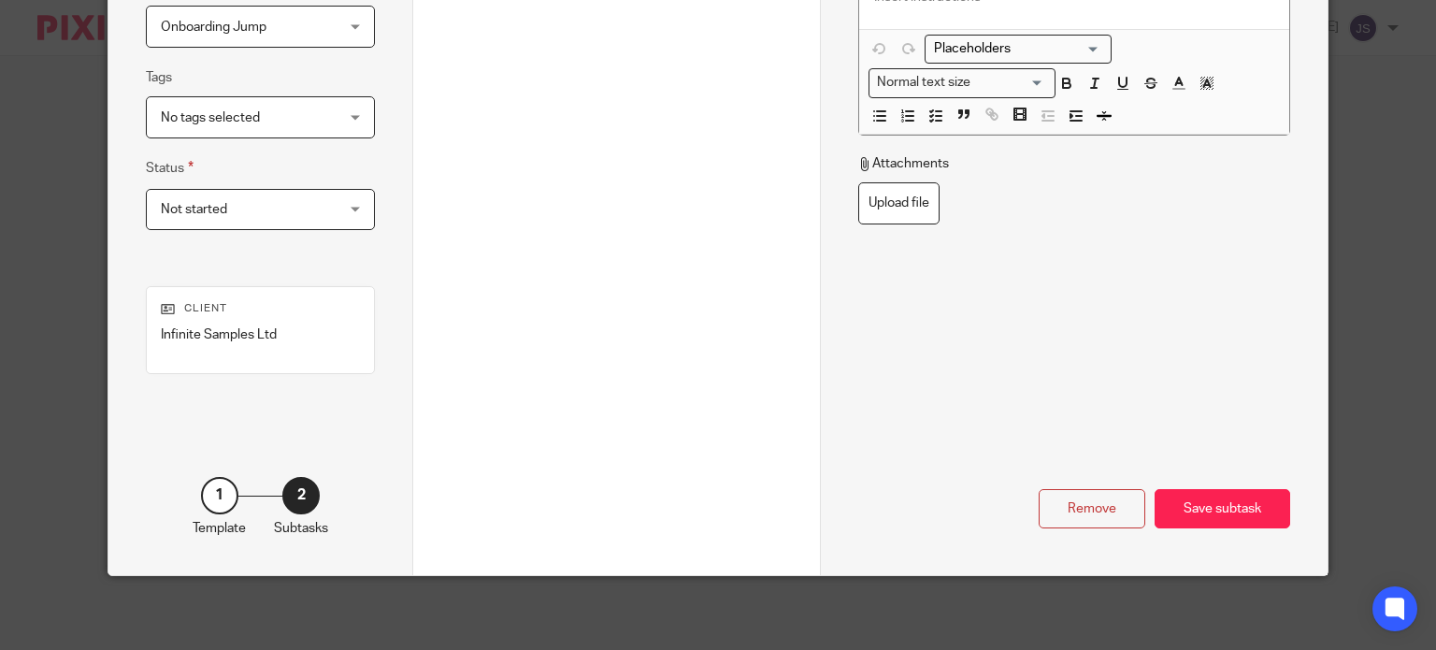
click at [1237, 499] on div "Save subtask" at bounding box center [1223, 509] width 136 height 40
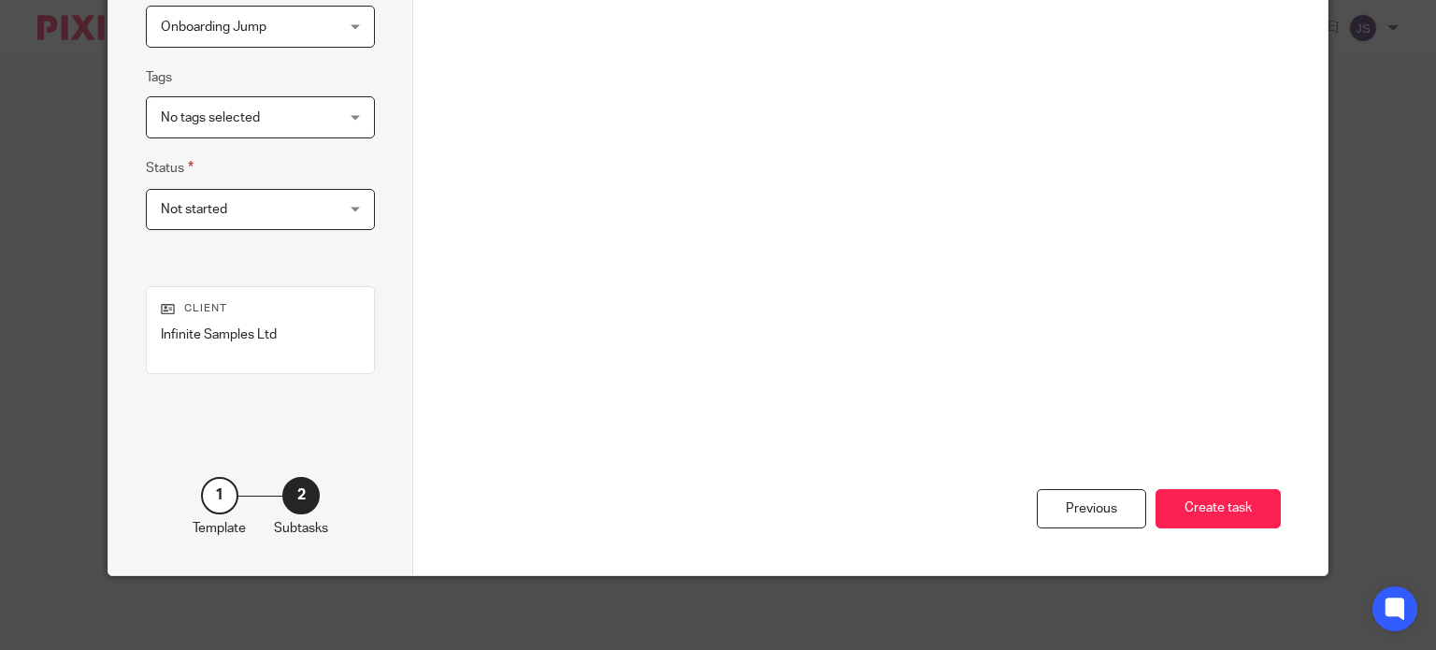
click at [1237, 499] on button "Create task" at bounding box center [1217, 509] width 125 height 40
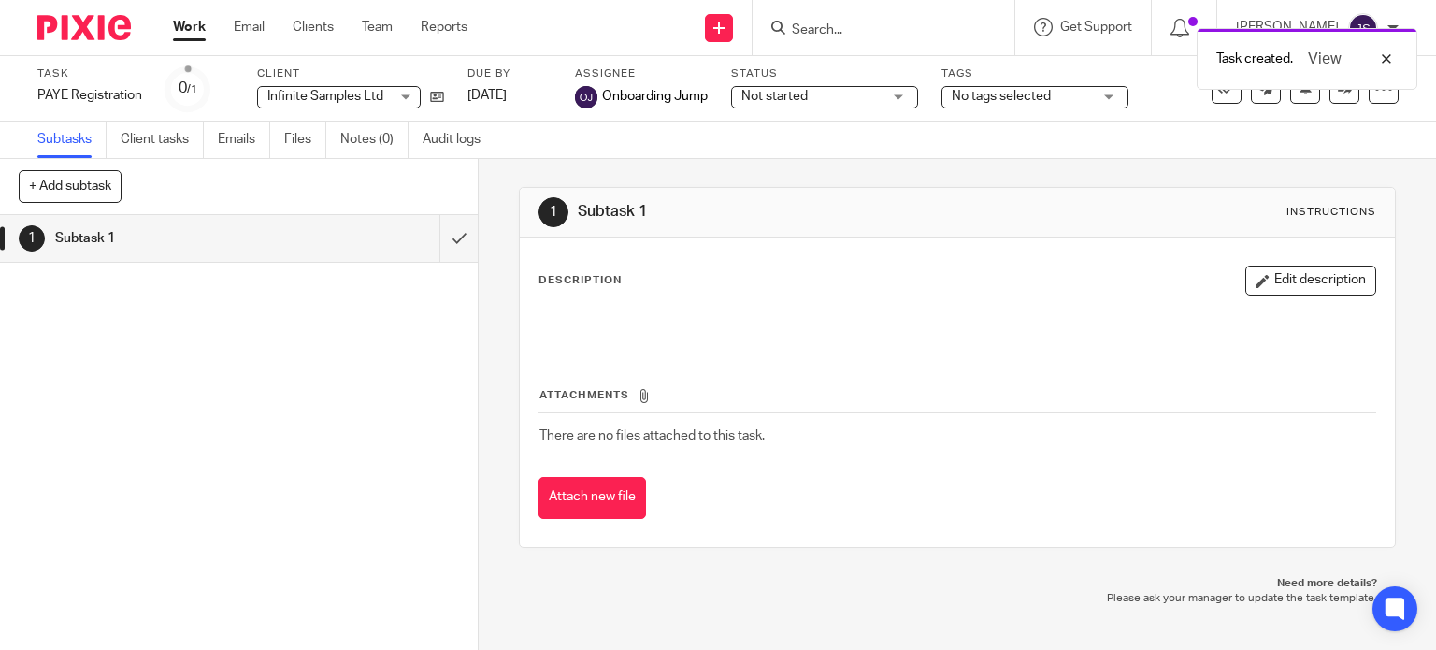
click at [856, 22] on div "Task created. View" at bounding box center [1067, 54] width 699 height 71
click at [856, 25] on div "Task created. View" at bounding box center [1067, 54] width 699 height 71
click at [1391, 51] on div "View" at bounding box center [1345, 59] width 105 height 22
click at [953, 29] on input "Search" at bounding box center [874, 30] width 168 height 17
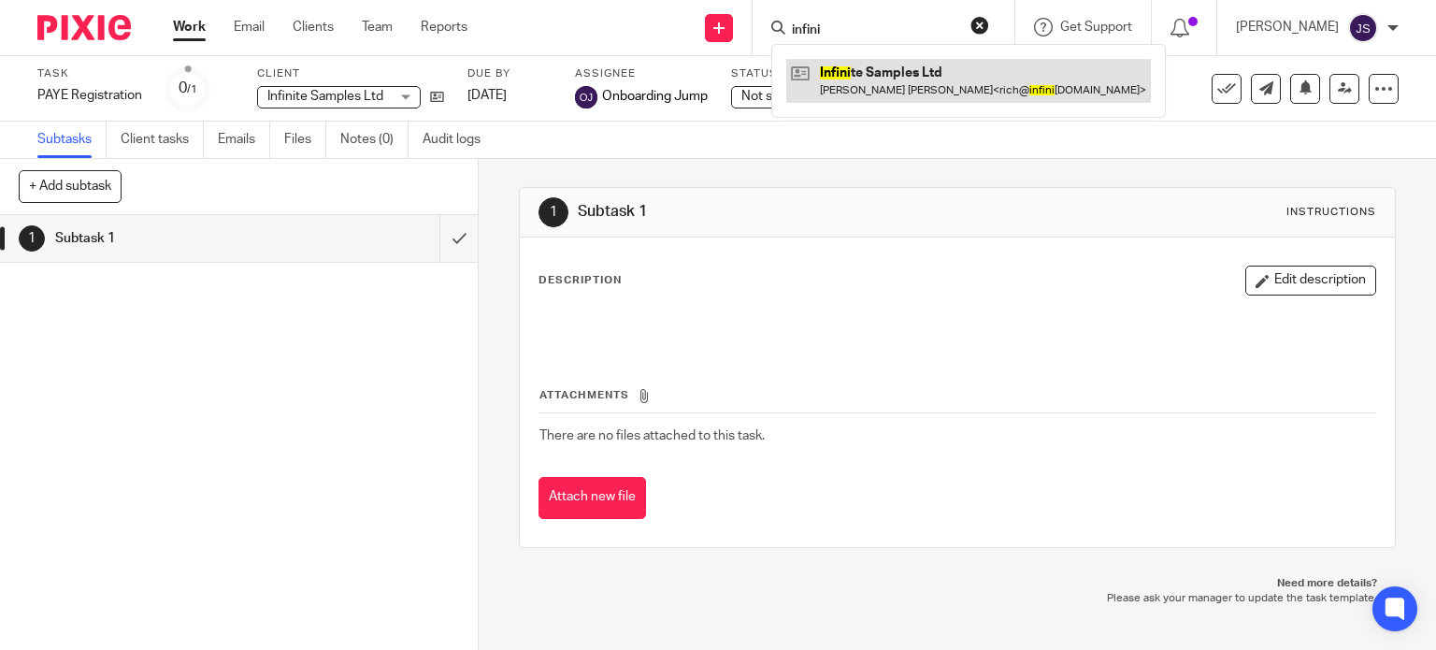
type input "infini"
click at [921, 70] on link at bounding box center [968, 80] width 365 height 43
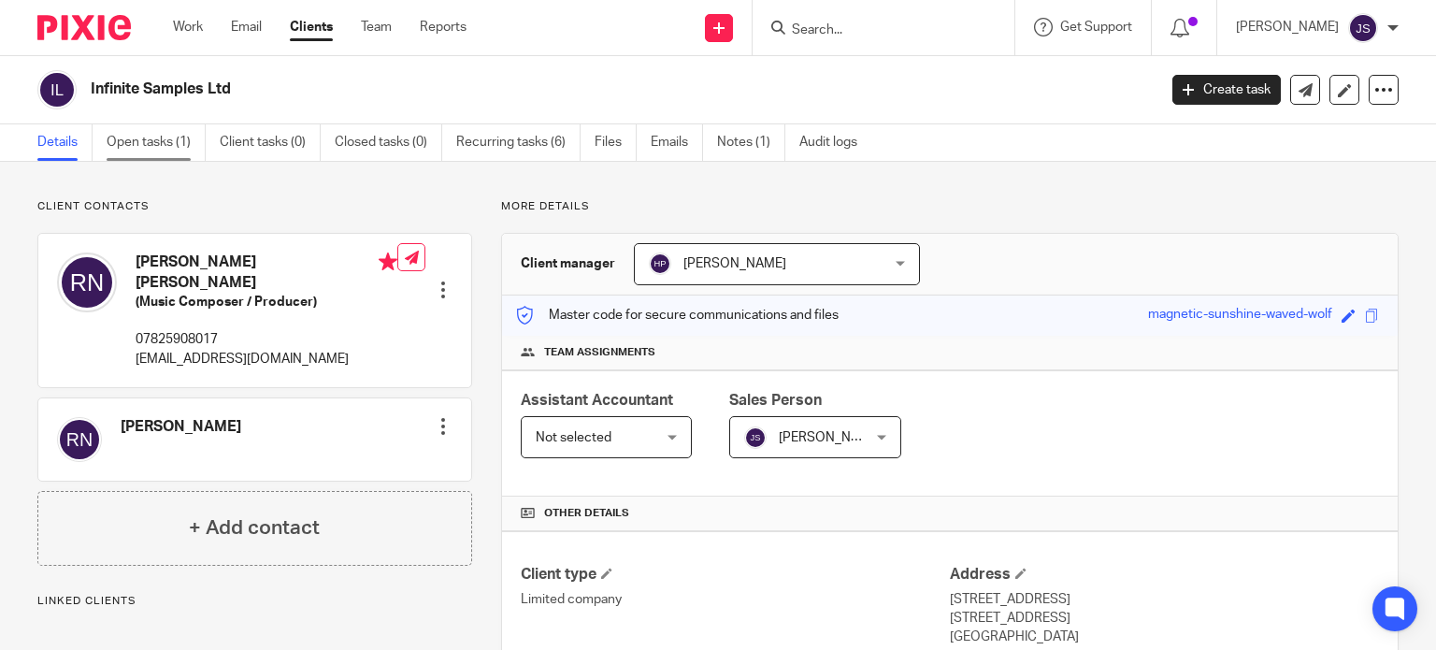
click at [163, 138] on link "Open tasks (1)" at bounding box center [156, 142] width 99 height 36
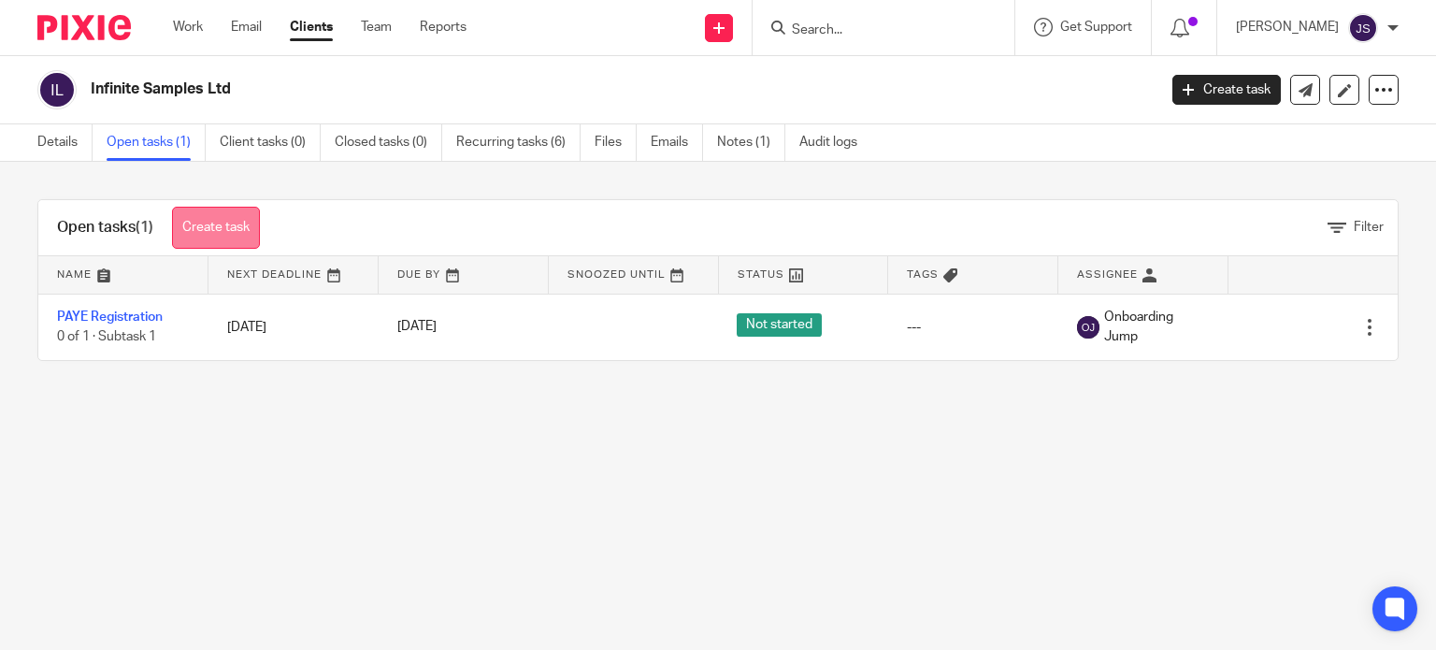
click at [199, 231] on link "Create task" at bounding box center [216, 228] width 88 height 42
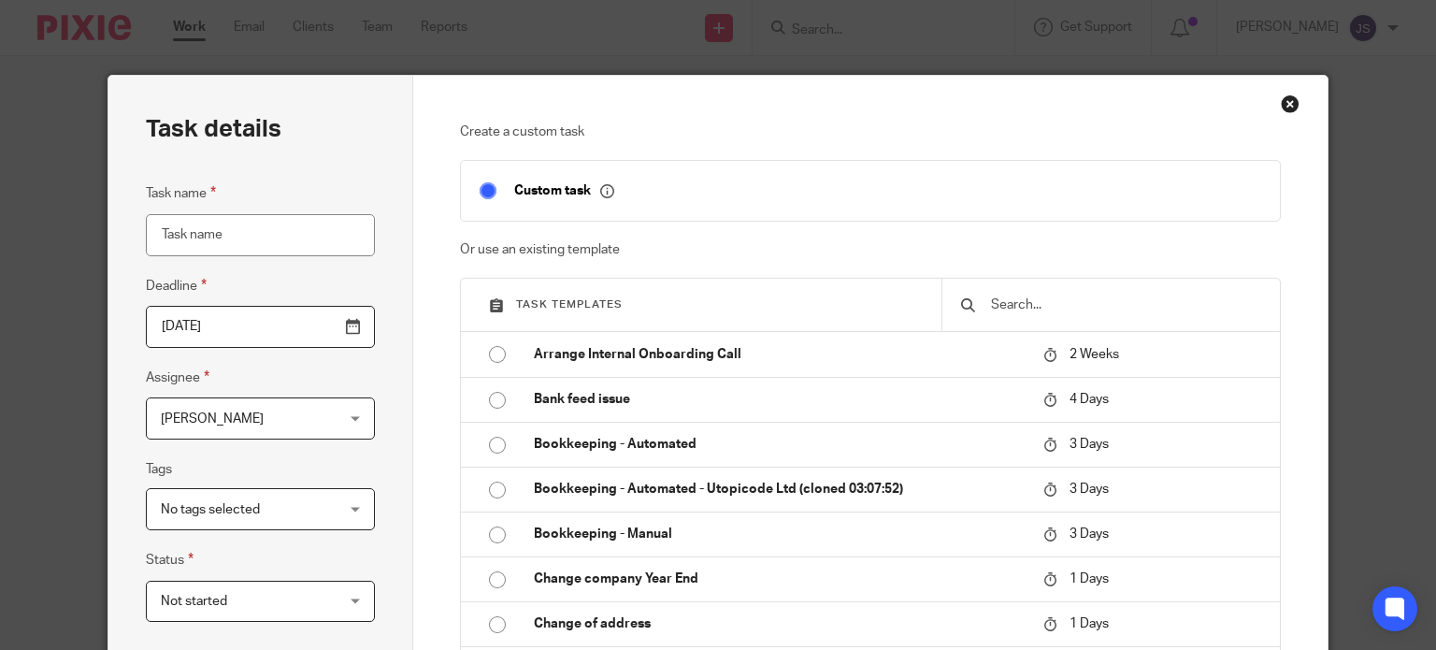
click at [998, 307] on input "text" at bounding box center [1125, 304] width 272 height 21
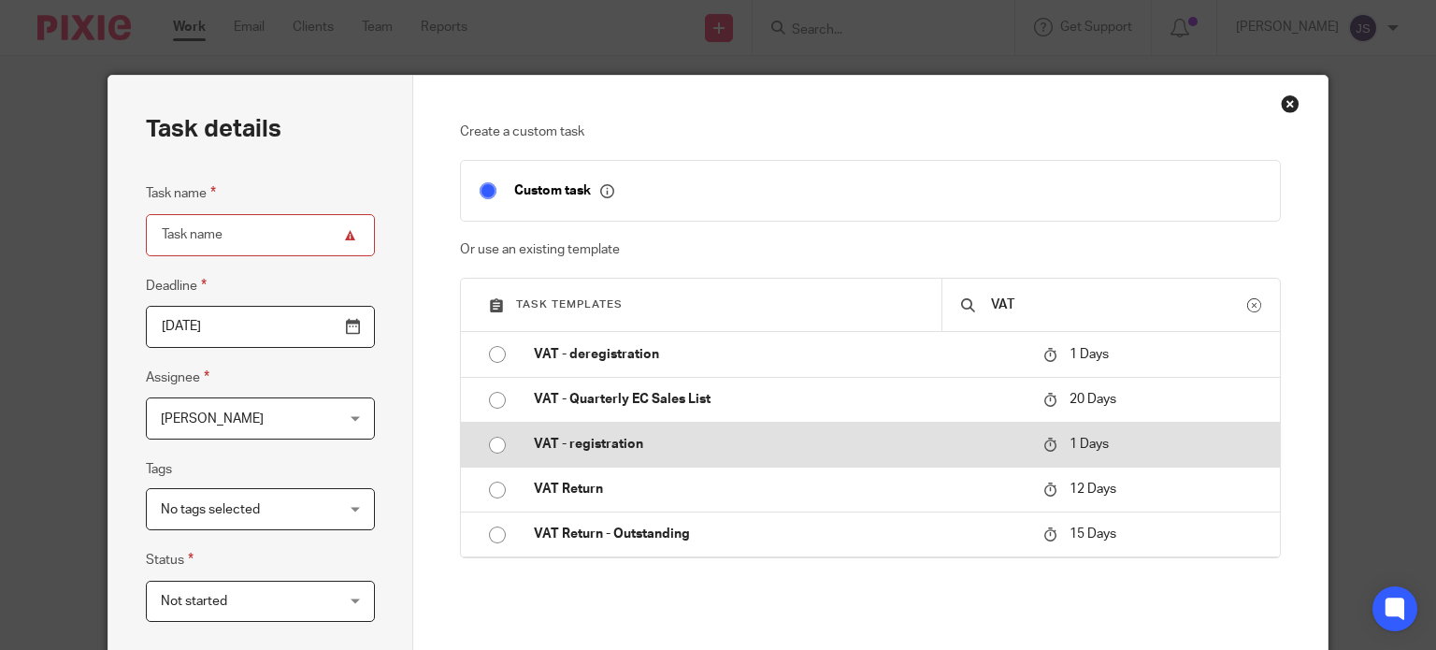
type input "VAT"
click at [670, 449] on p "VAT - registration" at bounding box center [779, 444] width 491 height 19
type input "[DATE]"
type input "VAT - registration"
checkbox input "false"
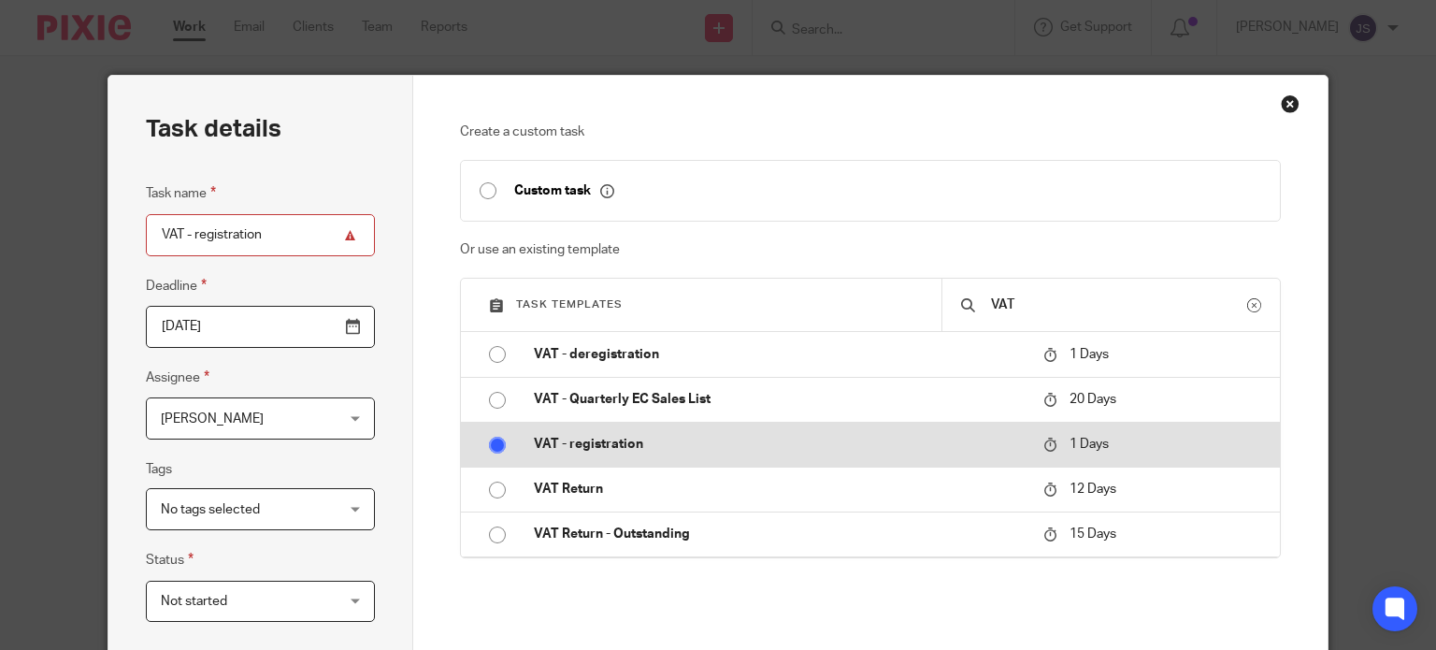
radio input "true"
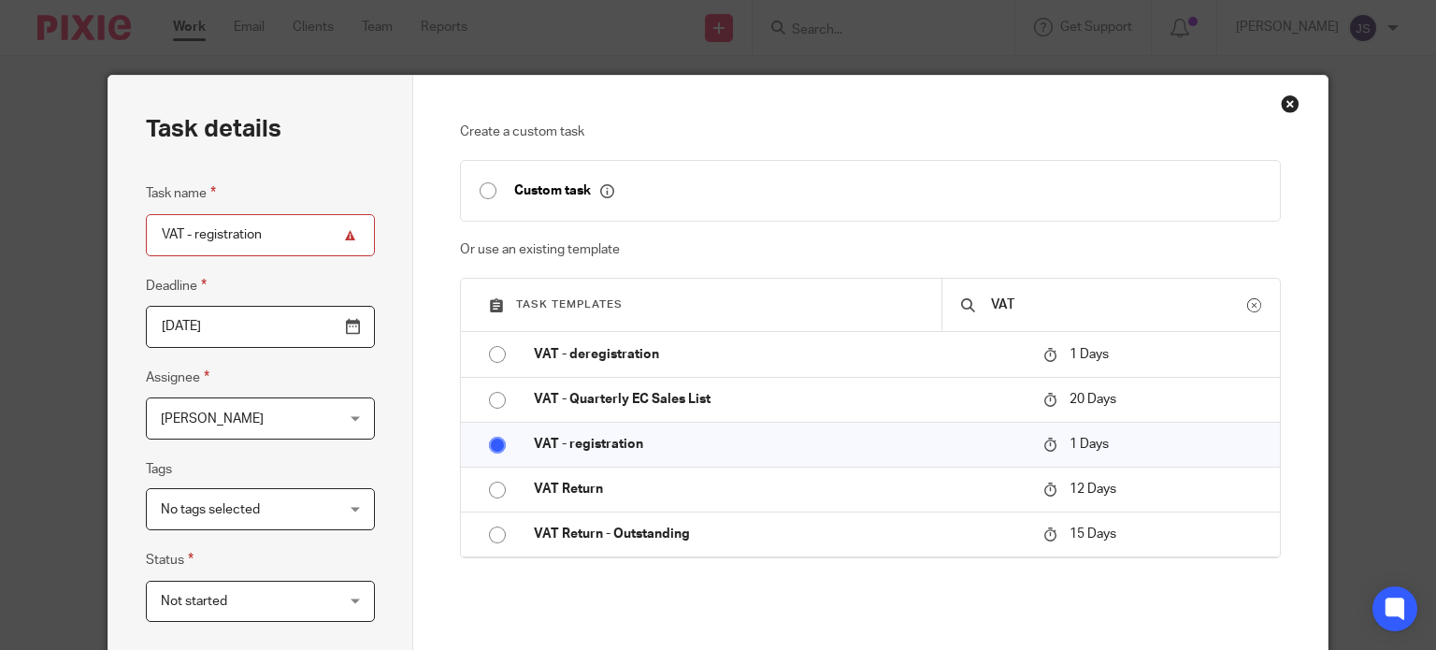
click at [238, 427] on span "[PERSON_NAME]" at bounding box center [246, 417] width 170 height 39
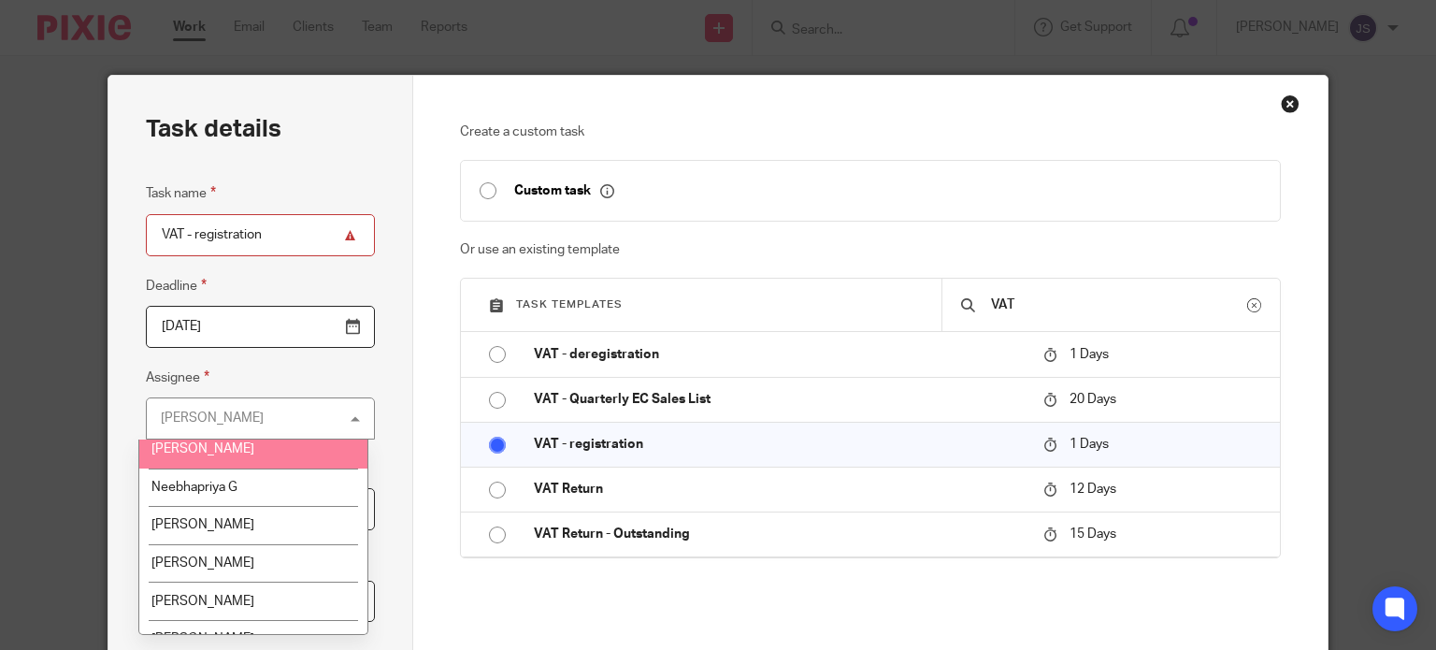
scroll to position [2113, 0]
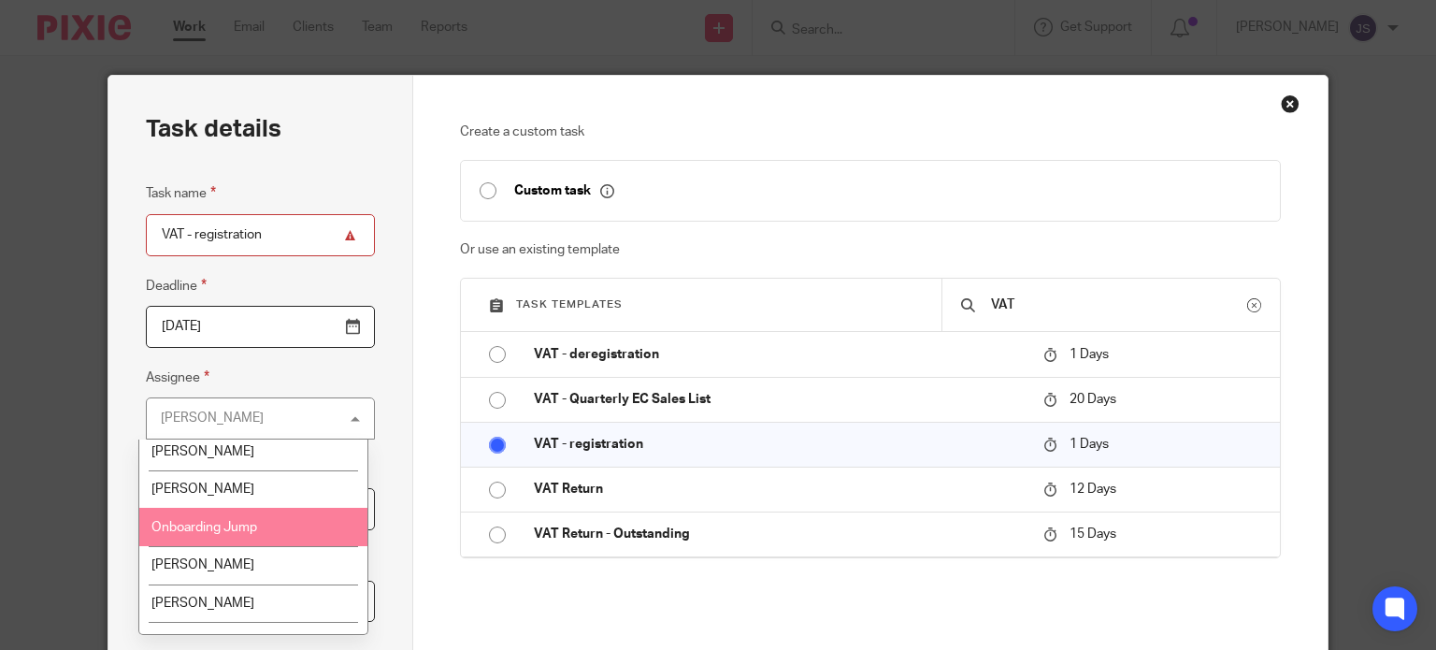
click at [257, 534] on span "Onboarding Jump" at bounding box center [204, 527] width 106 height 13
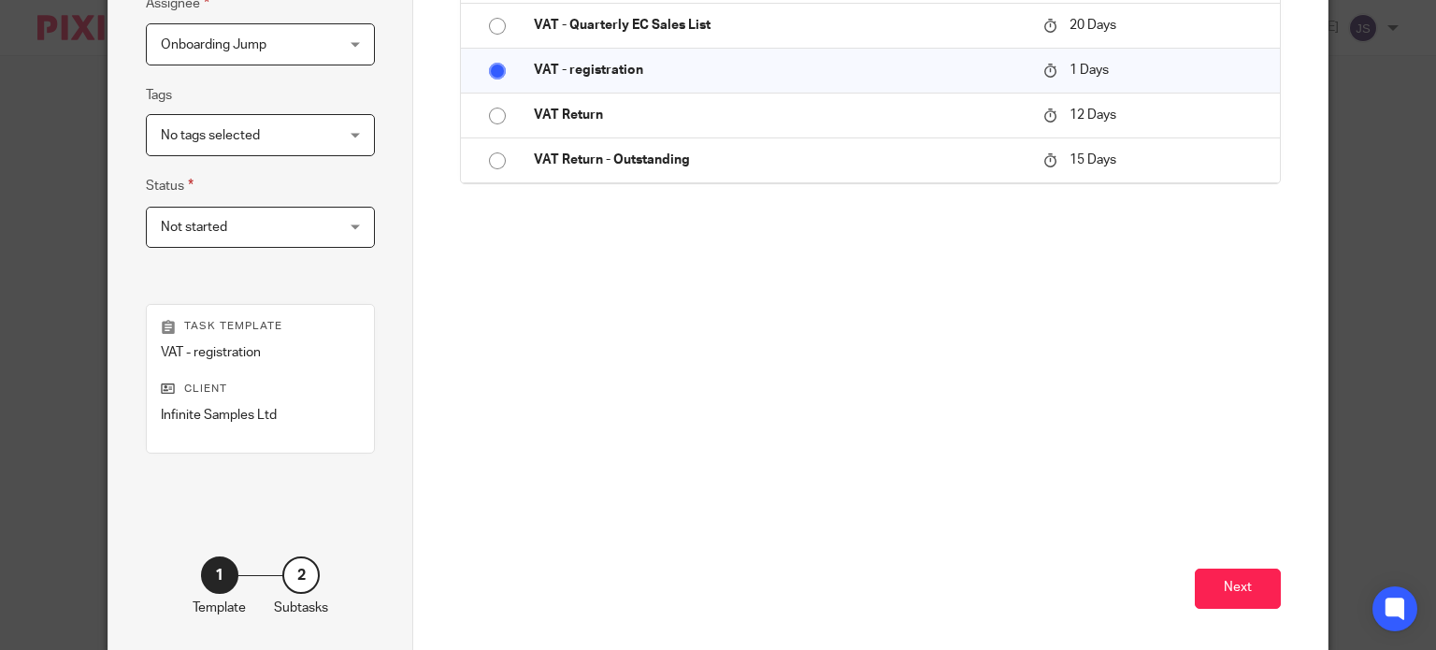
scroll to position [377, 0]
click at [1240, 591] on button "Next" at bounding box center [1238, 586] width 86 height 40
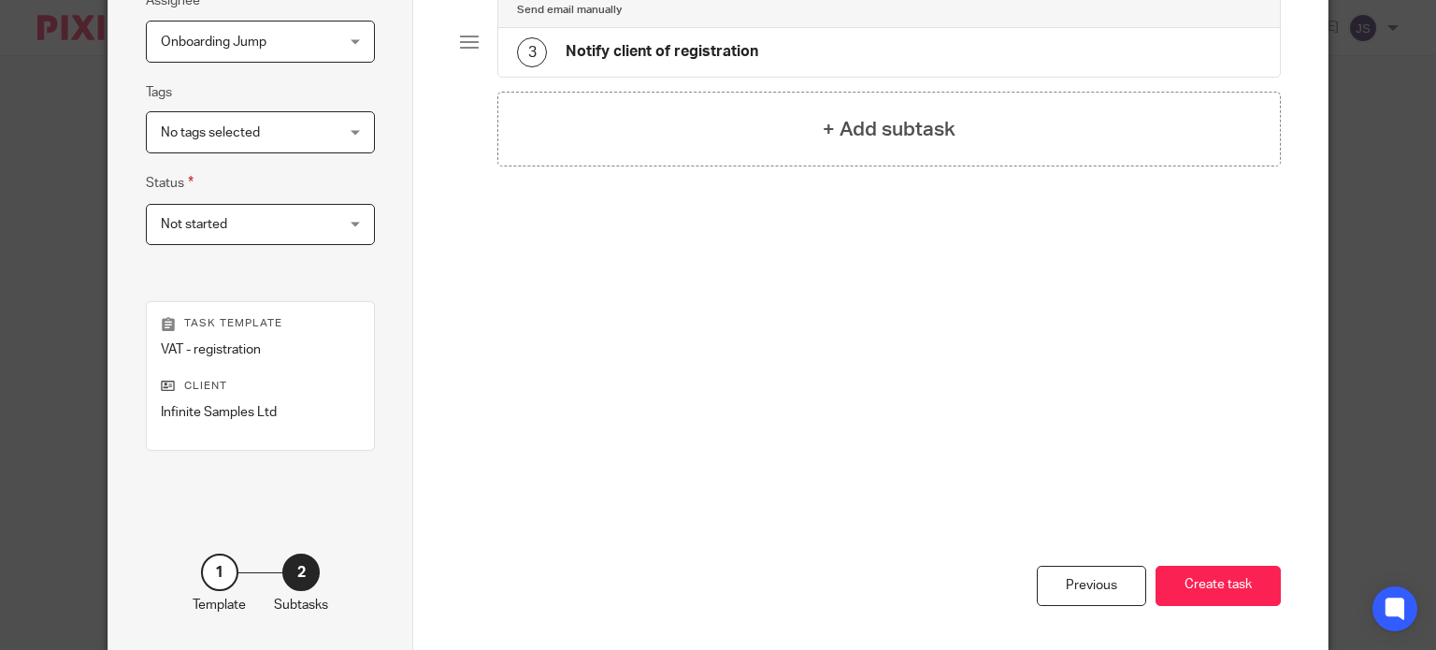
click at [1240, 591] on button "Create task" at bounding box center [1217, 586] width 125 height 40
